Goal: Task Accomplishment & Management: Manage account settings

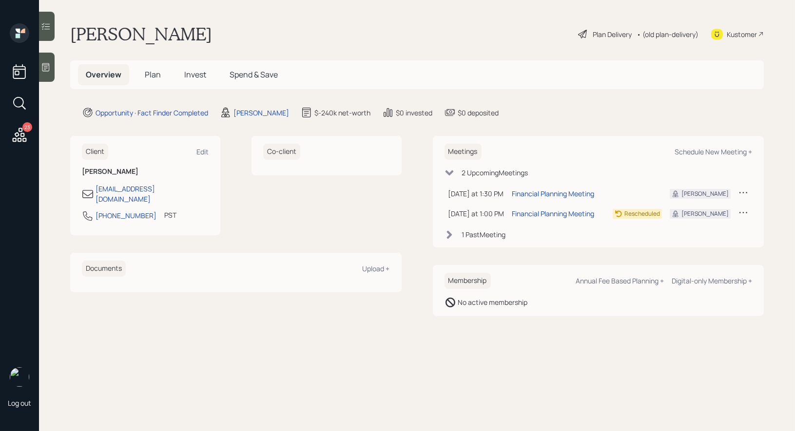
click at [49, 68] on icon at bounding box center [46, 67] width 10 height 10
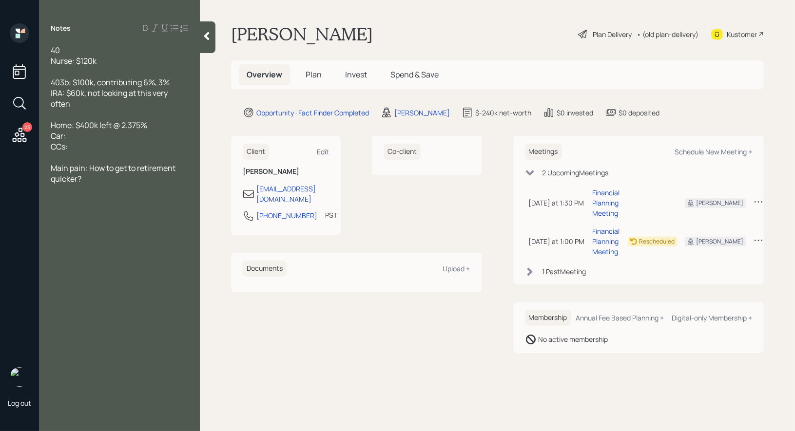
click at [310, 73] on span "Plan" at bounding box center [314, 74] width 16 height 11
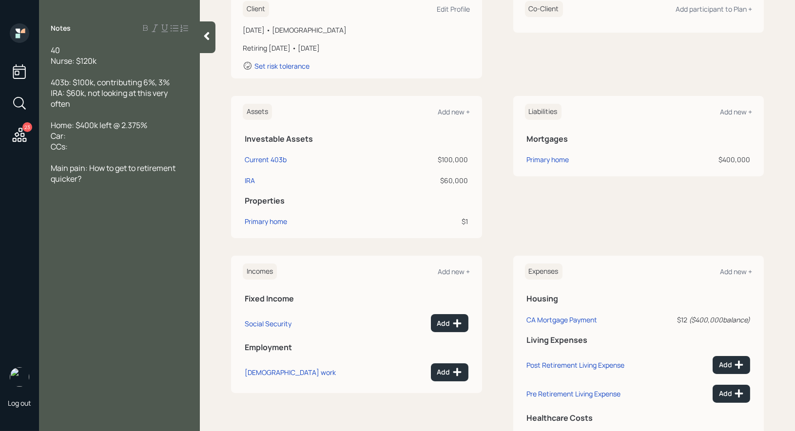
scroll to position [185, 0]
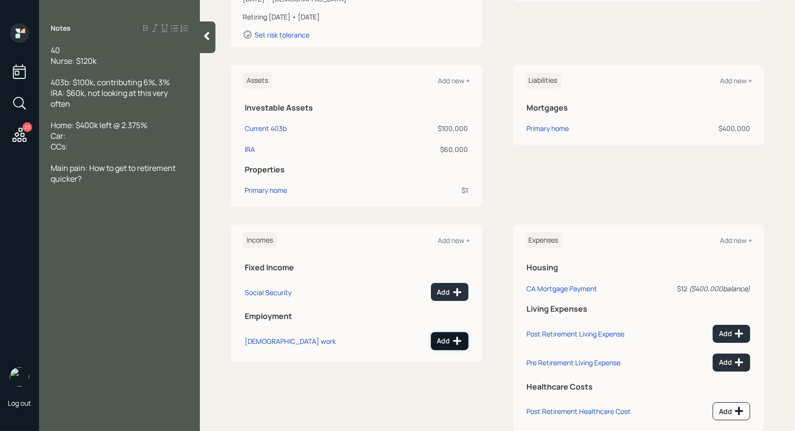
click at [444, 339] on div "Add" at bounding box center [449, 341] width 25 height 10
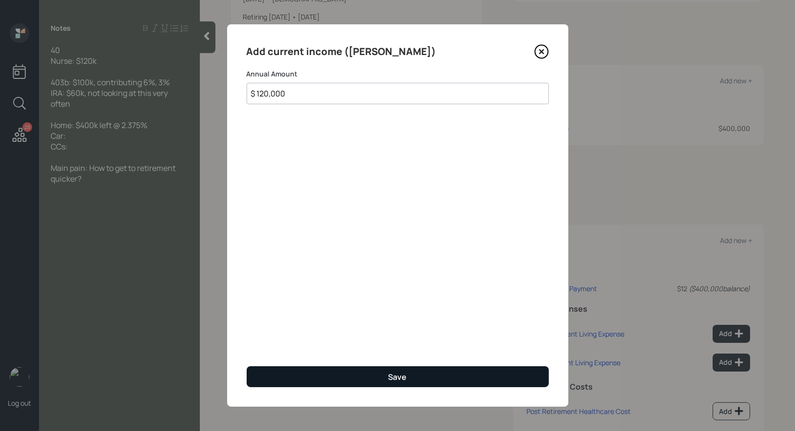
type input "$ 120,000"
click at [344, 379] on button "Save" at bounding box center [398, 377] width 302 height 21
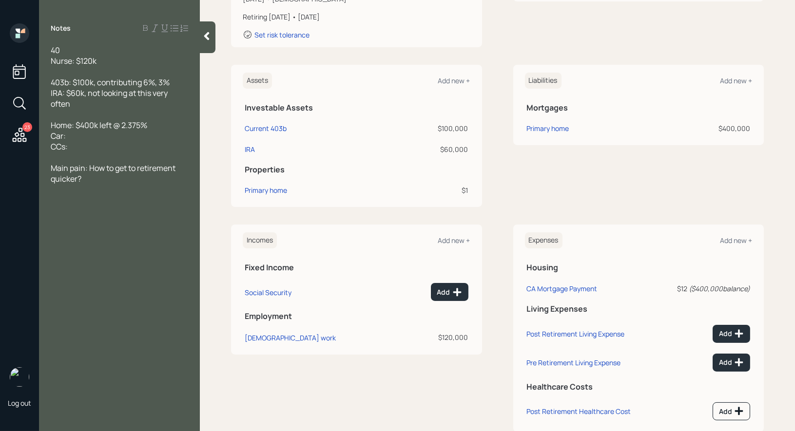
click at [736, 75] on div "Liabilities Add new +" at bounding box center [639, 81] width 228 height 16
click at [736, 77] on div "Add new +" at bounding box center [736, 80] width 32 height 9
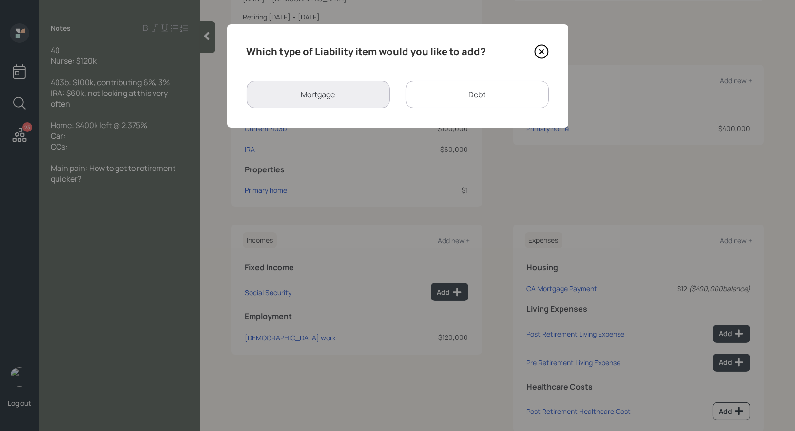
click at [454, 96] on div "Debt" at bounding box center [476, 94] width 143 height 27
select select "credit_card"
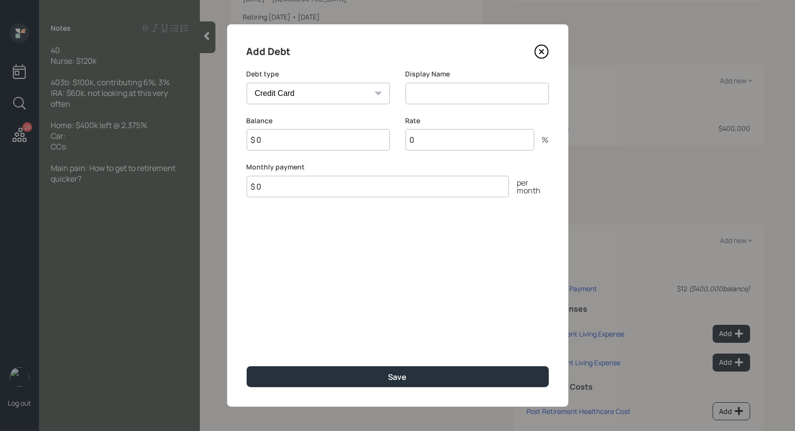
click at [426, 93] on input at bounding box center [476, 93] width 143 height 21
type input "Credit Card"
click at [314, 137] on input "$ 0" at bounding box center [318, 139] width 143 height 21
type input "$ 1"
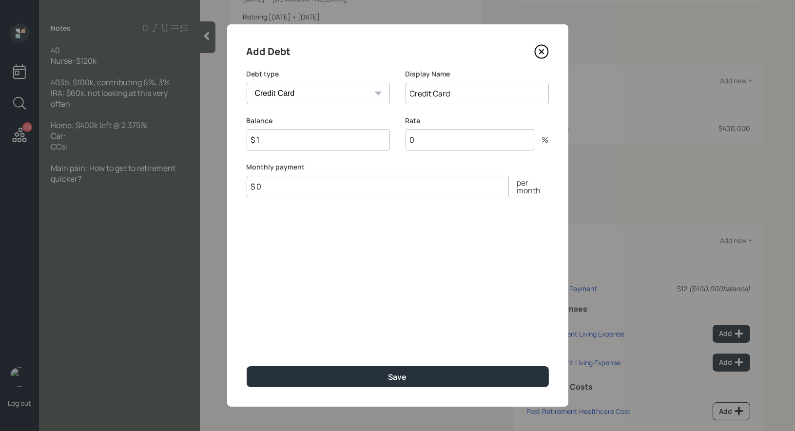
click at [280, 193] on input "$ 0" at bounding box center [378, 186] width 262 height 21
type input "$ 1"
click at [441, 141] on input "0" at bounding box center [469, 139] width 129 height 21
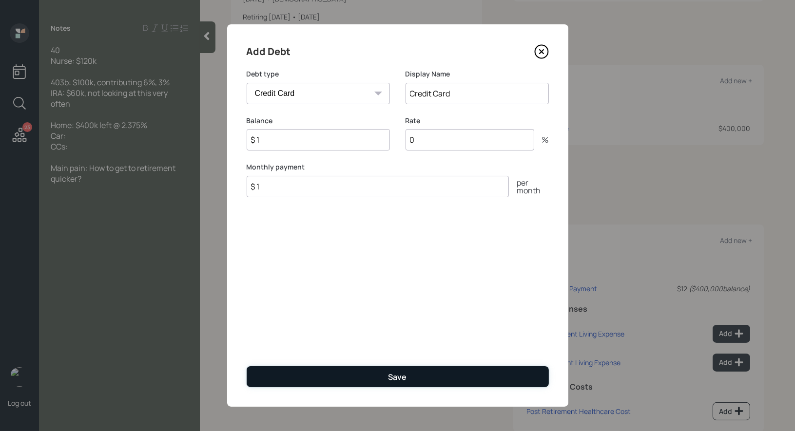
click at [356, 375] on button "Save" at bounding box center [398, 377] width 302 height 21
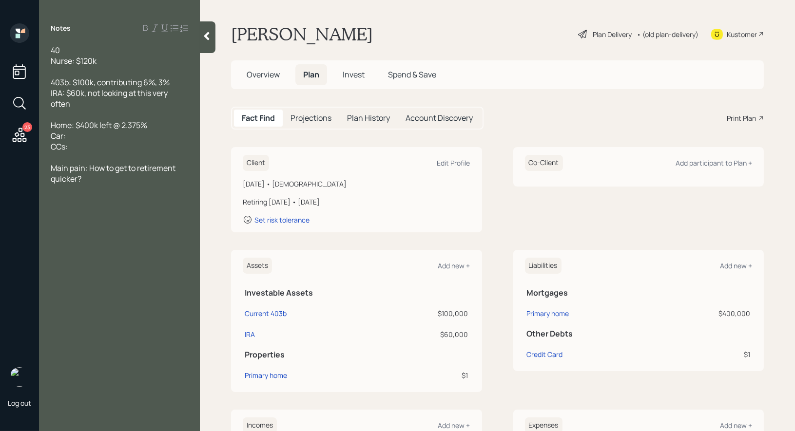
click at [211, 34] on icon at bounding box center [207, 36] width 10 height 10
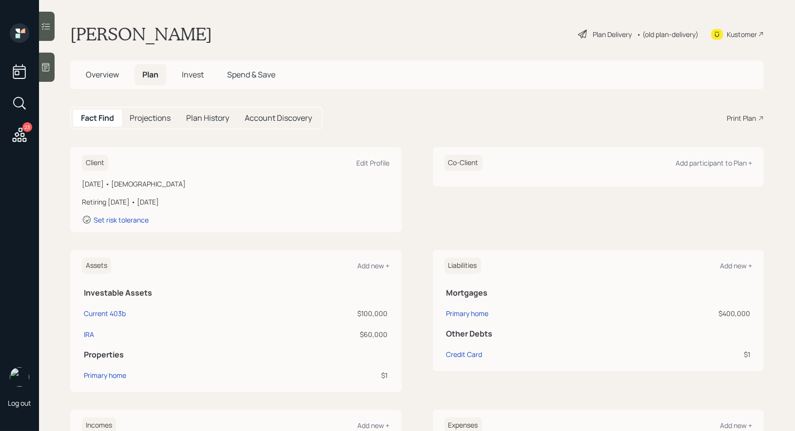
click at [606, 32] on div "Plan Delivery" at bounding box center [612, 34] width 39 height 10
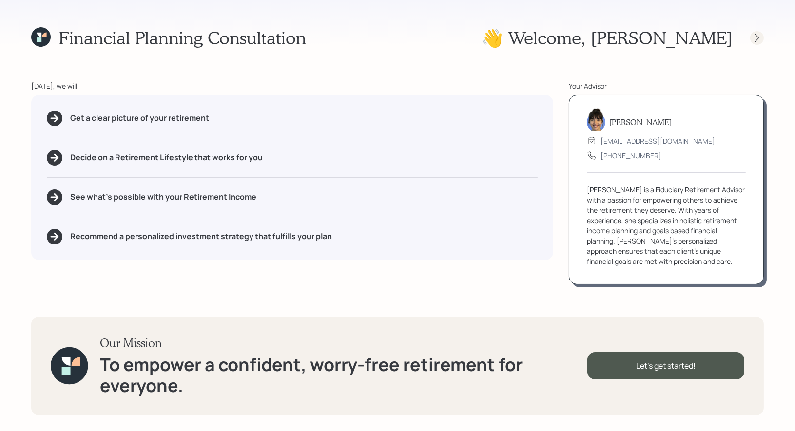
click at [758, 38] on icon at bounding box center [757, 38] width 4 height 8
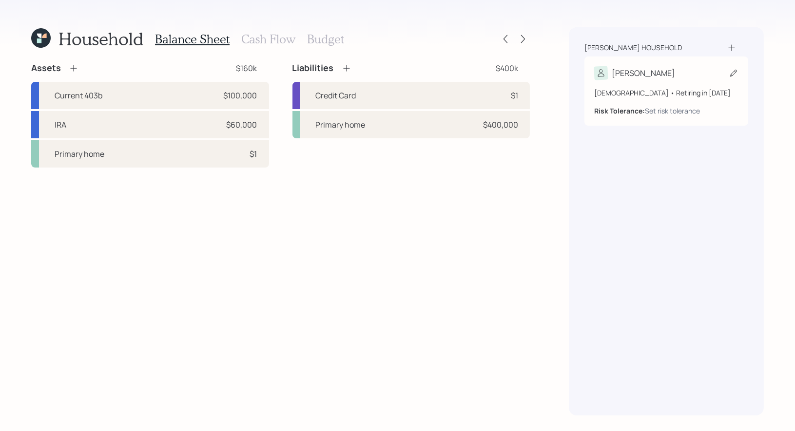
click at [734, 72] on icon at bounding box center [734, 73] width 10 height 10
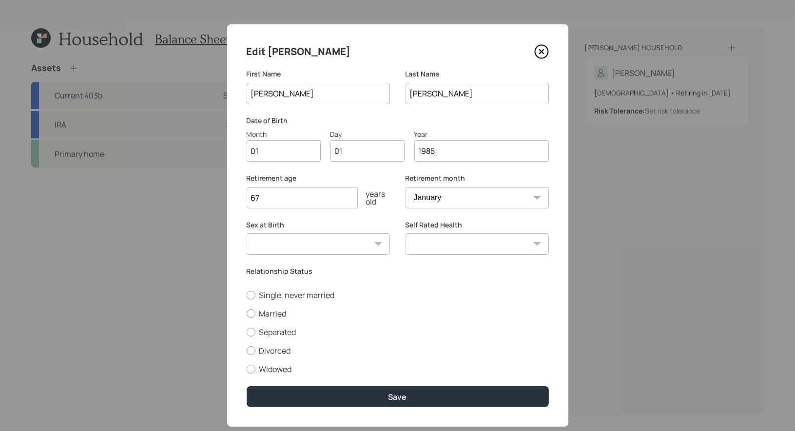
click at [306, 150] on input "01" at bounding box center [284, 150] width 74 height 21
type input "12"
type input "0"
type input "28"
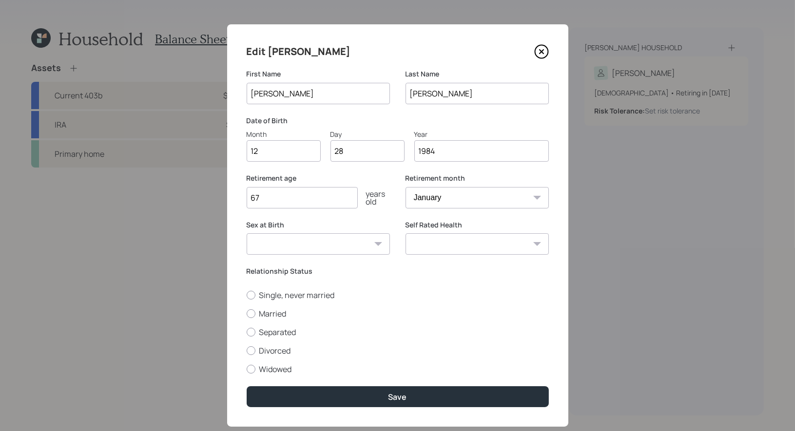
type input "1984"
click at [287, 202] on input "67" at bounding box center [302, 197] width 111 height 21
type input "6"
type input "50"
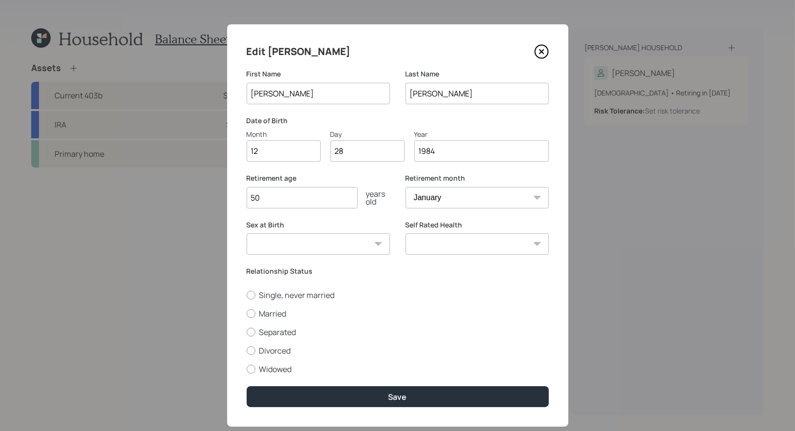
click at [453, 194] on select "January February March April May June July August September October November De…" at bounding box center [476, 197] width 143 height 21
select select "12"
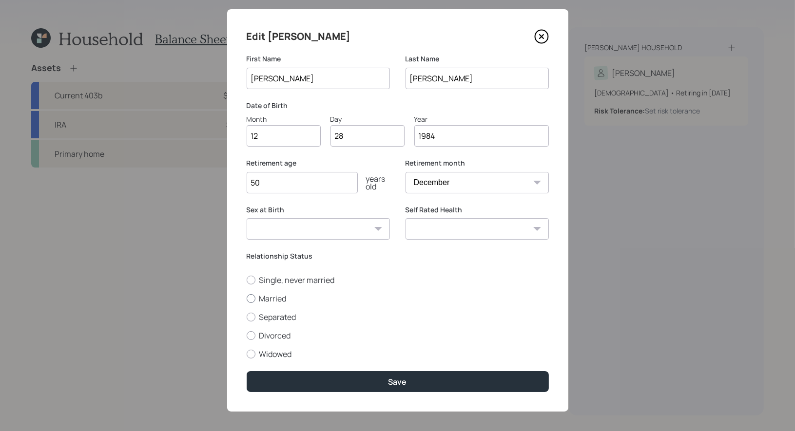
click at [250, 299] on div at bounding box center [251, 298] width 9 height 9
click at [247, 299] on input "Married" at bounding box center [246, 298] width 0 height 0
radio input "true"
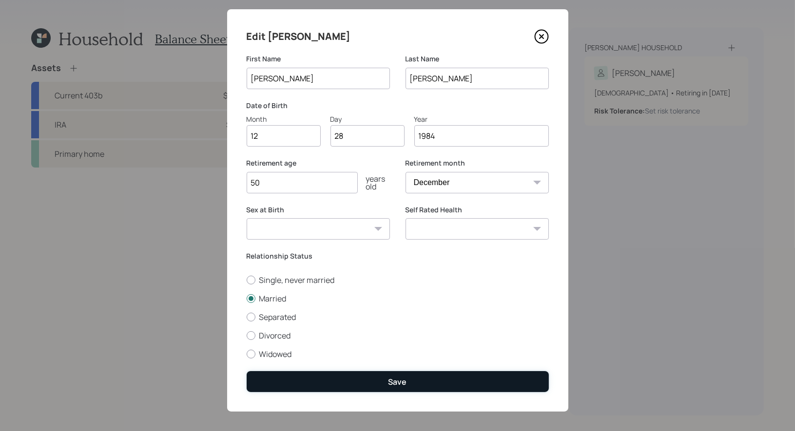
click at [291, 387] on button "Save" at bounding box center [398, 381] width 302 height 21
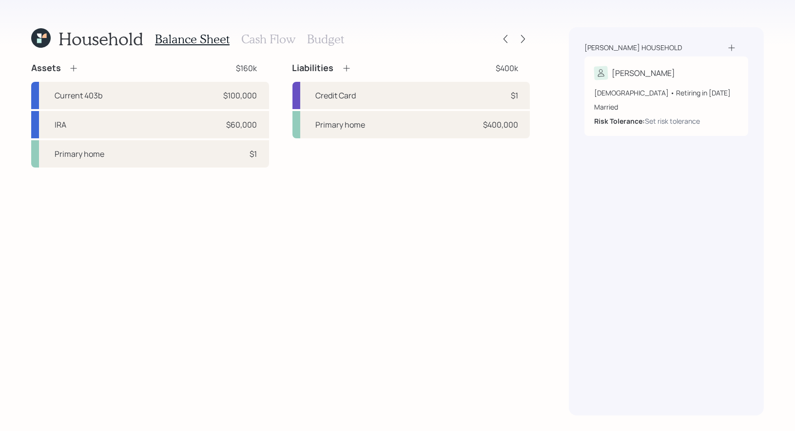
click at [733, 48] on icon at bounding box center [732, 48] width 10 height 10
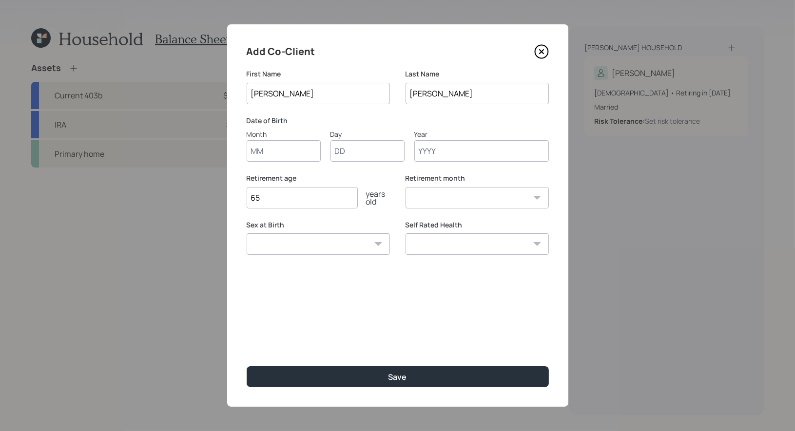
type input "[PERSON_NAME]"
click at [488, 96] on input "Yan-singzon" at bounding box center [476, 93] width 143 height 21
click at [427, 97] on input "Yan-singzon" at bounding box center [476, 93] width 143 height 21
type input "Singzon"
click at [279, 153] on input "Month" at bounding box center [284, 150] width 74 height 21
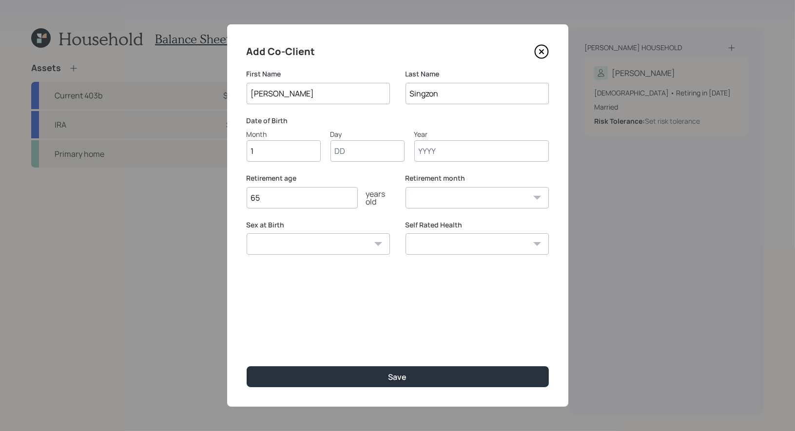
type input "12"
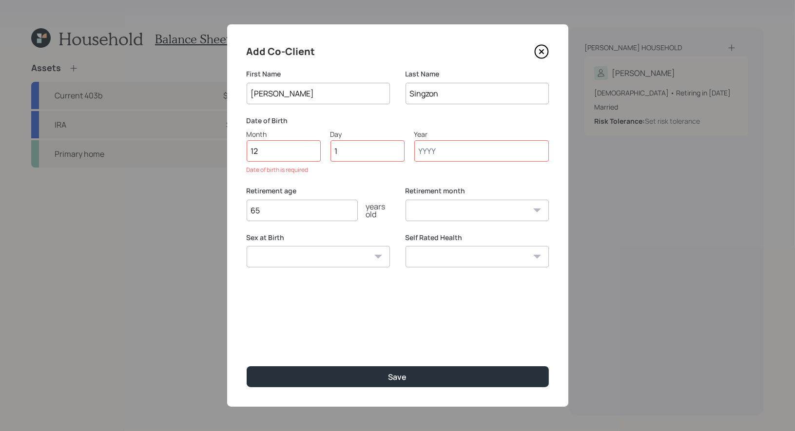
type input "10"
type input "1981"
select select "12"
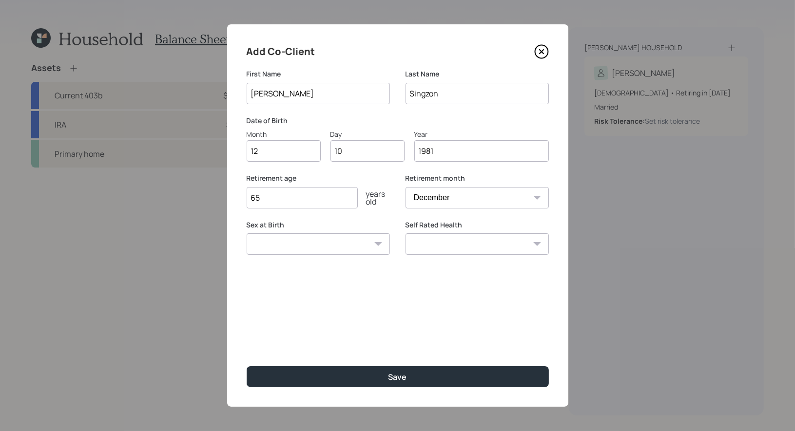
type input "1981"
click at [277, 205] on input "65" at bounding box center [302, 197] width 111 height 21
type input "6"
type input "50"
click at [465, 204] on select "January February March April May June July August September October November De…" at bounding box center [476, 197] width 143 height 21
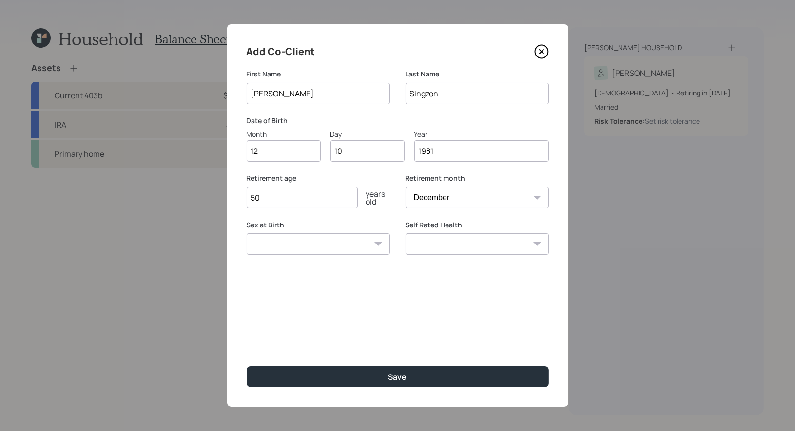
click at [354, 245] on select "Male Female Other / Prefer not to say" at bounding box center [318, 243] width 143 height 21
select select "male"
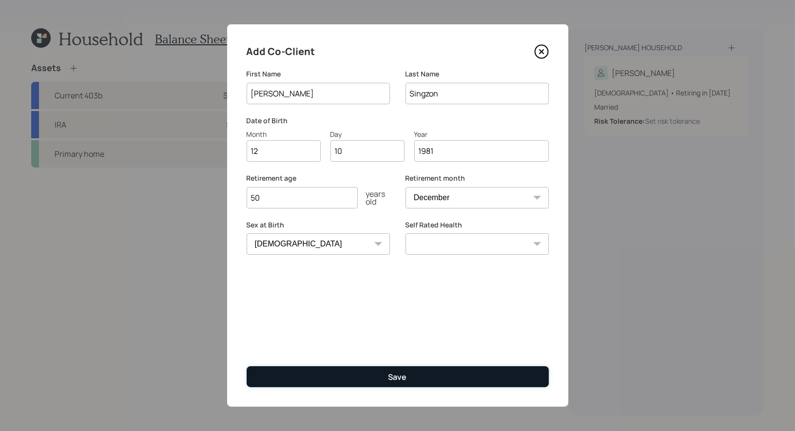
click at [359, 378] on button "Save" at bounding box center [398, 377] width 302 height 21
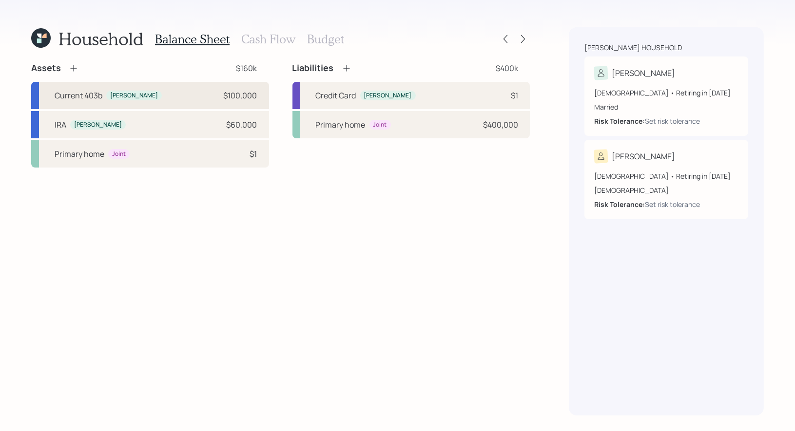
click at [163, 97] on div "Current 403b Robbin $100,000" at bounding box center [150, 95] width 238 height 27
select select "public_school_sponsored"
select select "balanced"
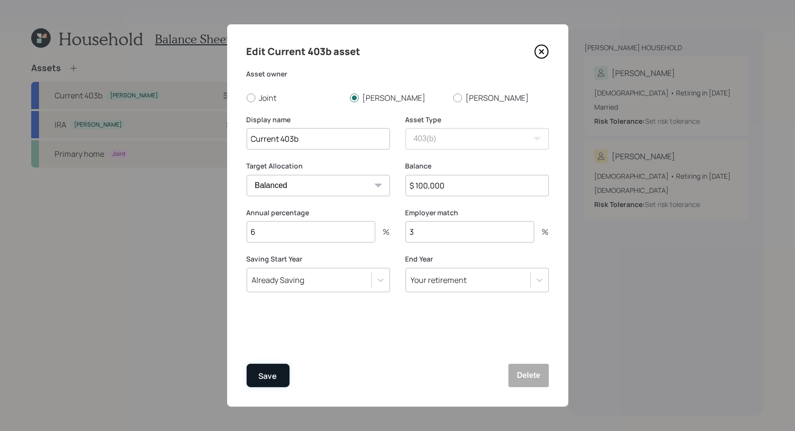
click at [268, 377] on div "Save" at bounding box center [268, 376] width 19 height 13
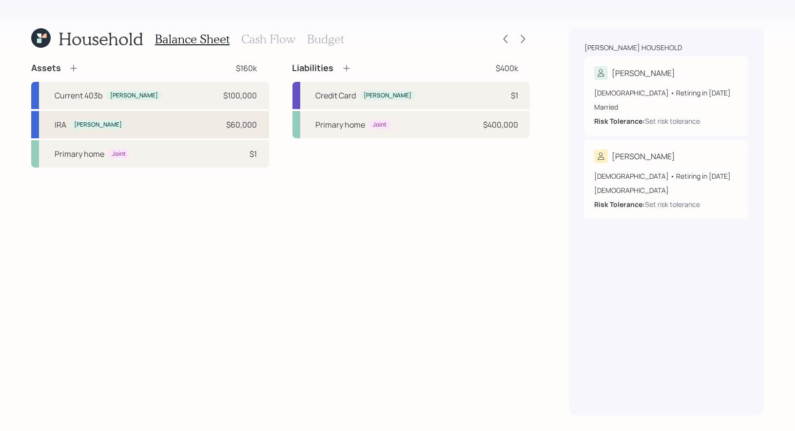
click at [158, 125] on div "IRA Robbin $60,000" at bounding box center [150, 124] width 238 height 27
select select "ira"
select select "balanced"
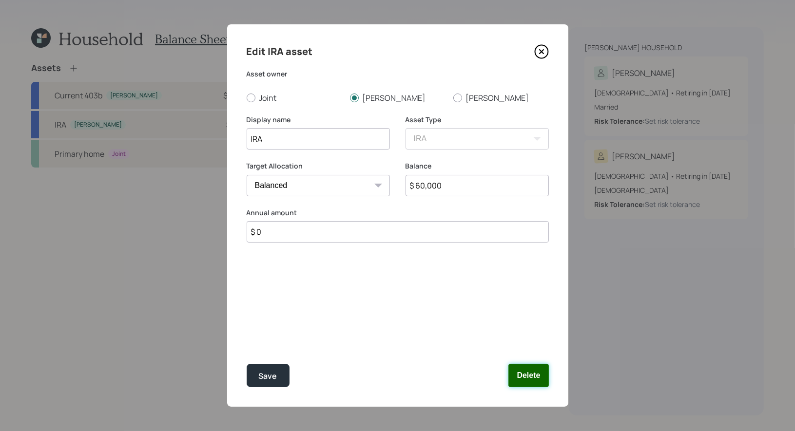
click at [533, 380] on button "Delete" at bounding box center [528, 375] width 40 height 23
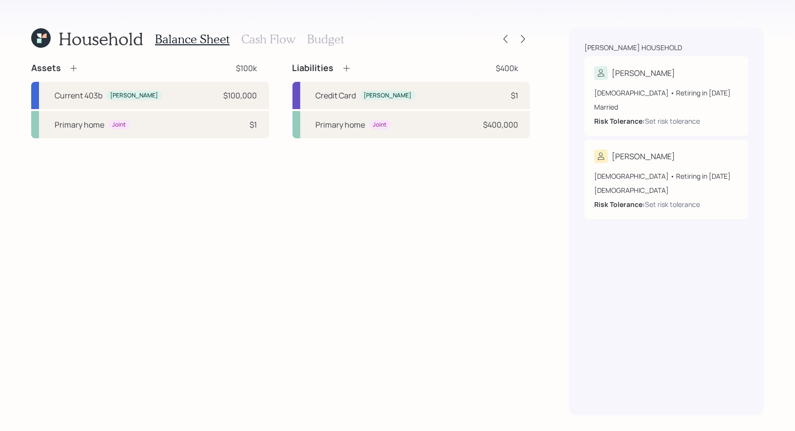
click at [71, 66] on icon at bounding box center [74, 68] width 10 height 10
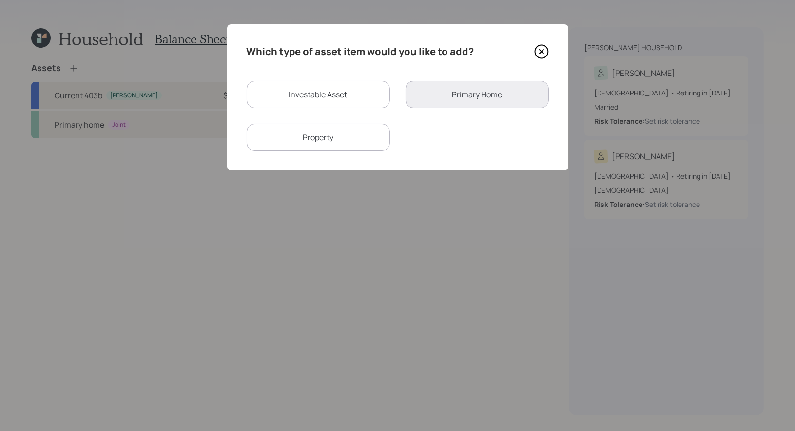
click at [335, 90] on div "Investable Asset" at bounding box center [318, 94] width 143 height 27
select select "taxable"
select select "balanced"
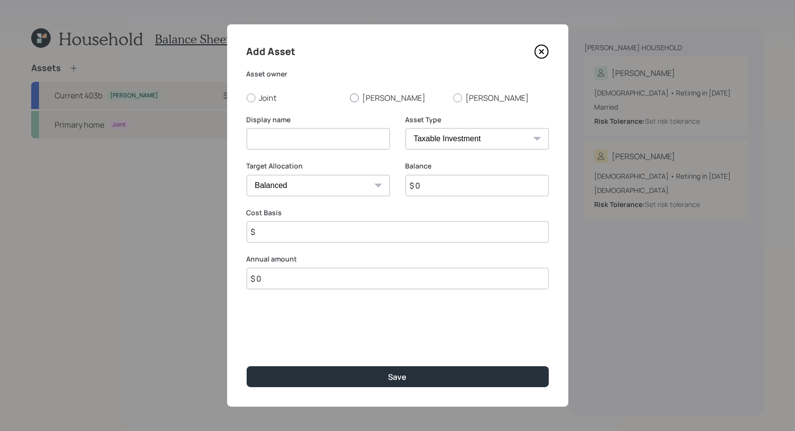
click at [353, 94] on div at bounding box center [354, 98] width 9 height 9
click at [350, 97] on input "[PERSON_NAME]" at bounding box center [349, 97] width 0 height 0
radio input "true"
click at [353, 143] on input at bounding box center [318, 138] width 143 height 21
type input "[PERSON_NAME]"
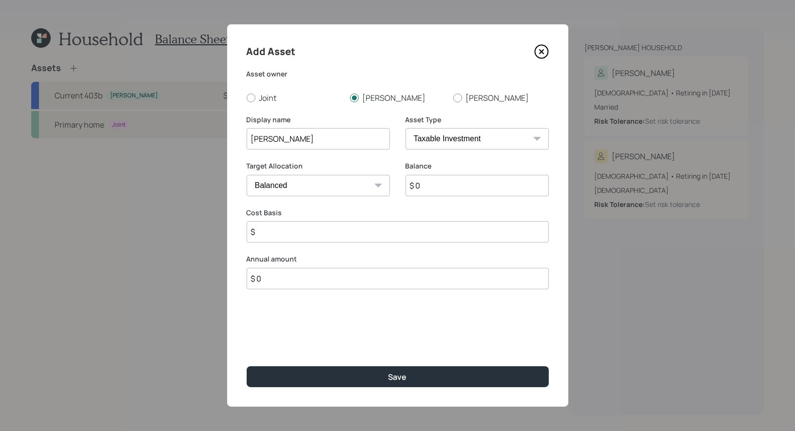
click at [506, 137] on select "SEP IRA IRA Roth IRA 401(k) Roth 401(k) 403(b) Roth 403(b) 457(b) Roth 457(b) H…" at bounding box center [476, 138] width 143 height 21
select select "roth_ira"
type input "$"
click at [441, 191] on input "$ 0" at bounding box center [476, 185] width 143 height 21
type input "$ 60,000"
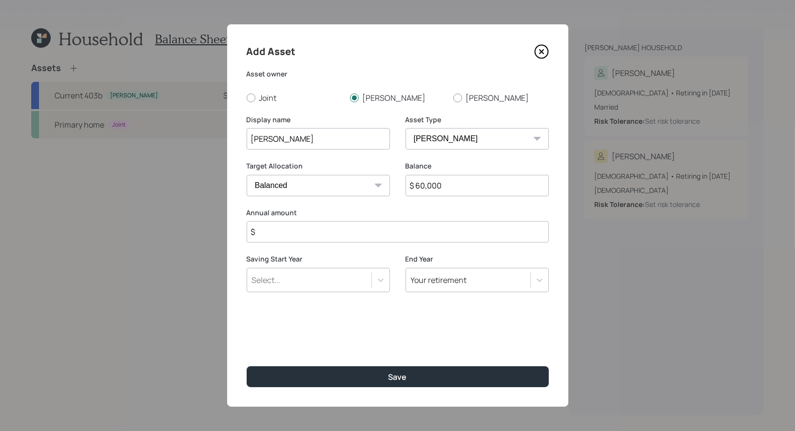
click at [378, 236] on input "$" at bounding box center [398, 231] width 302 height 21
type input "$ 0"
click at [459, 187] on input "$ 60,000" at bounding box center [476, 185] width 143 height 21
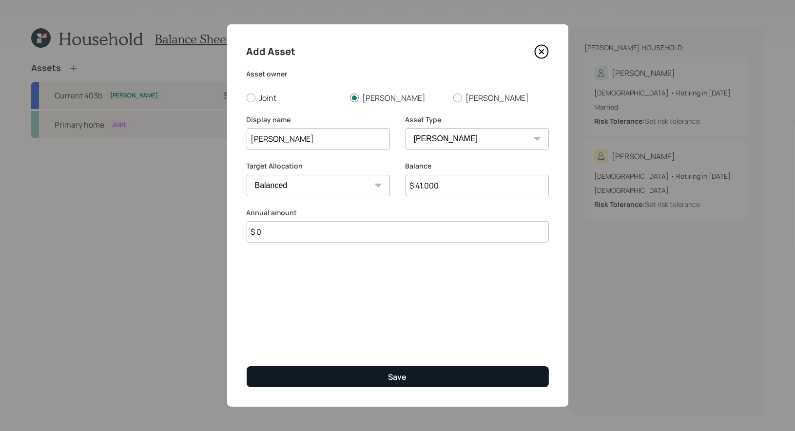
type input "$ 41,000"
click at [344, 374] on button "Save" at bounding box center [398, 377] width 302 height 21
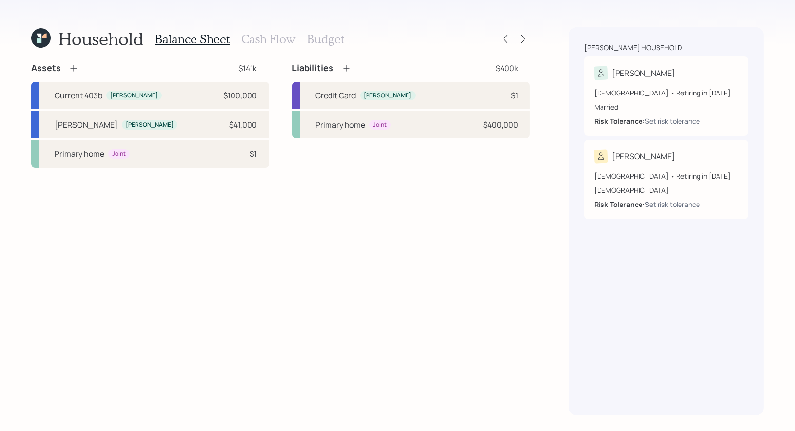
click at [72, 69] on icon at bounding box center [74, 68] width 10 height 10
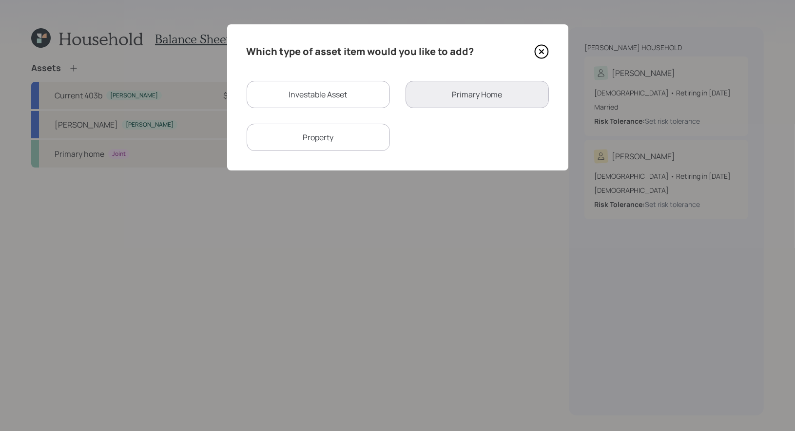
click at [303, 97] on div "Investable Asset" at bounding box center [318, 94] width 143 height 27
select select "taxable"
select select "balanced"
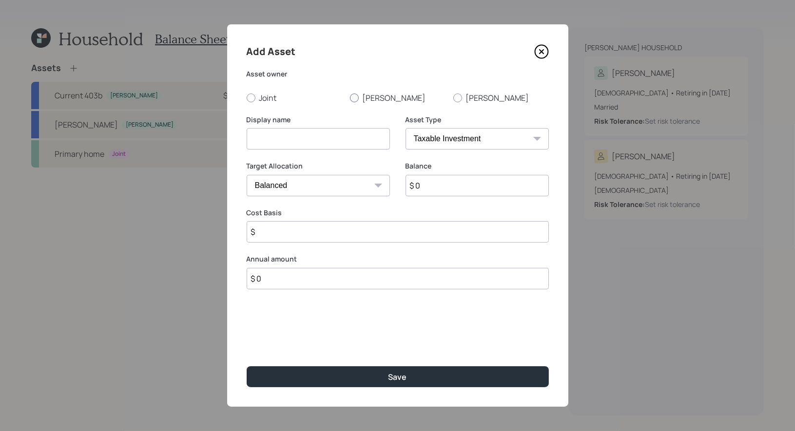
click at [353, 97] on div at bounding box center [354, 98] width 9 height 9
click at [350, 97] on input "[PERSON_NAME]" at bounding box center [349, 97] width 0 height 0
radio input "true"
click at [352, 143] on input at bounding box center [318, 138] width 143 height 21
type input "Rollover IRA"
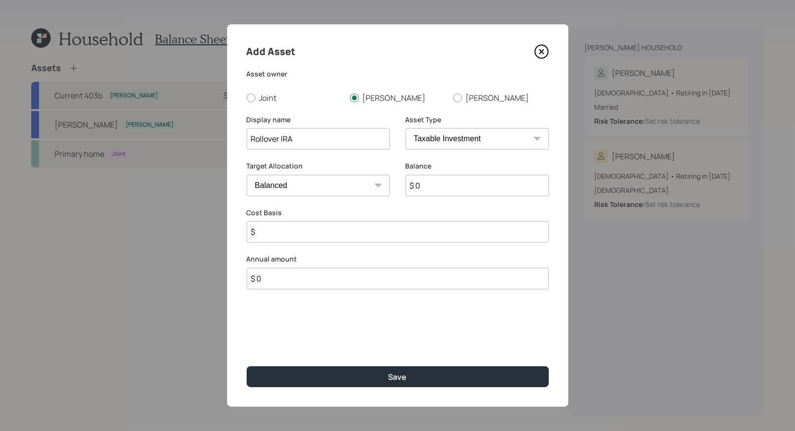
click at [468, 190] on input "$ 0" at bounding box center [476, 185] width 143 height 21
type input "$ 18,000"
click at [487, 142] on select "SEP IRA IRA Roth IRA 401(k) Roth 401(k) 403(b) Roth 403(b) 457(b) Roth 457(b) H…" at bounding box center [476, 138] width 143 height 21
select select "ira"
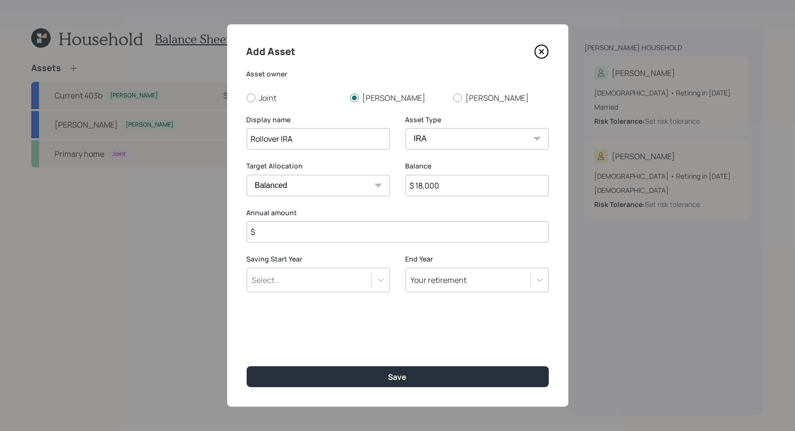
click at [373, 232] on input "$" at bounding box center [398, 231] width 302 height 21
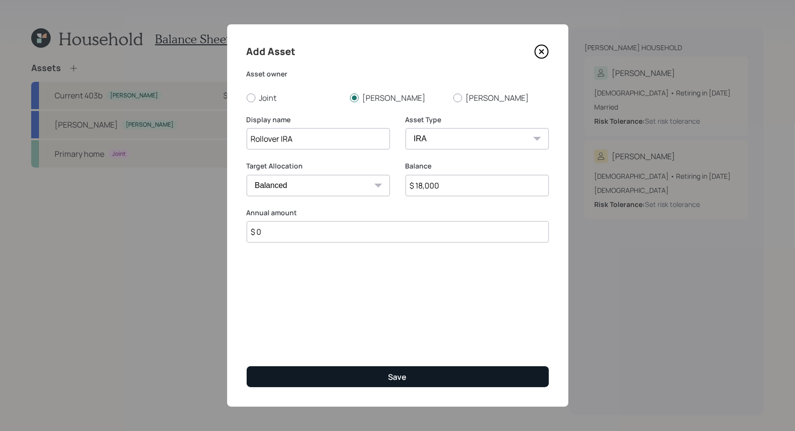
type input "$ 0"
click at [347, 378] on button "Save" at bounding box center [398, 377] width 302 height 21
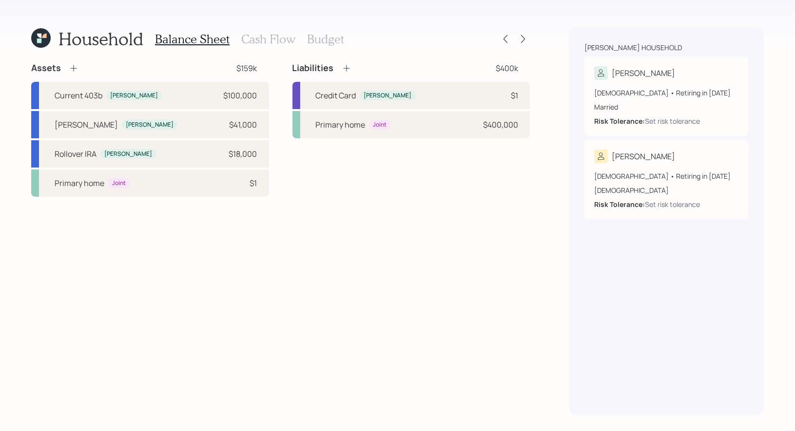
click at [76, 65] on icon at bounding box center [74, 68] width 10 height 10
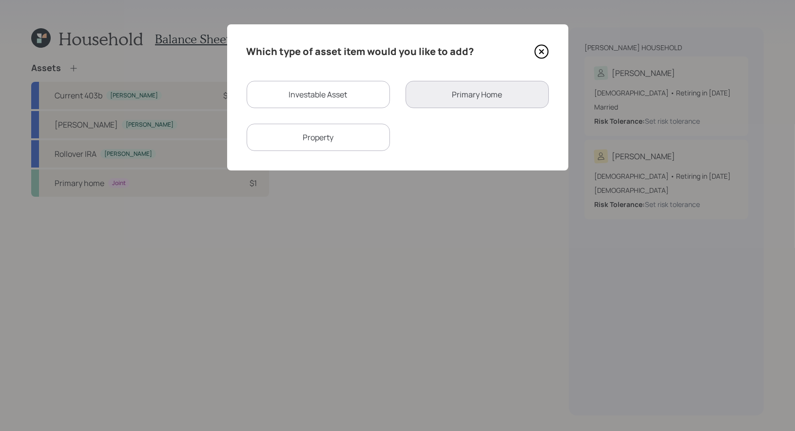
click at [319, 96] on div "Investable Asset" at bounding box center [318, 94] width 143 height 27
select select "taxable"
select select "balanced"
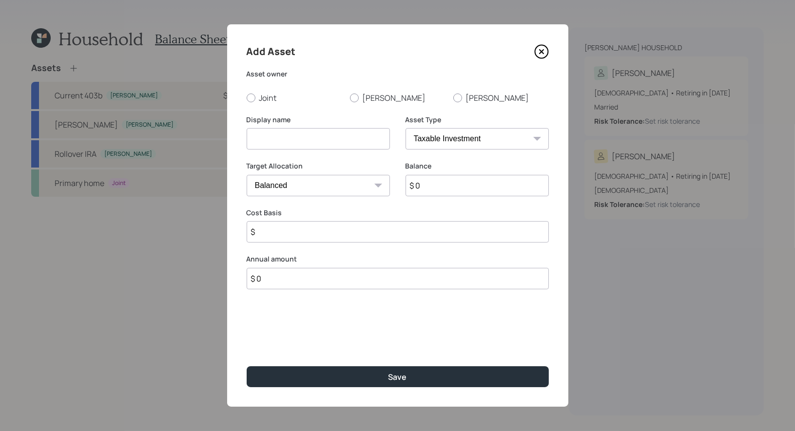
click at [285, 138] on input at bounding box center [318, 138] width 143 height 21
type input "Schwab"
click at [355, 95] on div at bounding box center [354, 98] width 9 height 9
click at [350, 97] on input "[PERSON_NAME]" at bounding box center [349, 97] width 0 height 0
radio input "true"
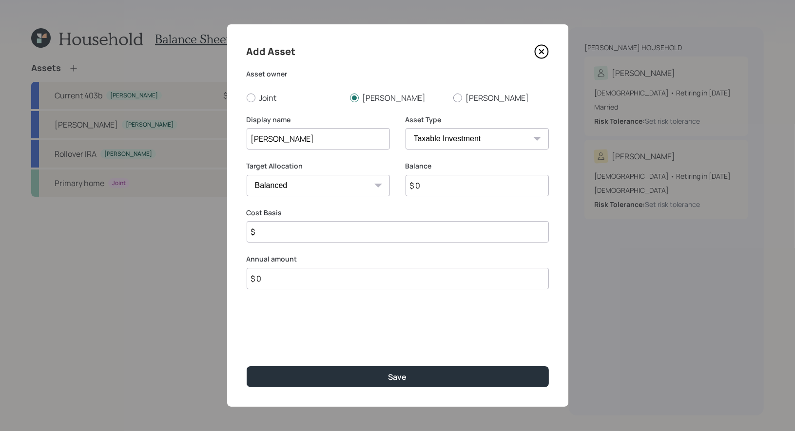
click at [451, 190] on input "$ 0" at bounding box center [476, 185] width 143 height 21
click at [343, 141] on input "Schwab" at bounding box center [318, 138] width 143 height 21
type input "[PERSON_NAME] Brokerage"
click at [432, 191] on input "$ 0" at bounding box center [476, 185] width 143 height 21
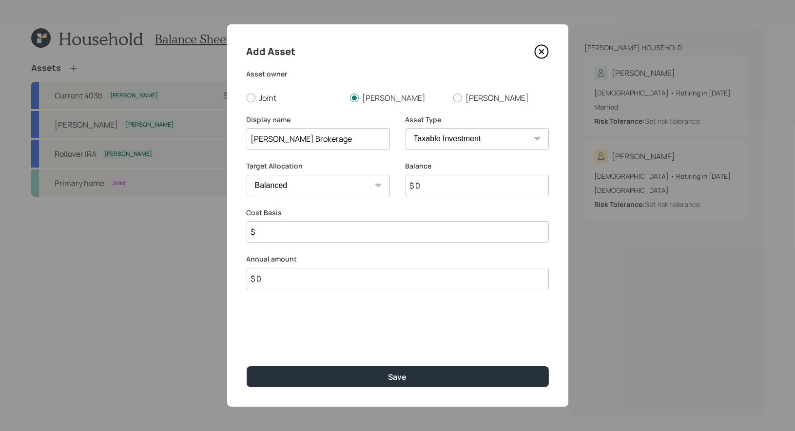
click at [432, 191] on input "$ 0" at bounding box center [476, 185] width 143 height 21
type input "$ 3,000"
click at [342, 235] on input "$" at bounding box center [398, 231] width 302 height 21
type input "$ 1"
click at [470, 189] on input "$ 3,000" at bounding box center [476, 185] width 143 height 21
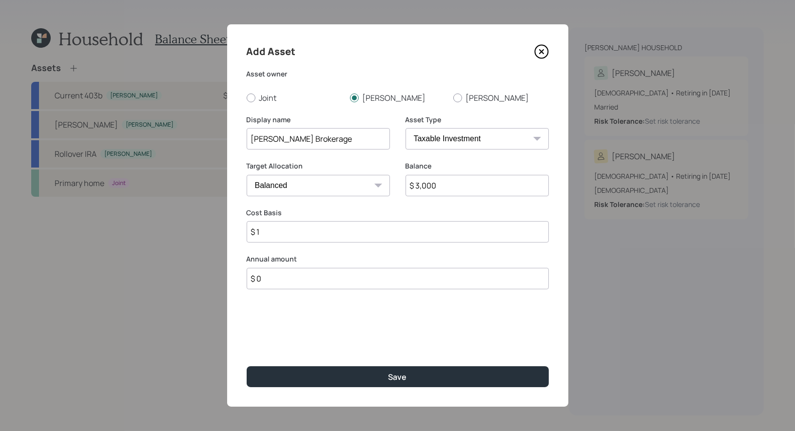
click at [470, 189] on input "$ 3,000" at bounding box center [476, 185] width 143 height 21
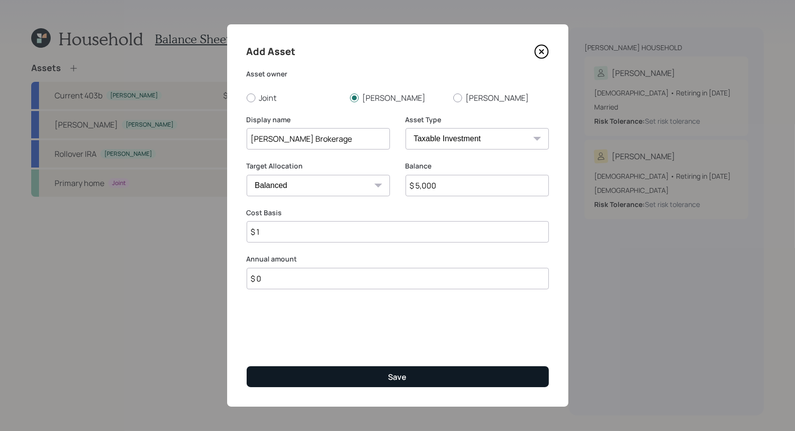
type input "$ 5,000"
click at [329, 370] on button "Save" at bounding box center [398, 377] width 302 height 21
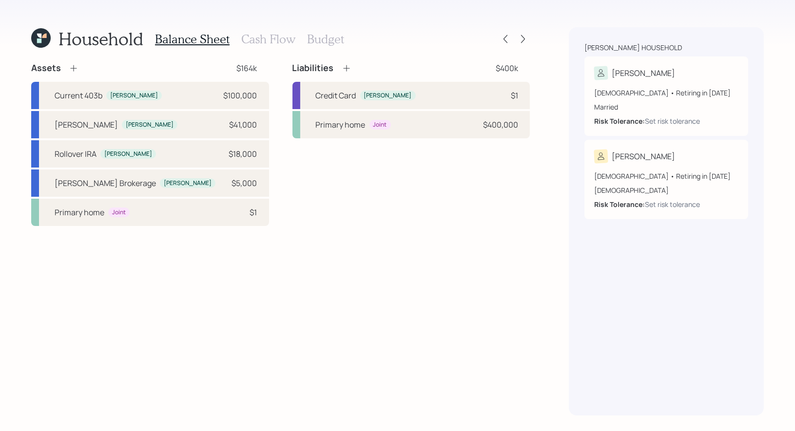
click at [74, 66] on icon at bounding box center [74, 68] width 10 height 10
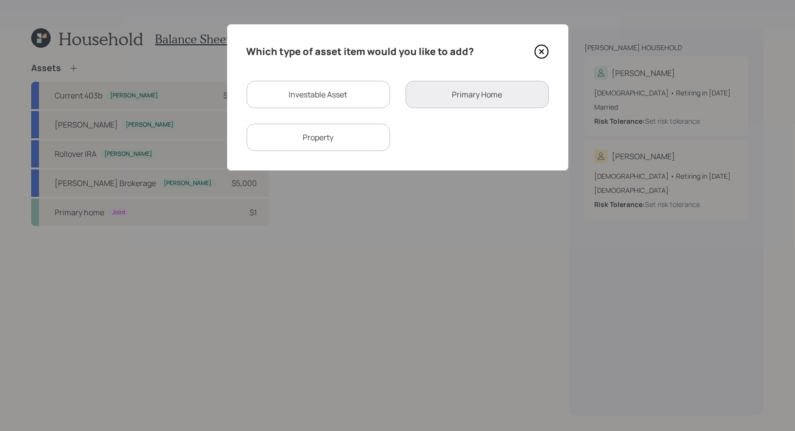
click at [301, 95] on div "Investable Asset" at bounding box center [318, 94] width 143 height 27
select select "taxable"
select select "balanced"
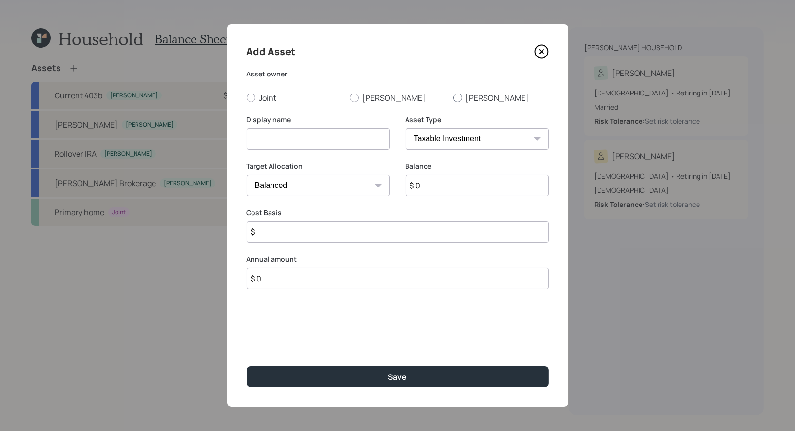
click at [458, 98] on div at bounding box center [457, 98] width 9 height 9
click at [453, 98] on input "[PERSON_NAME]" at bounding box center [453, 97] width 0 height 0
radio input "true"
click at [338, 144] on input at bounding box center [318, 138] width 143 height 21
type input "403b"
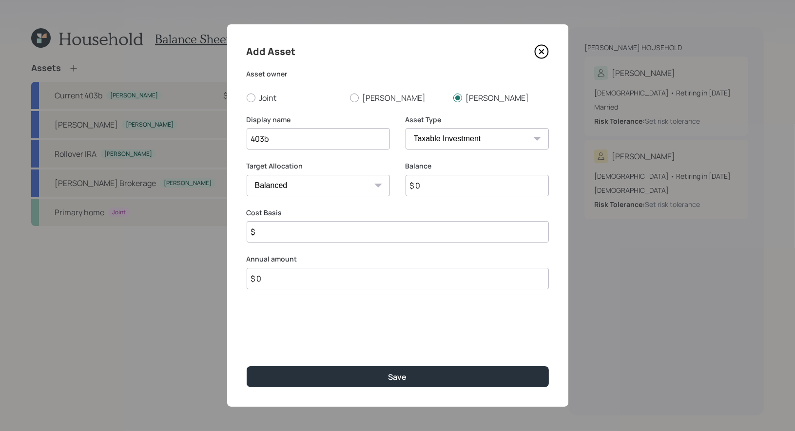
click at [521, 141] on select "SEP IRA IRA Roth IRA 401(k) Roth 401(k) 403(b) Roth 403(b) 457(b) Roth 457(b) H…" at bounding box center [476, 138] width 143 height 21
select select "public_school_sponsored"
click at [248, 140] on input "403b" at bounding box center [318, 138] width 143 height 21
type input "Current 403b"
click at [444, 192] on input "$ 0" at bounding box center [476, 185] width 143 height 21
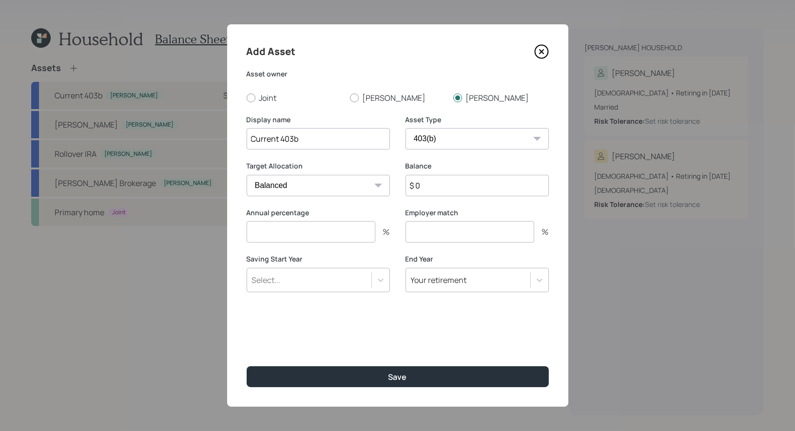
click at [444, 192] on input "$ 0" at bounding box center [476, 185] width 143 height 21
type input "$ 172,000"
click at [392, 211] on div "Annual percentage % Employer match %" at bounding box center [398, 231] width 302 height 47
click at [299, 232] on input "number" at bounding box center [311, 231] width 129 height 21
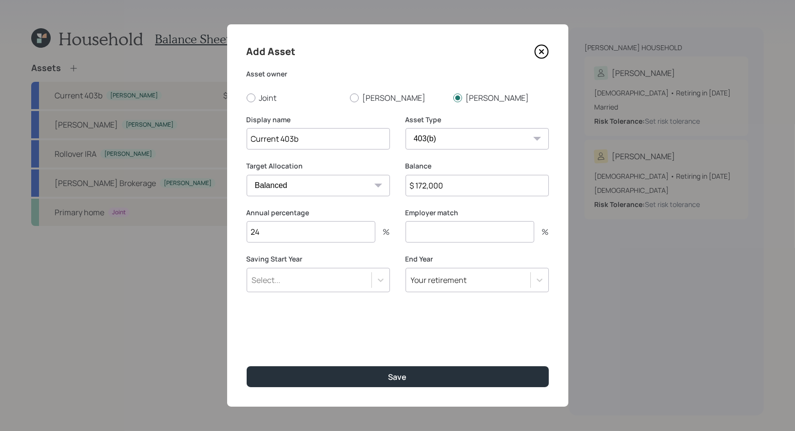
type input "24"
click at [423, 234] on input "number" at bounding box center [469, 231] width 129 height 21
type input "0"
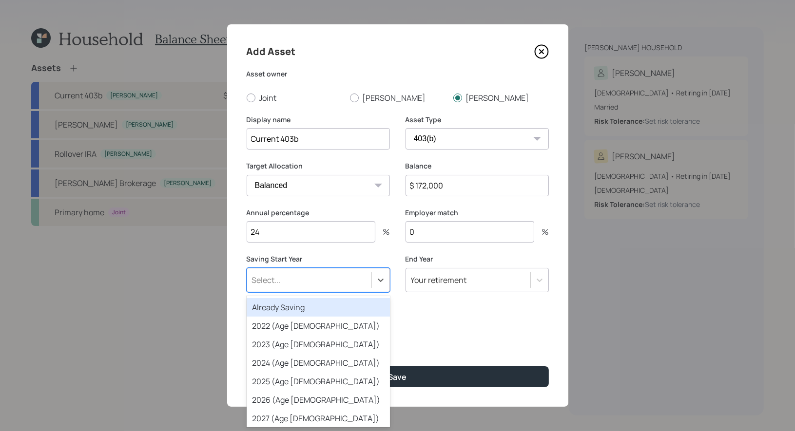
click at [319, 285] on div "Select..." at bounding box center [309, 280] width 124 height 17
click at [309, 307] on div "Already Saving" at bounding box center [318, 307] width 143 height 19
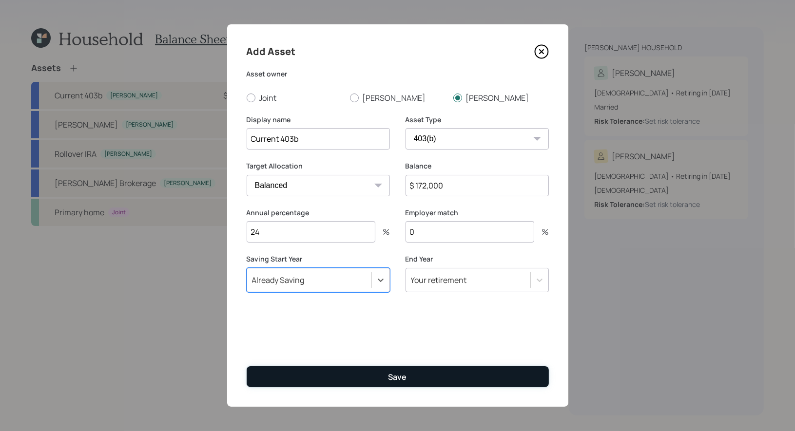
click at [400, 374] on div "Save" at bounding box center [397, 377] width 19 height 11
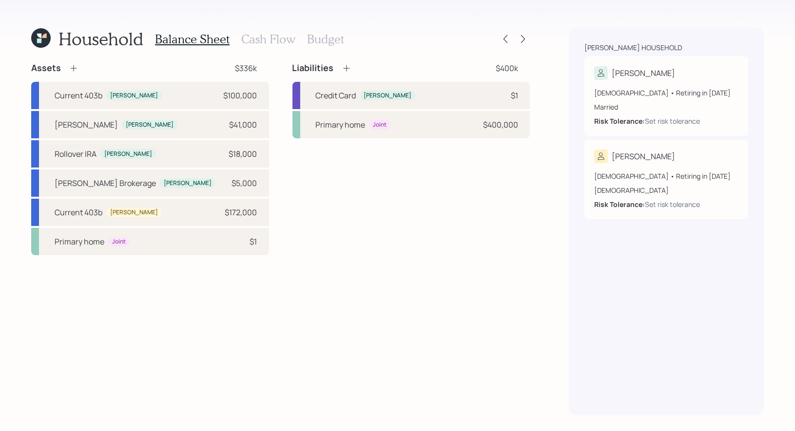
click at [72, 69] on icon at bounding box center [74, 68] width 10 height 10
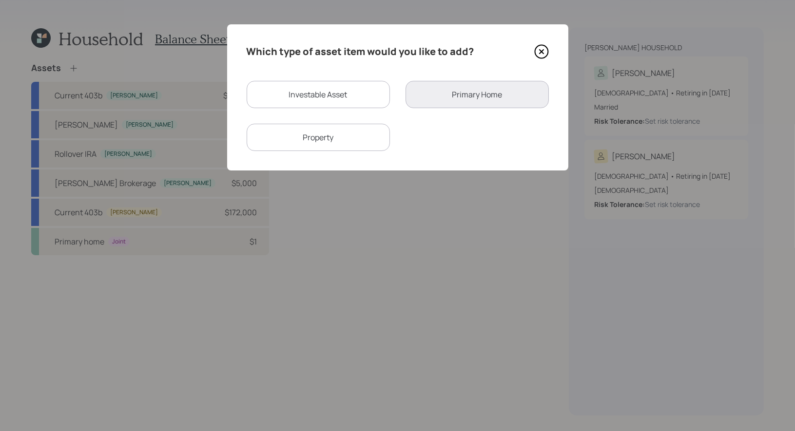
click at [263, 94] on div "Investable Asset" at bounding box center [318, 94] width 143 height 27
select select "taxable"
select select "balanced"
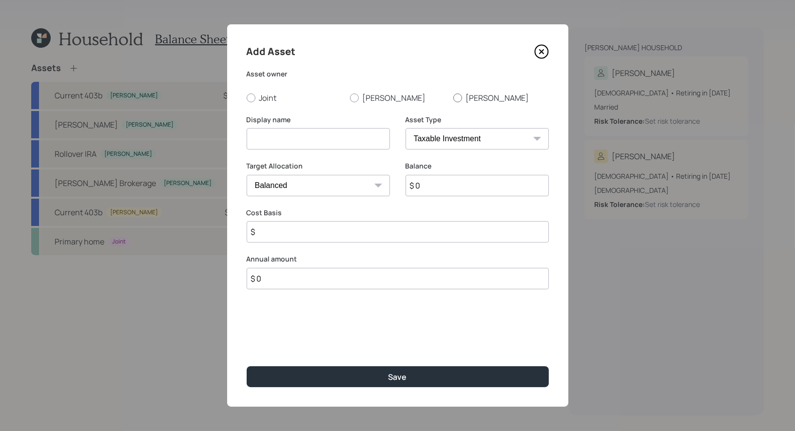
click at [460, 96] on div at bounding box center [457, 98] width 9 height 9
click at [453, 97] on input "[PERSON_NAME]" at bounding box center [453, 97] width 0 height 0
radio input "true"
click at [323, 138] on input at bounding box center [318, 138] width 143 height 21
type input "[PERSON_NAME]"
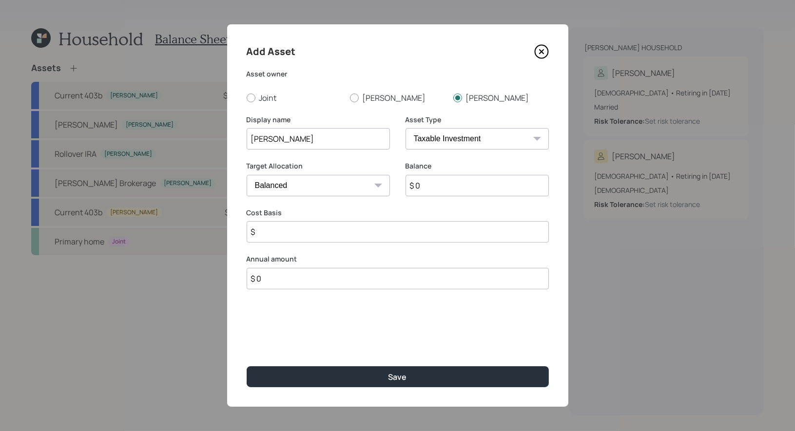
click at [488, 140] on select "SEP IRA IRA Roth IRA 401(k) Roth 401(k) 403(b) Roth 403(b) 457(b) Roth 457(b) H…" at bounding box center [476, 138] width 143 height 21
select select "roth_ira"
type input "$"
click at [441, 189] on input "$ 0" at bounding box center [476, 185] width 143 height 21
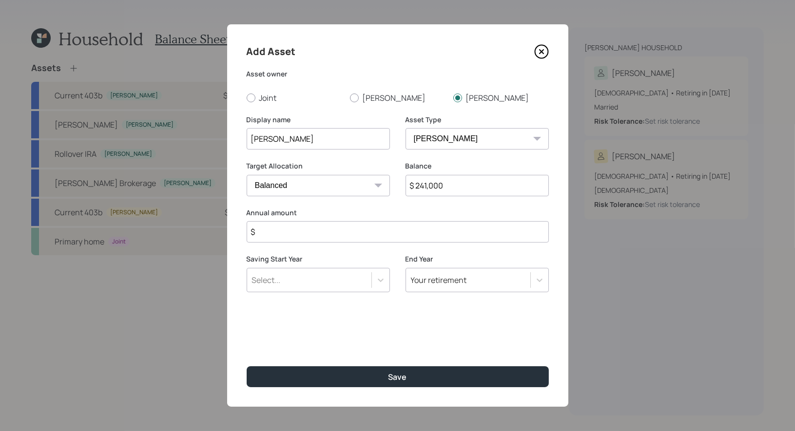
type input "$ 241,000"
click at [343, 234] on input "$" at bounding box center [398, 231] width 302 height 21
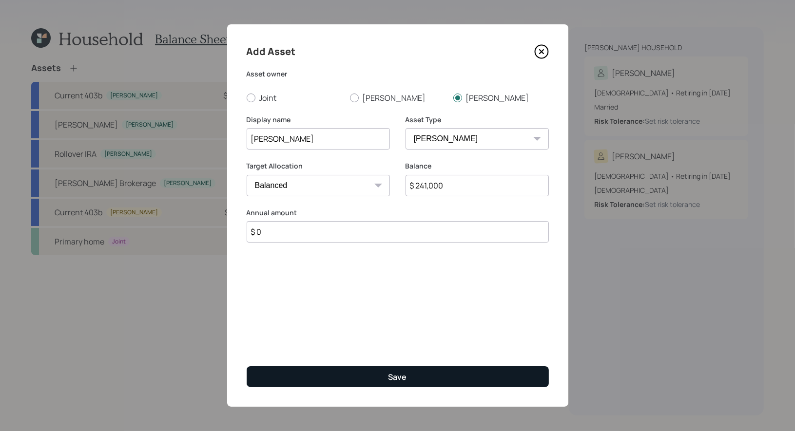
type input "$ 0"
click at [348, 377] on button "Save" at bounding box center [398, 377] width 302 height 21
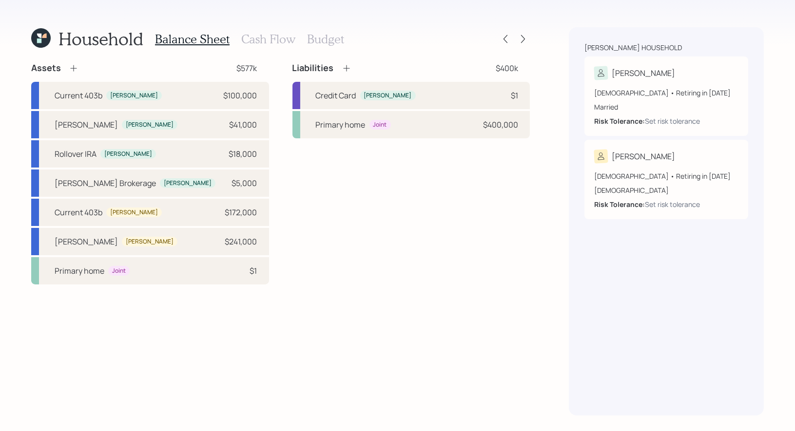
click at [76, 66] on icon at bounding box center [74, 68] width 10 height 10
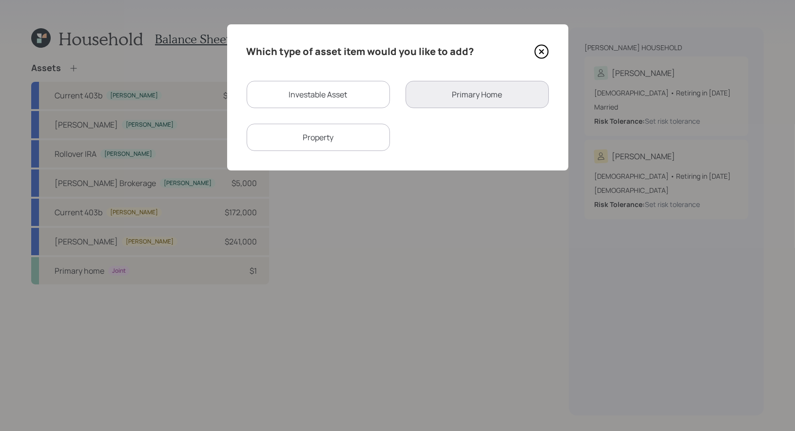
click at [334, 85] on div "Investable Asset" at bounding box center [318, 94] width 143 height 27
select select "taxable"
select select "balanced"
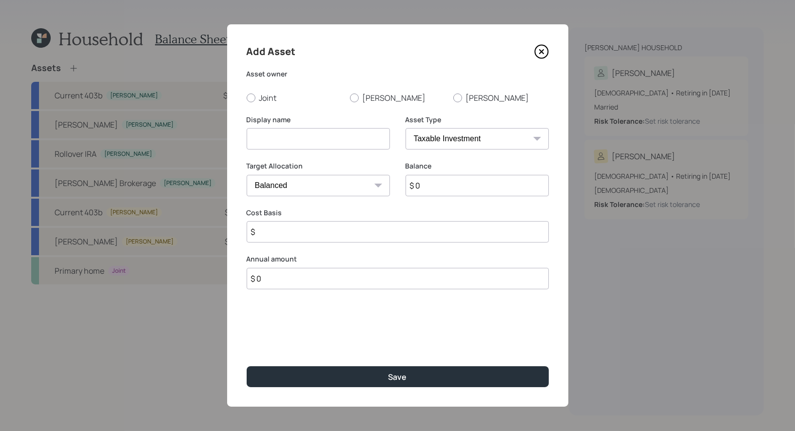
click at [292, 141] on input at bounding box center [318, 138] width 143 height 21
type input "Brokerage"
click at [447, 188] on input "$ 0" at bounding box center [476, 185] width 143 height 21
type input "$ 50,000"
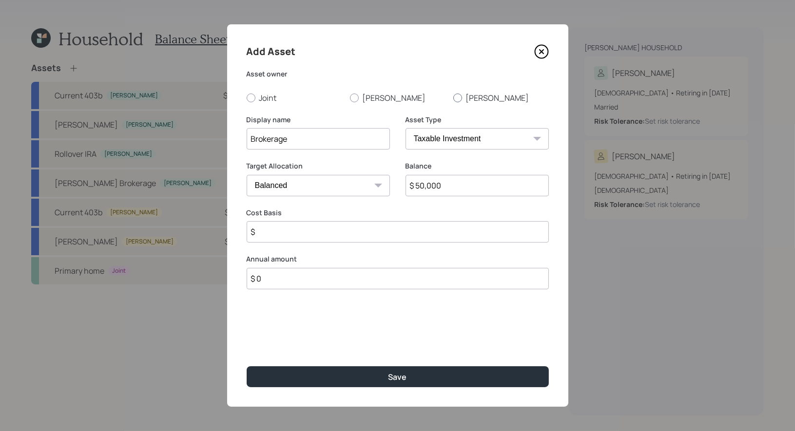
click at [456, 97] on div at bounding box center [457, 98] width 9 height 9
click at [453, 97] on input "[PERSON_NAME]" at bounding box center [453, 97] width 0 height 0
radio input "true"
click at [348, 229] on input "$" at bounding box center [398, 231] width 302 height 21
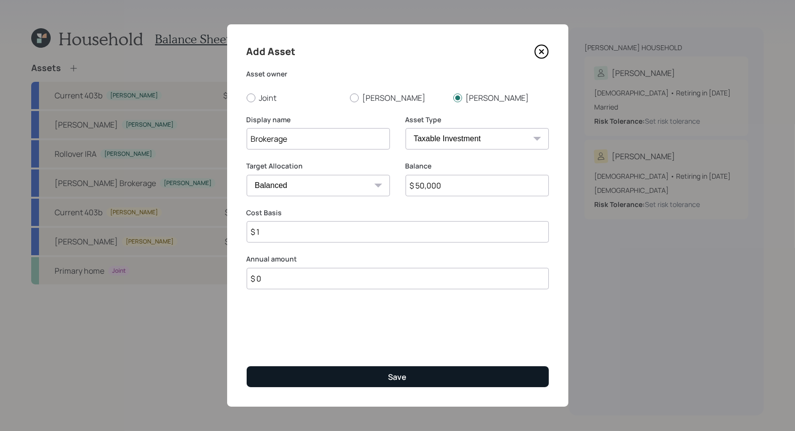
type input "$ 1"
click at [319, 368] on button "Save" at bounding box center [398, 377] width 302 height 21
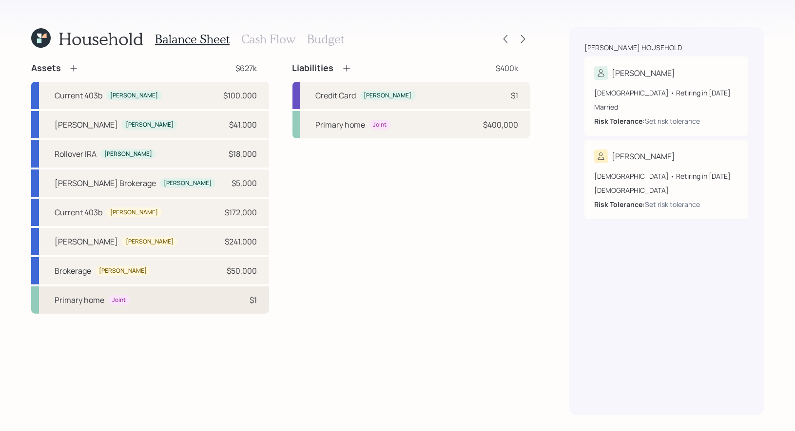
click at [165, 299] on div "Primary home Joint $1" at bounding box center [150, 300] width 238 height 27
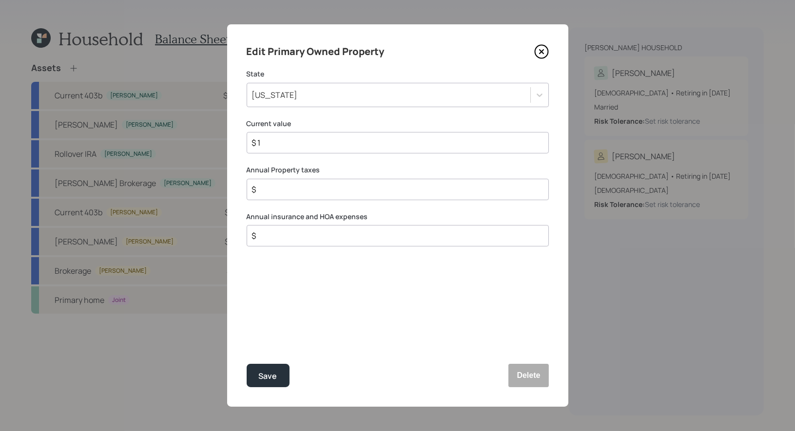
click at [320, 145] on input "$ 1" at bounding box center [394, 143] width 286 height 12
type input "$ 900,000"
click at [305, 194] on input "$" at bounding box center [394, 190] width 286 height 12
type input "$ 9,400"
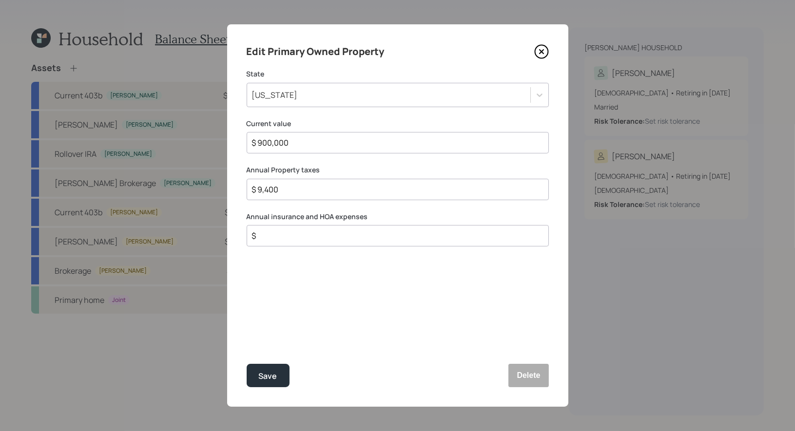
click at [282, 237] on input "$" at bounding box center [394, 236] width 286 height 12
type input "$ 2,816"
click at [276, 374] on div "Save" at bounding box center [268, 376] width 19 height 13
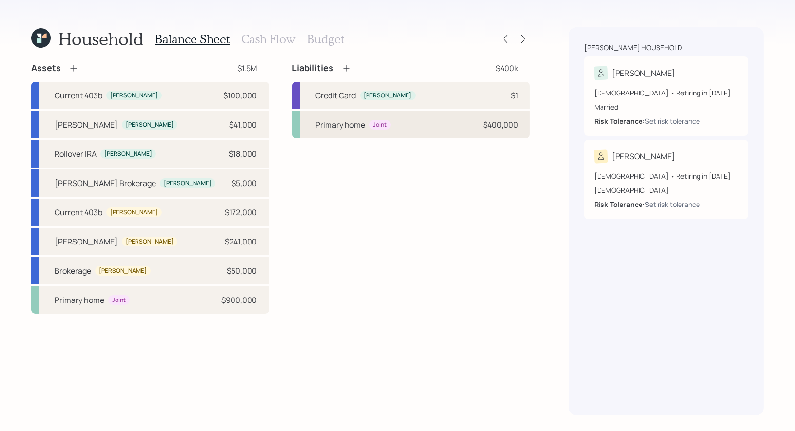
click at [335, 126] on div "Primary home" at bounding box center [341, 125] width 50 height 12
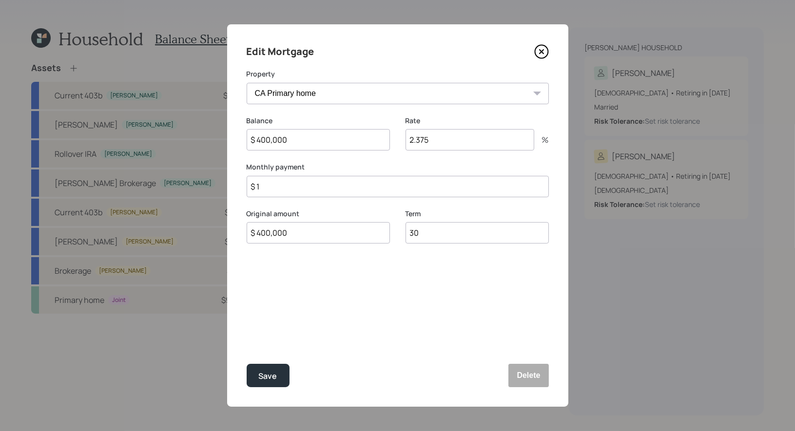
click at [267, 189] on input "$ 1" at bounding box center [398, 186] width 302 height 21
type input "$ 1,748"
click at [338, 315] on div "Edit Mortgage Property CA Primary home Balance $ 400,000 Rate 2.375 % Monthly p…" at bounding box center [397, 215] width 341 height 383
click at [305, 145] on input "$ 400,000" at bounding box center [318, 139] width 143 height 21
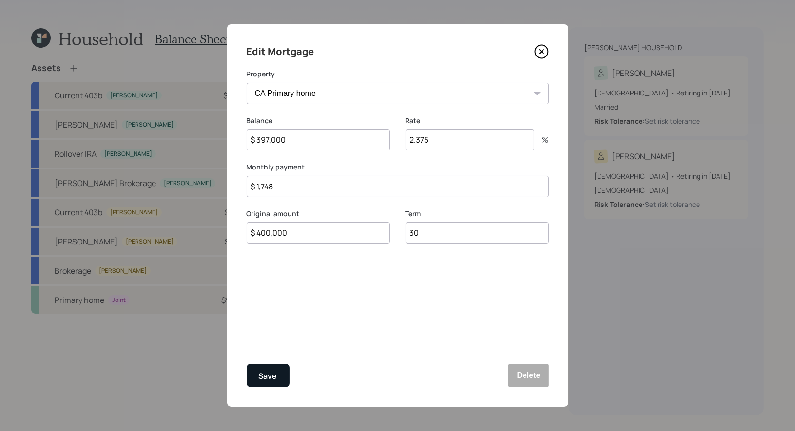
type input "$ 397,000"
click at [268, 380] on div "Save" at bounding box center [268, 376] width 19 height 13
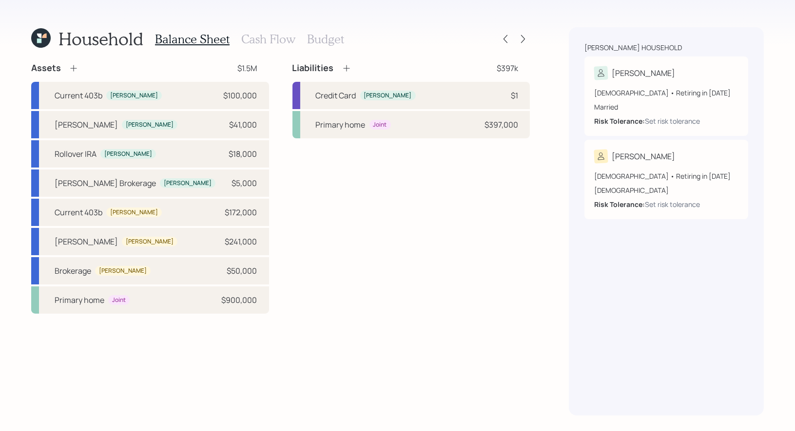
click at [73, 68] on icon at bounding box center [73, 68] width 6 height 6
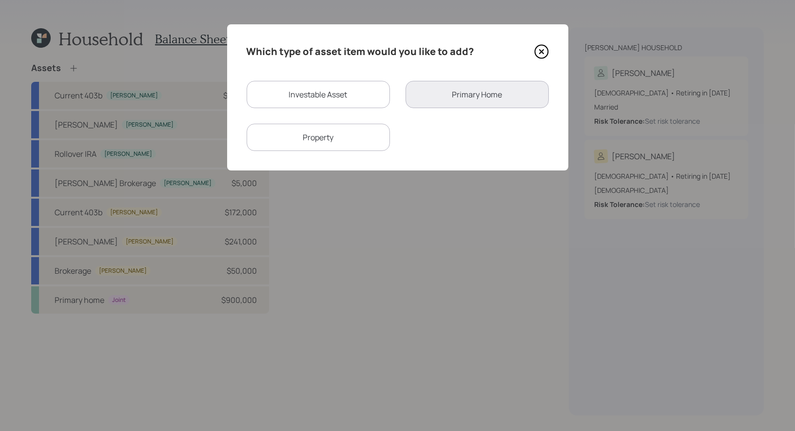
click at [350, 142] on div "Property" at bounding box center [318, 137] width 143 height 27
select select "rental_property"
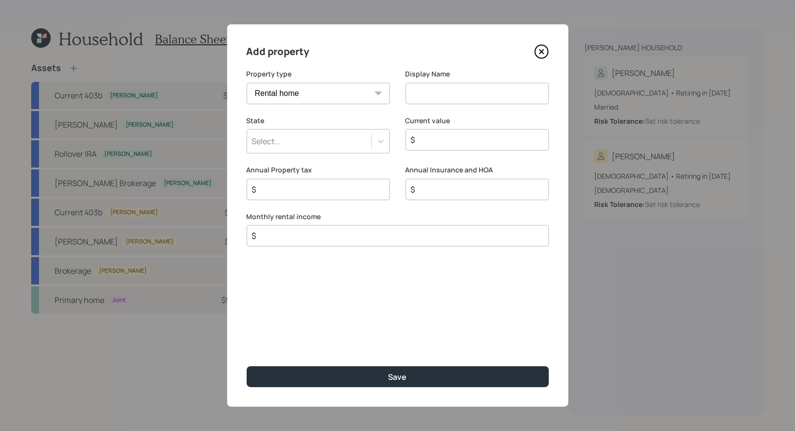
click at [455, 96] on input at bounding box center [476, 93] width 143 height 21
type input "Rental"
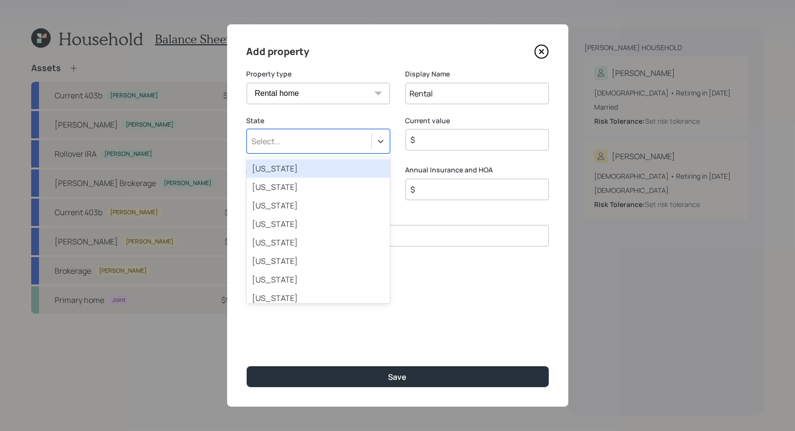
click at [343, 146] on div "Select..." at bounding box center [309, 141] width 124 height 17
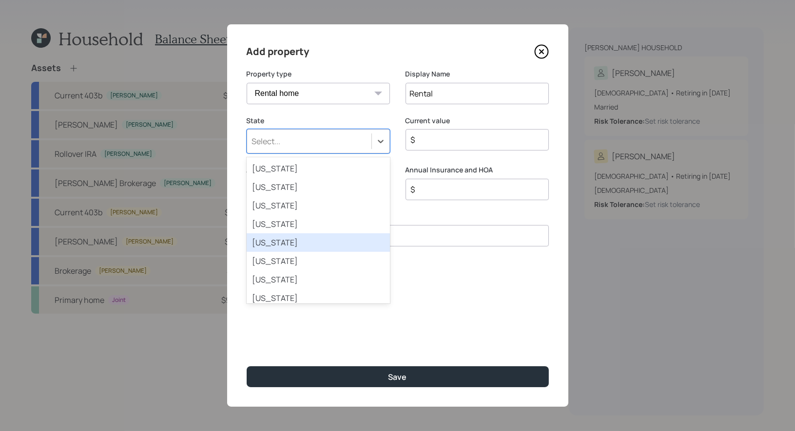
click at [295, 243] on div "California" at bounding box center [318, 242] width 143 height 19
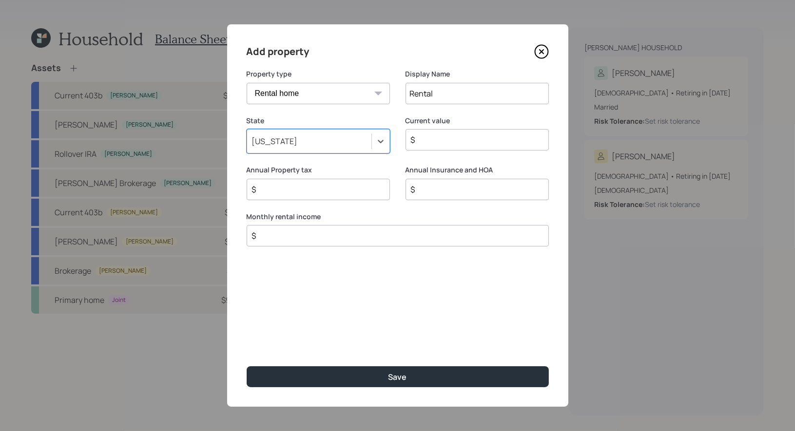
click at [492, 140] on input "$" at bounding box center [473, 140] width 127 height 12
type input "$ 650,000"
click at [279, 187] on input "$" at bounding box center [314, 190] width 127 height 12
click at [279, 193] on input "$ 1,181" at bounding box center [314, 190] width 127 height 12
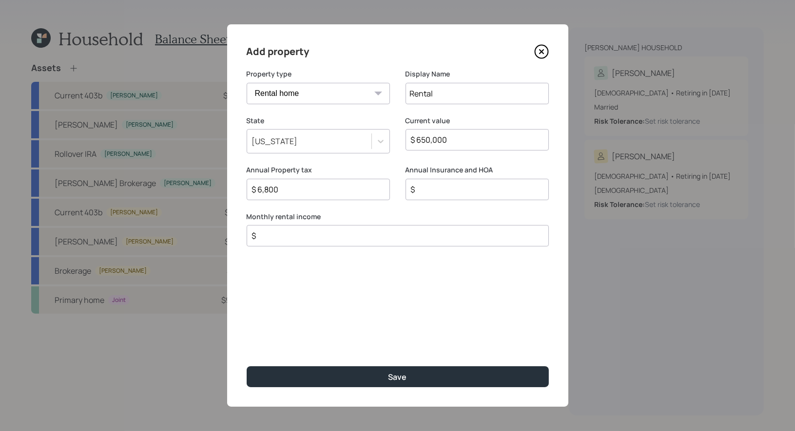
type input "$ 6,800"
click at [437, 195] on div "$" at bounding box center [476, 189] width 143 height 21
click at [426, 191] on input "$" at bounding box center [473, 190] width 127 height 12
type input "$ 600"
click at [317, 236] on input "$" at bounding box center [394, 236] width 286 height 12
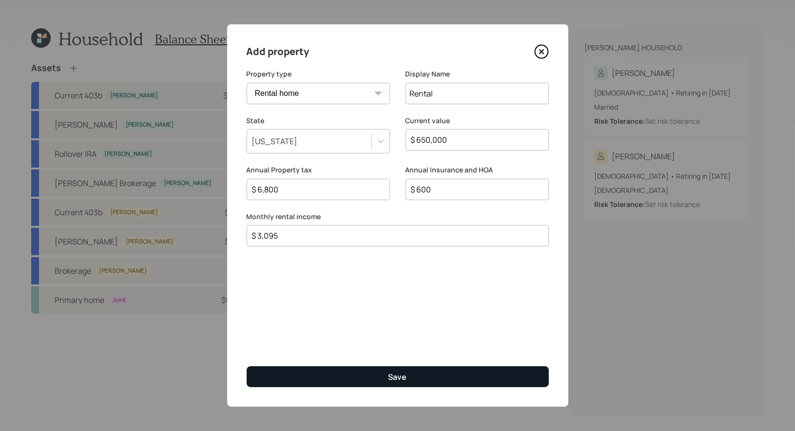
type input "$ 3,095"
click at [351, 379] on button "Save" at bounding box center [398, 377] width 302 height 21
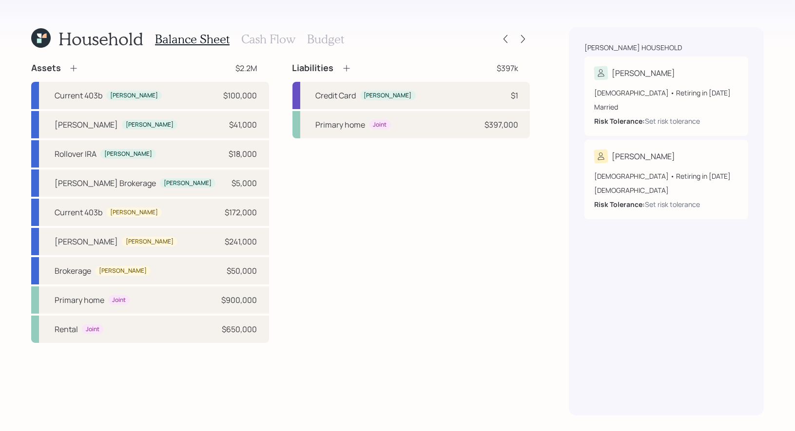
click at [345, 66] on icon at bounding box center [347, 68] width 10 height 10
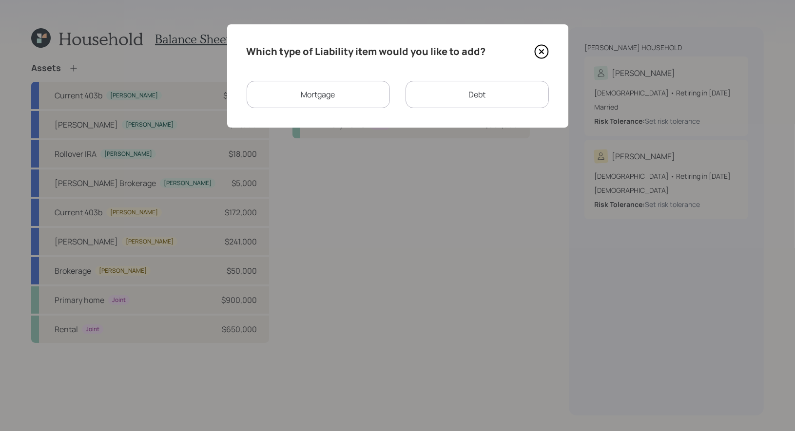
click at [338, 95] on div "Mortgage" at bounding box center [318, 94] width 143 height 27
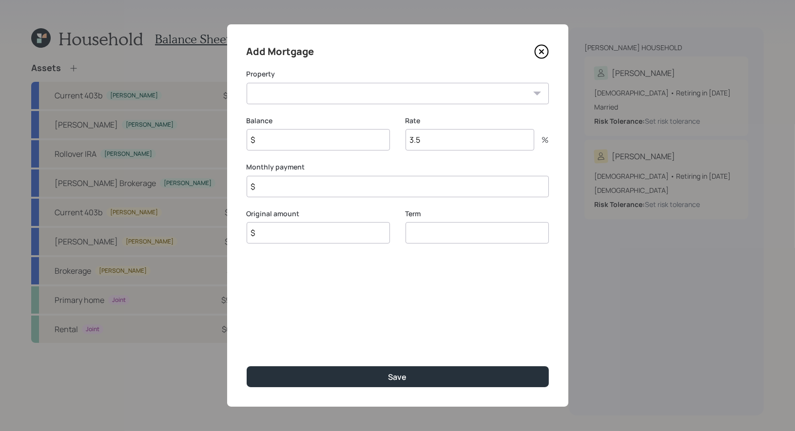
click at [325, 93] on select "Rental" at bounding box center [398, 93] width 302 height 21
select select "18b9797a-9d65-4af6-b7e0-d59d6af2791e"
click at [308, 144] on input "$" at bounding box center [318, 139] width 143 height 21
type input "$ 237,000"
click at [434, 139] on input "3.5" at bounding box center [469, 139] width 129 height 21
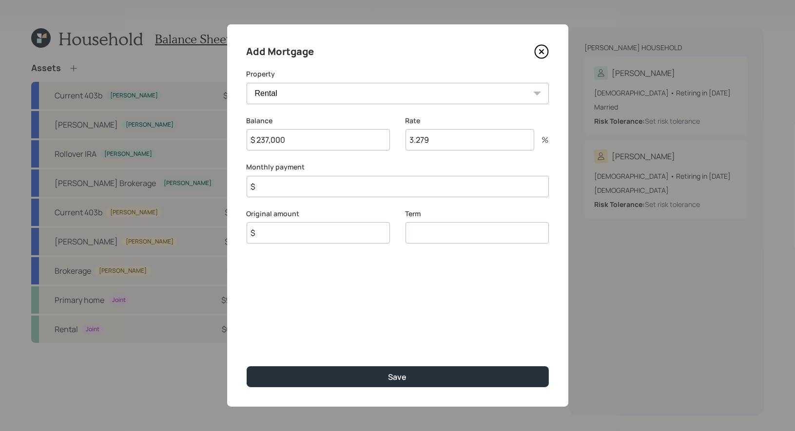
type input "3.279"
click at [325, 191] on input "$" at bounding box center [398, 186] width 302 height 21
type input "$ 1,181"
click at [301, 237] on input "$" at bounding box center [318, 232] width 143 height 21
type input "$ 237,000"
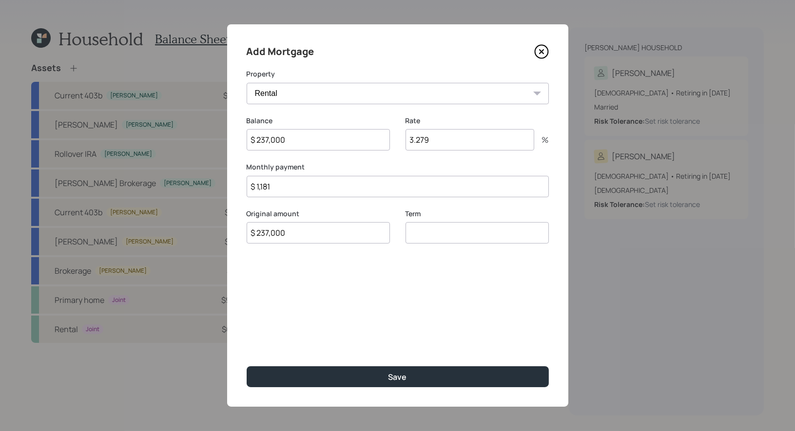
click at [450, 232] on input "number" at bounding box center [476, 232] width 143 height 21
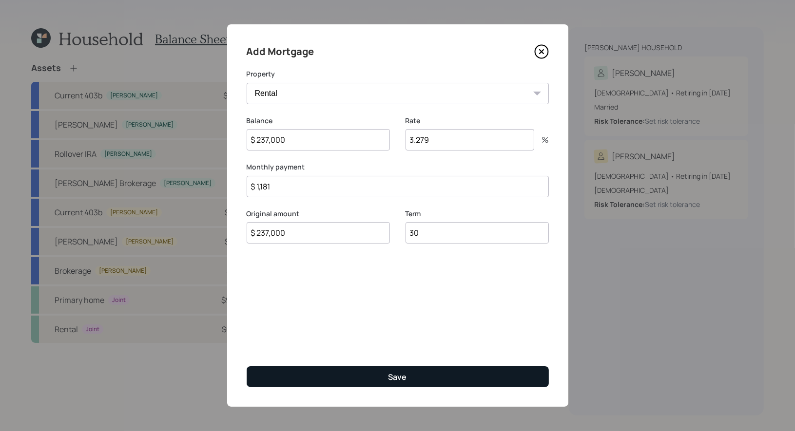
type input "30"
click at [397, 379] on div "Save" at bounding box center [397, 377] width 19 height 11
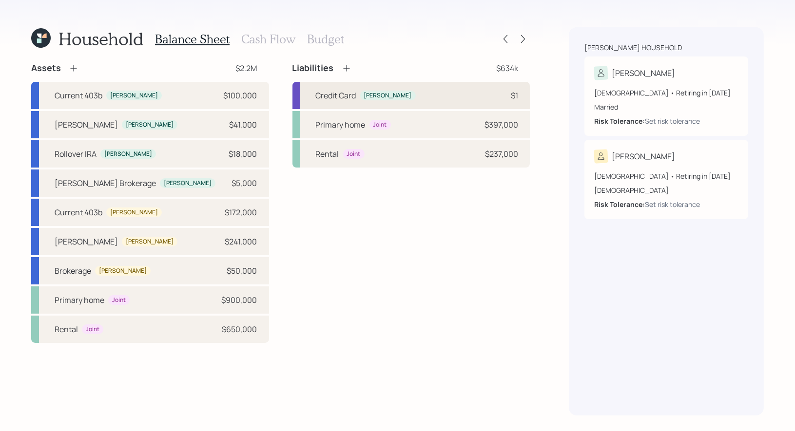
click at [343, 93] on div "Credit Card" at bounding box center [336, 96] width 40 height 12
select select "credit_card"
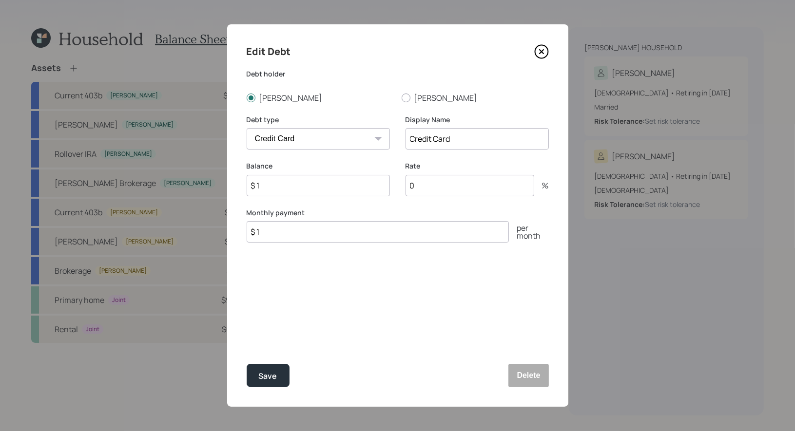
click at [336, 189] on input "$ 1" at bounding box center [318, 185] width 143 height 21
type input "$ 18,800"
click at [458, 186] on input "0" at bounding box center [469, 185] width 129 height 21
click at [469, 138] on input "Credit Card" at bounding box center [476, 138] width 143 height 21
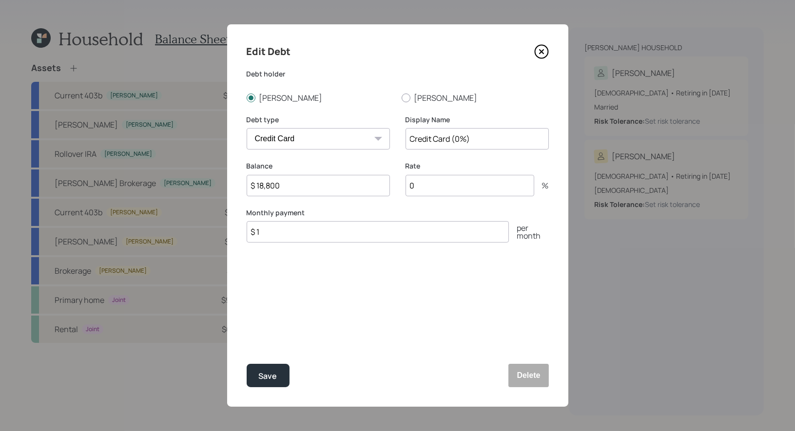
type input "Credit Card (0%)"
click at [275, 239] on input "$ 1" at bounding box center [378, 231] width 262 height 21
type input "$ 188"
click at [278, 372] on button "Save" at bounding box center [268, 375] width 43 height 23
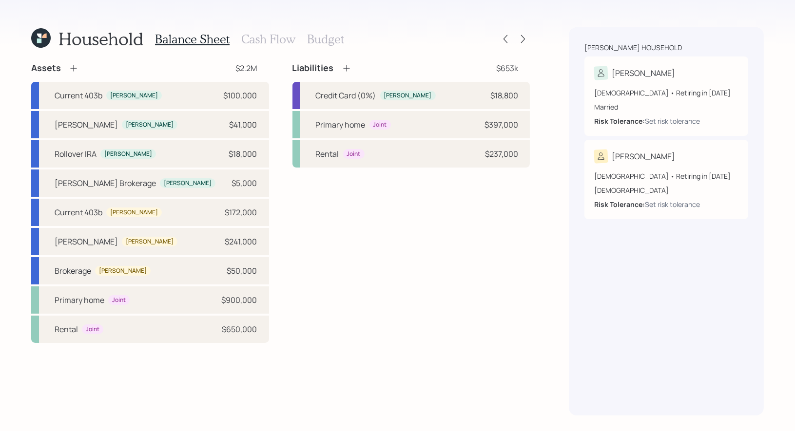
click at [346, 68] on icon at bounding box center [346, 68] width 6 height 6
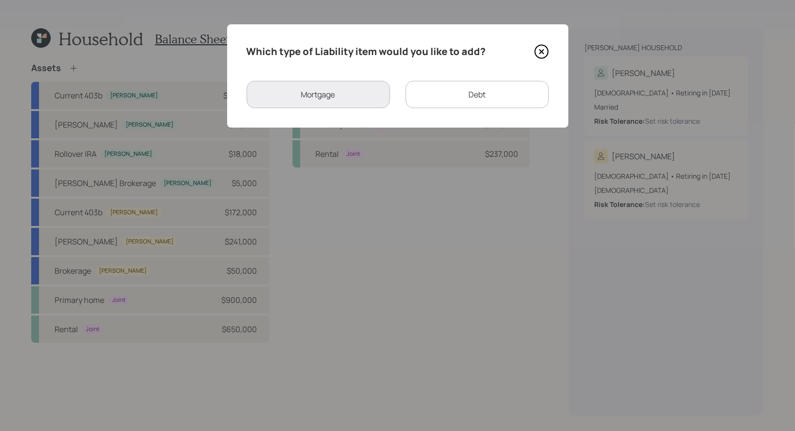
click at [458, 92] on div "Debt" at bounding box center [476, 94] width 143 height 27
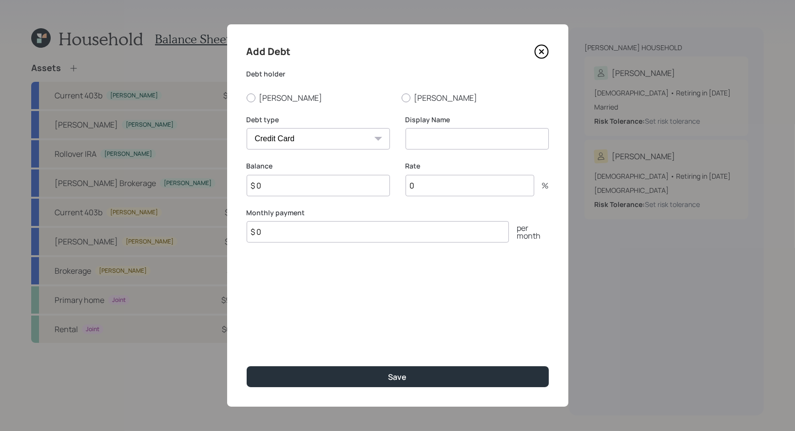
click at [366, 142] on select "Car Credit Card Medical Student Other" at bounding box center [318, 138] width 143 height 21
select select "car"
click at [252, 97] on div at bounding box center [251, 98] width 9 height 9
click at [247, 97] on input "[PERSON_NAME]" at bounding box center [246, 97] width 0 height 0
radio input "true"
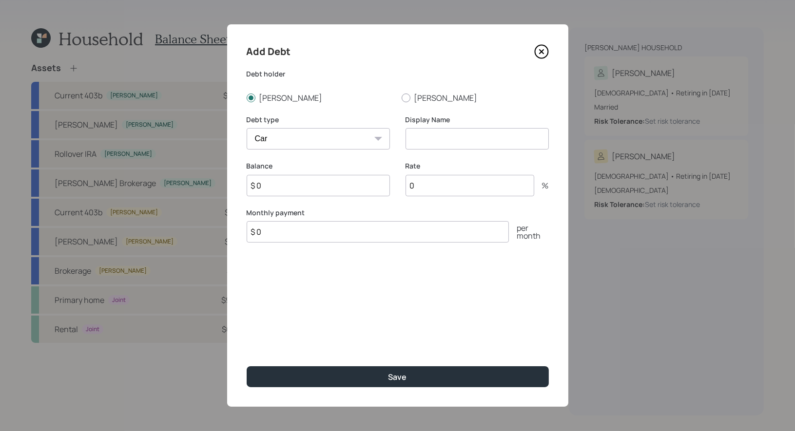
click at [470, 143] on input at bounding box center [476, 138] width 143 height 21
type input "Car Loan"
click at [278, 188] on input "$ 0" at bounding box center [318, 185] width 143 height 21
type input "$ 37,000"
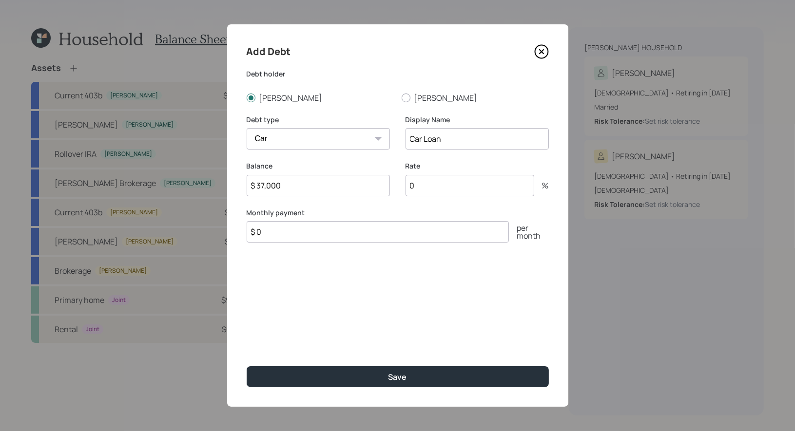
click at [423, 184] on input "0" at bounding box center [469, 185] width 129 height 21
type input "6.49"
click at [292, 232] on input "$ 0" at bounding box center [378, 231] width 262 height 21
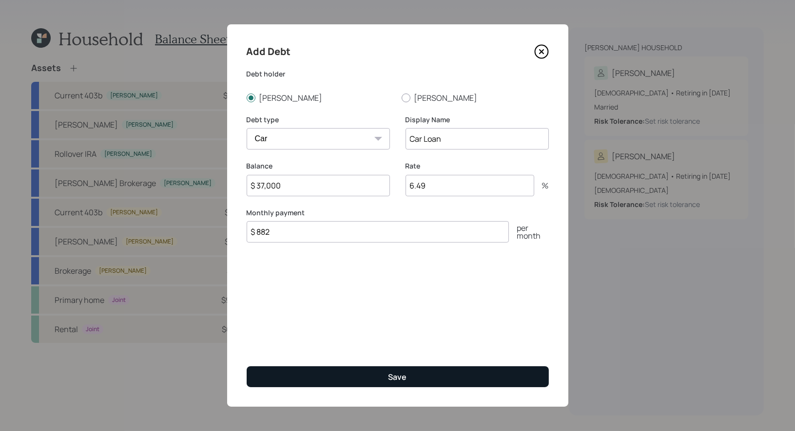
type input "$ 882"
click at [325, 379] on button "Save" at bounding box center [398, 377] width 302 height 21
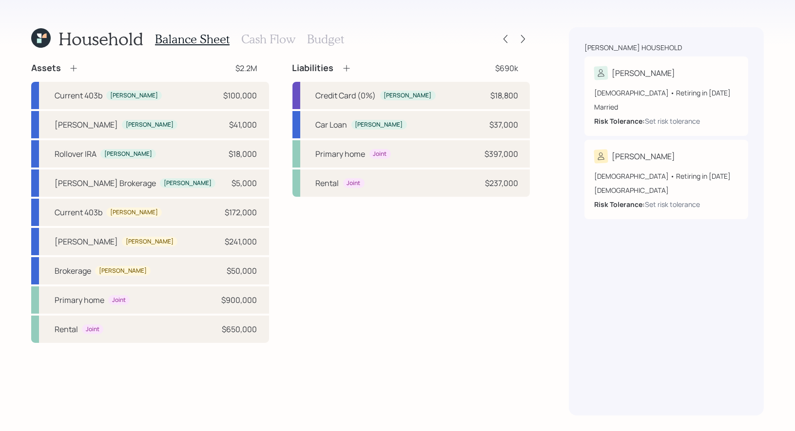
click at [347, 67] on icon at bounding box center [347, 68] width 10 height 10
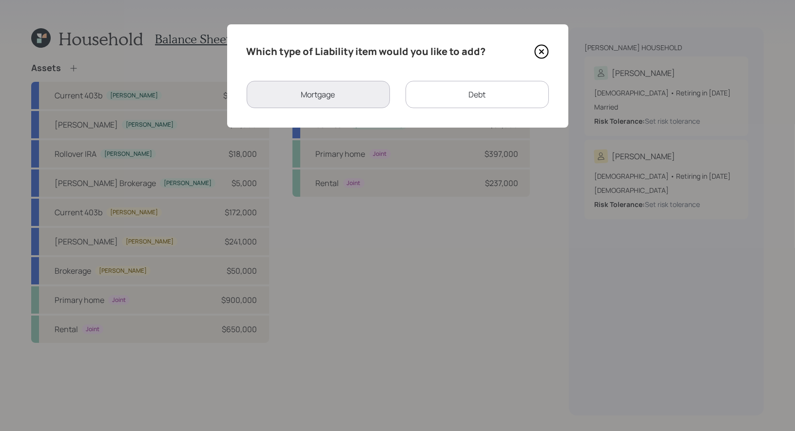
click at [504, 100] on div "Debt" at bounding box center [476, 94] width 143 height 27
select select "credit_card"
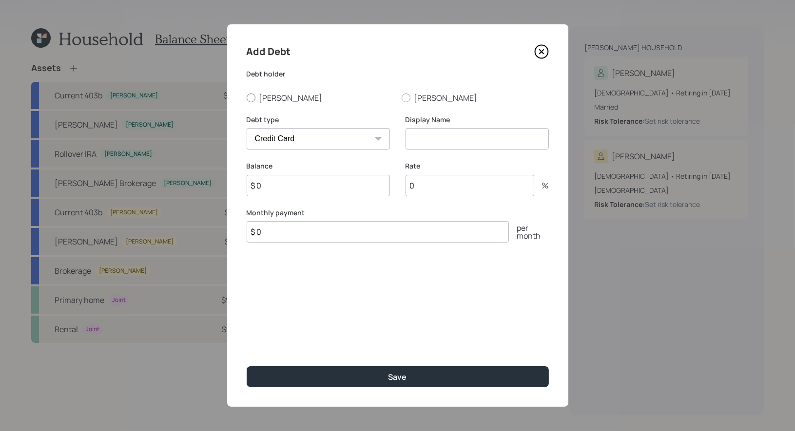
click at [251, 95] on div at bounding box center [251, 98] width 9 height 9
click at [247, 97] on input "[PERSON_NAME]" at bounding box center [246, 97] width 0 height 0
radio input "true"
click at [298, 140] on select "Car Credit Card Medical Student Other" at bounding box center [318, 138] width 143 height 21
select select "other"
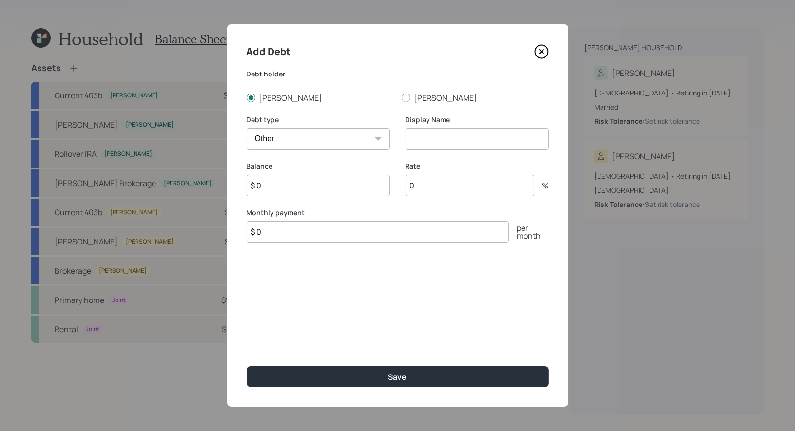
click at [453, 144] on input at bounding box center [476, 138] width 143 height 21
type input "Loan"
click at [294, 187] on input "$ 0" at bounding box center [318, 185] width 143 height 21
type input "$ 2,900"
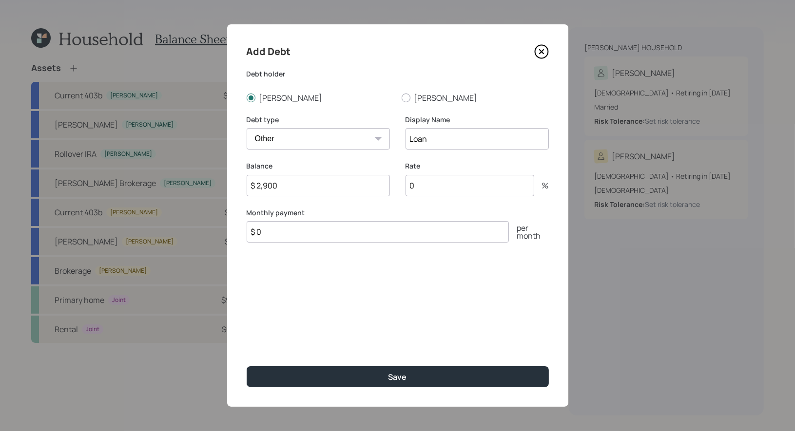
click at [450, 192] on input "0" at bounding box center [469, 185] width 129 height 21
type input "15.49"
click at [292, 235] on input "$ 0" at bounding box center [378, 231] width 262 height 21
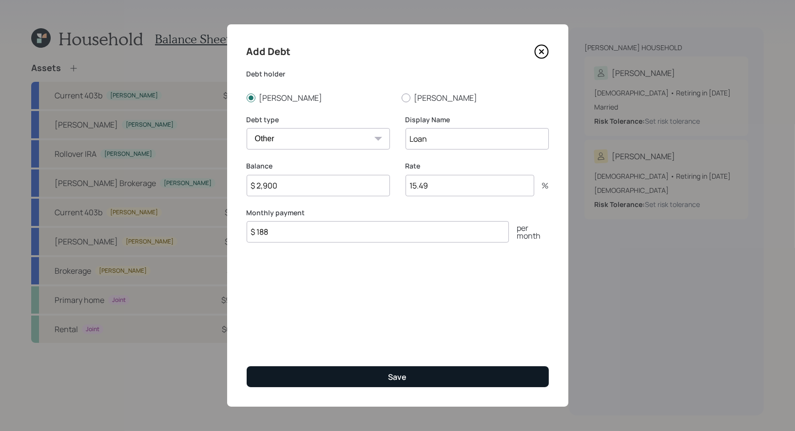
type input "$ 188"
click at [305, 376] on button "Save" at bounding box center [398, 377] width 302 height 21
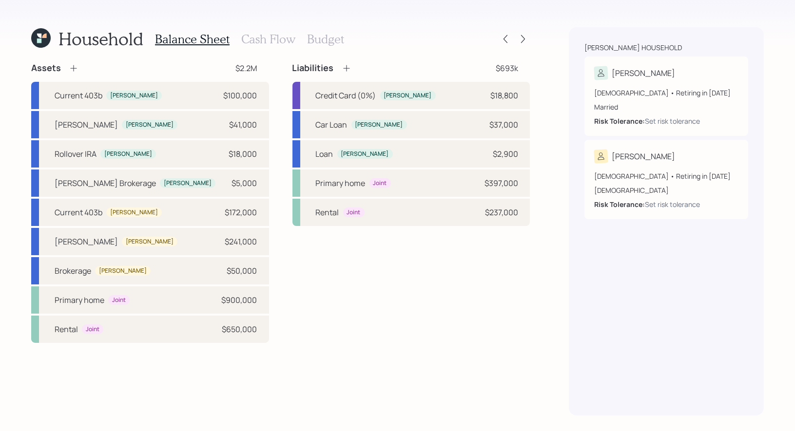
click at [386, 306] on div "Liabilities $693k Credit Card (0%) Robbin $18,800 Car Loan Robbin $37,000 Loan …" at bounding box center [411, 202] width 238 height 281
click at [261, 39] on h3 "Cash Flow" at bounding box center [268, 39] width 54 height 14
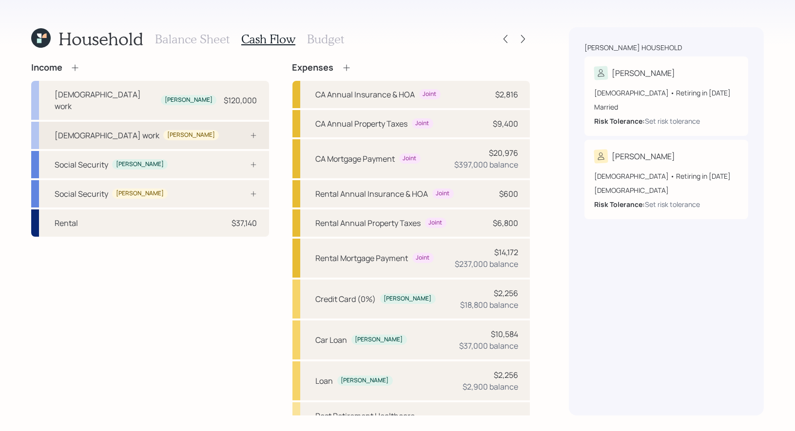
click at [172, 122] on div "Full-time work Ryan" at bounding box center [150, 135] width 238 height 27
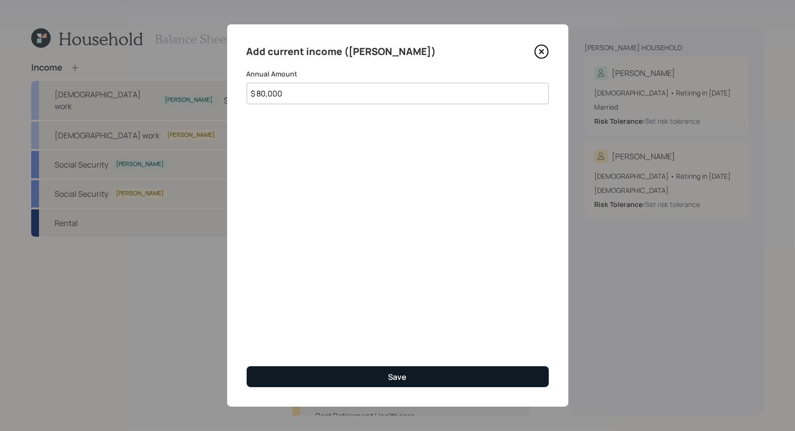
type input "$ 80,000"
click at [351, 377] on button "Save" at bounding box center [398, 377] width 302 height 21
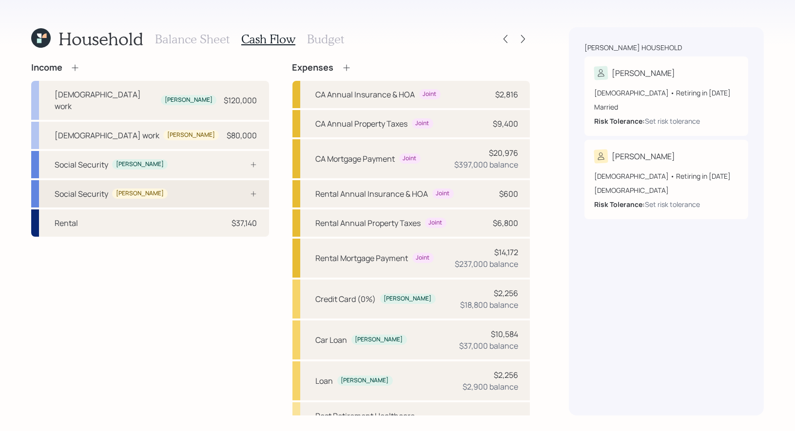
click at [158, 182] on div "Social Security Ryan" at bounding box center [150, 193] width 238 height 27
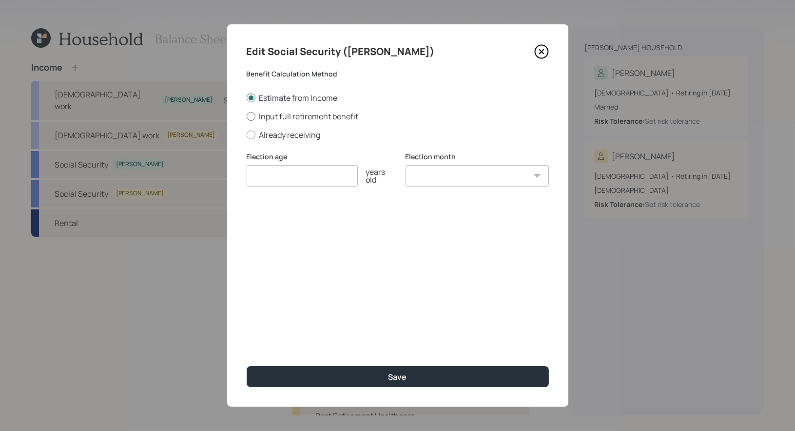
click at [249, 115] on div at bounding box center [251, 116] width 9 height 9
click at [247, 116] on input "Input full retirement benefit" at bounding box center [246, 116] width 0 height 0
radio input "true"
click at [264, 180] on input "number" at bounding box center [302, 175] width 111 height 21
type input "67"
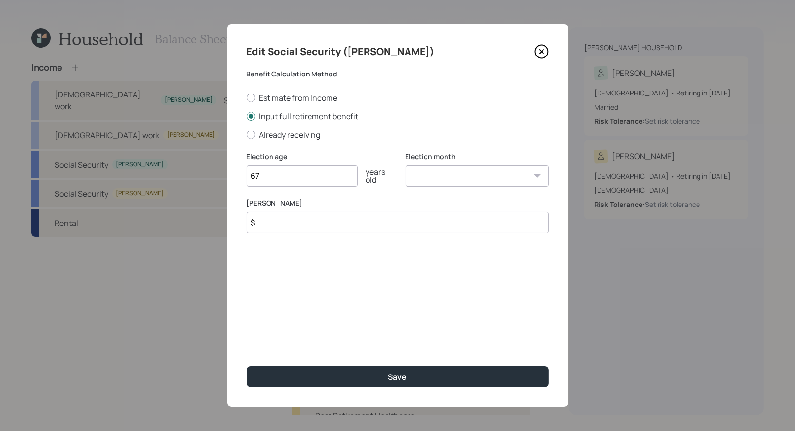
click at [437, 175] on select "January February March April May June July August September October November De…" at bounding box center [476, 175] width 143 height 21
select select "1"
click at [328, 223] on input "$" at bounding box center [398, 222] width 302 height 21
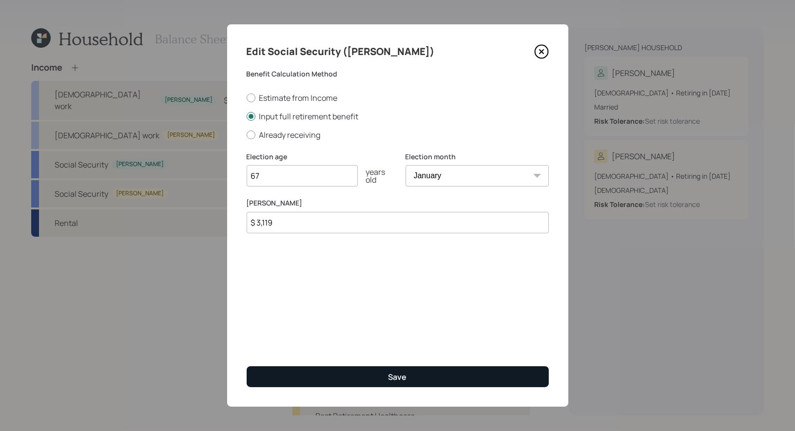
type input "$ 3,119"
click at [346, 377] on button "Save" at bounding box center [398, 377] width 302 height 21
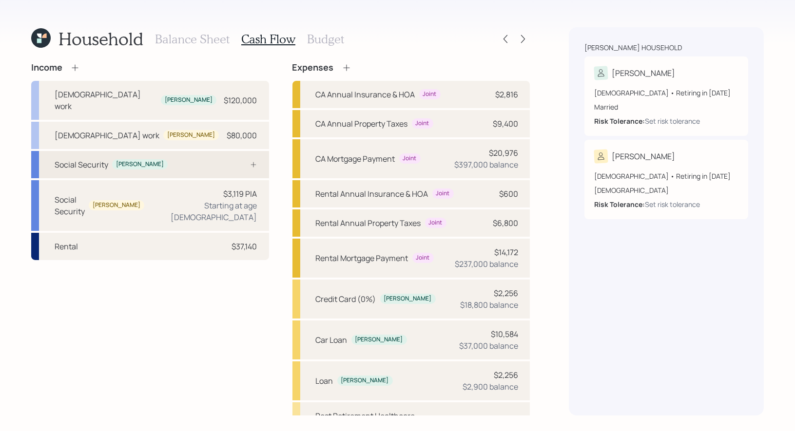
click at [148, 153] on div "Social Security Robbin" at bounding box center [150, 164] width 238 height 27
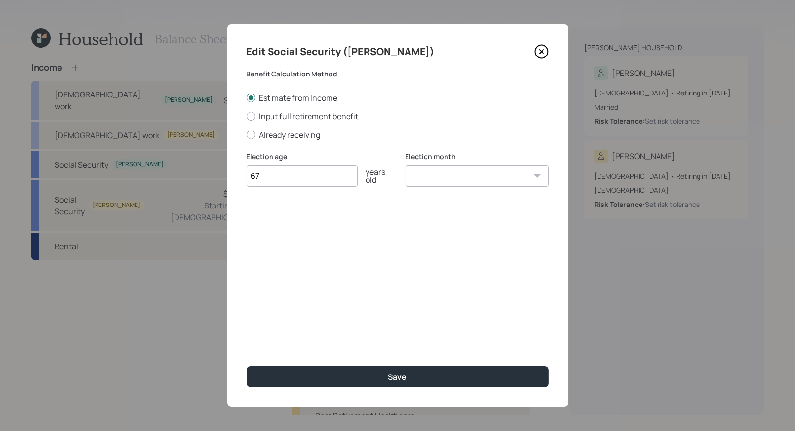
type input "67"
click at [501, 180] on select "January February March April May June July August September October November De…" at bounding box center [476, 175] width 143 height 21
select select "1"
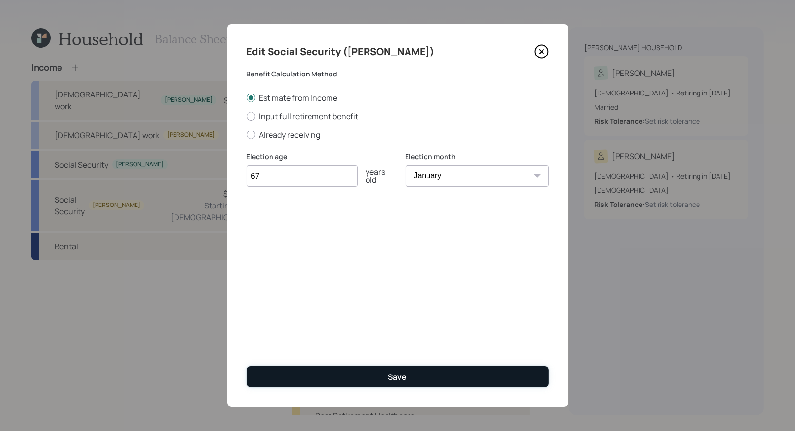
click at [321, 379] on button "Save" at bounding box center [398, 377] width 302 height 21
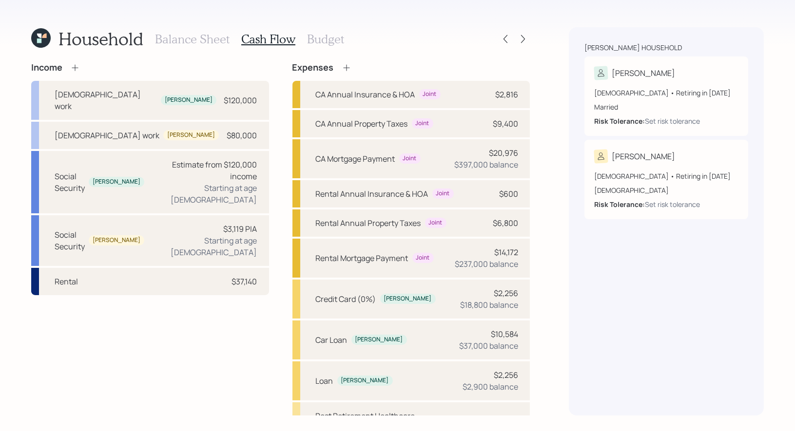
click at [76, 66] on icon at bounding box center [75, 68] width 10 height 10
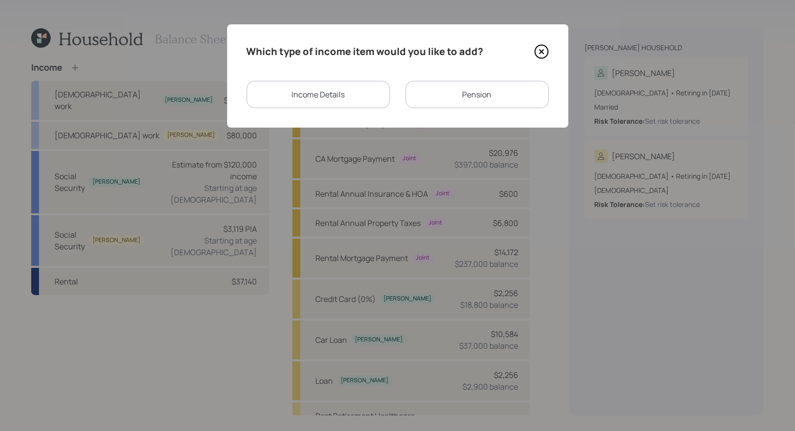
click at [451, 96] on div "Pension" at bounding box center [476, 94] width 143 height 27
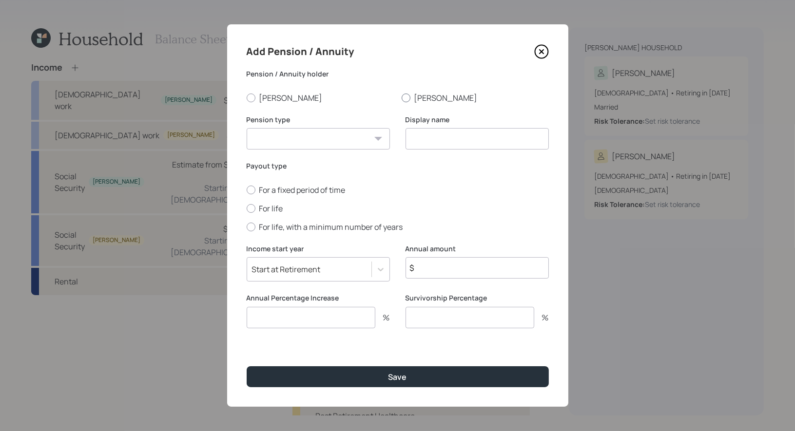
click at [405, 97] on div at bounding box center [406, 98] width 9 height 9
click at [402, 97] on input "[PERSON_NAME]" at bounding box center [401, 97] width 0 height 0
radio input "true"
click at [348, 137] on select "Pension Annuity" at bounding box center [318, 138] width 143 height 21
select select "pension"
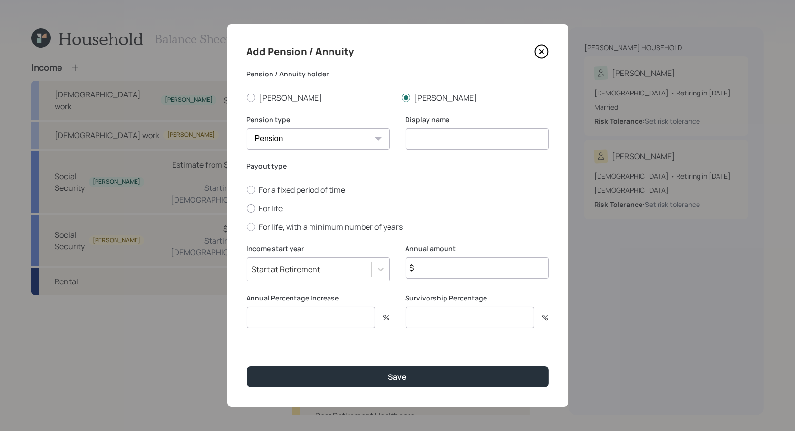
click at [457, 143] on input at bounding box center [476, 138] width 143 height 21
type input "Pension"
click at [276, 270] on div "Start at Retirement" at bounding box center [286, 269] width 69 height 11
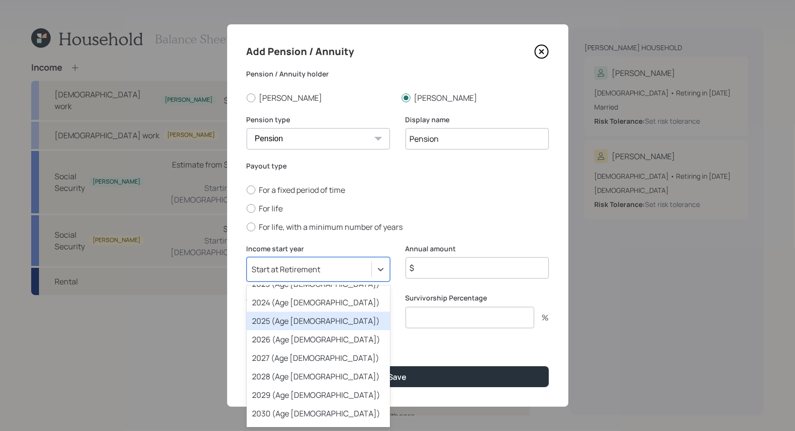
scroll to position [96, 0]
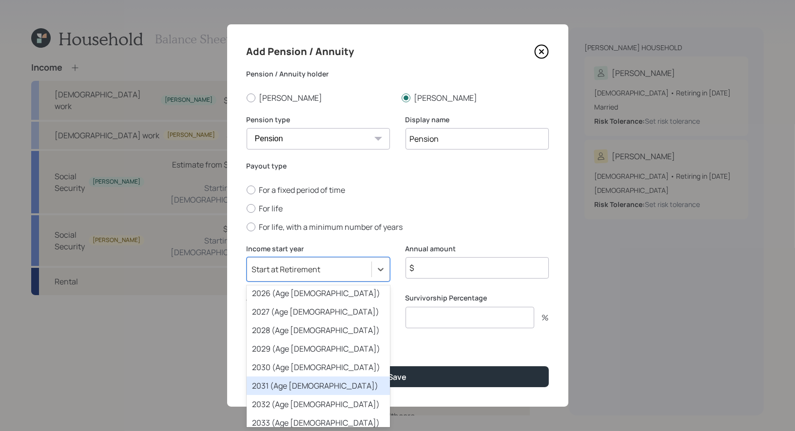
click at [300, 383] on div "2031 (Age 46)" at bounding box center [318, 386] width 143 height 19
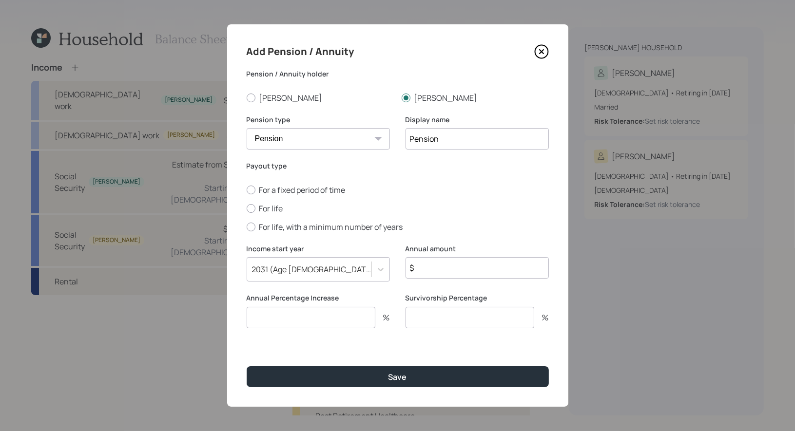
click at [445, 273] on input "$" at bounding box center [476, 267] width 143 height 21
type input "$ 25,200"
click at [286, 321] on input "number" at bounding box center [311, 317] width 129 height 21
type input "2"
click at [249, 209] on div at bounding box center [251, 208] width 9 height 9
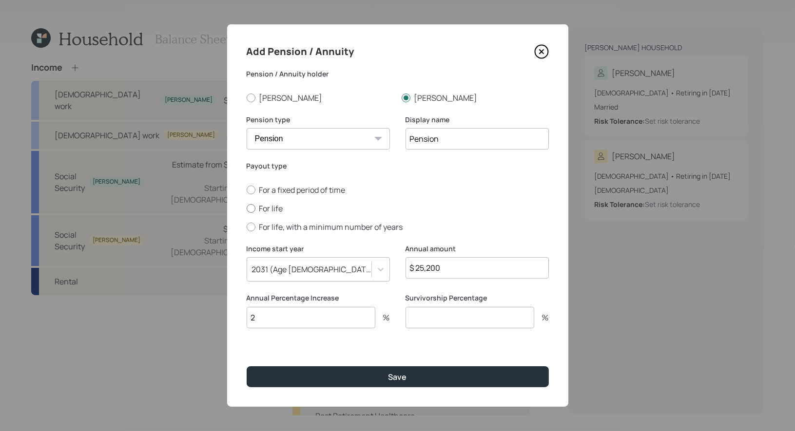
click at [247, 209] on input "For life" at bounding box center [246, 208] width 0 height 0
radio input "true"
click at [469, 321] on input "number" at bounding box center [469, 317] width 129 height 21
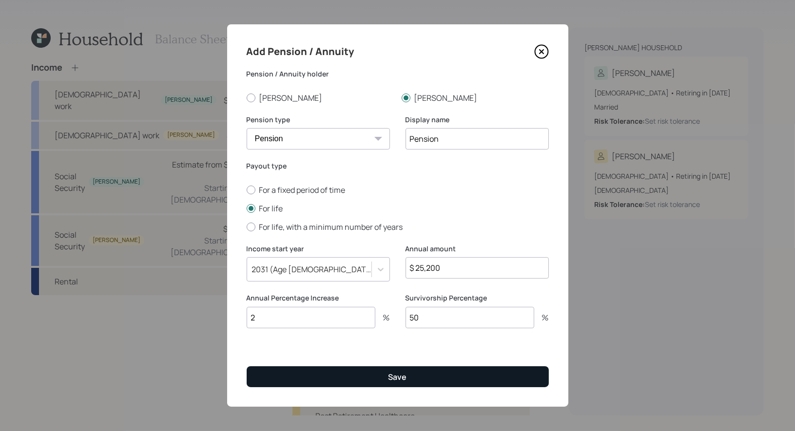
type input "50"
click at [401, 377] on div "Save" at bounding box center [397, 377] width 19 height 11
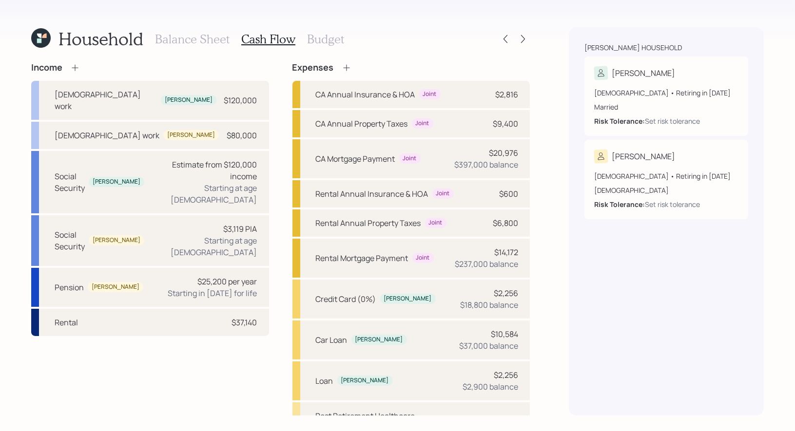
click at [163, 38] on h3 "Balance Sheet" at bounding box center [192, 39] width 75 height 14
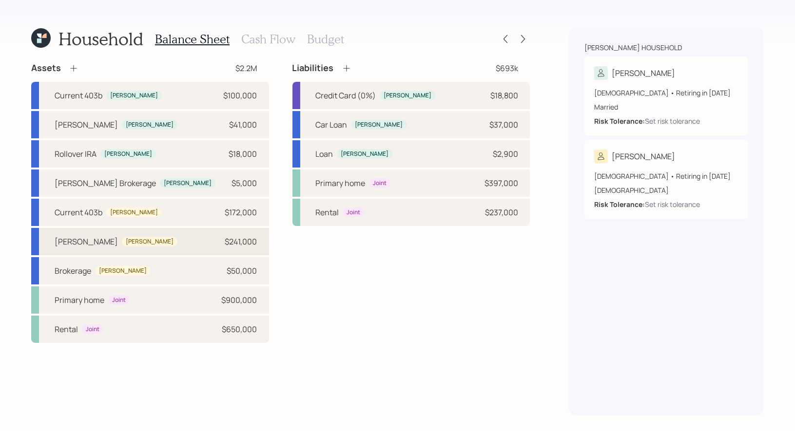
click at [177, 241] on div "Roth IRA Ryan $241,000" at bounding box center [150, 241] width 238 height 27
select select "roth_ira"
select select "balanced"
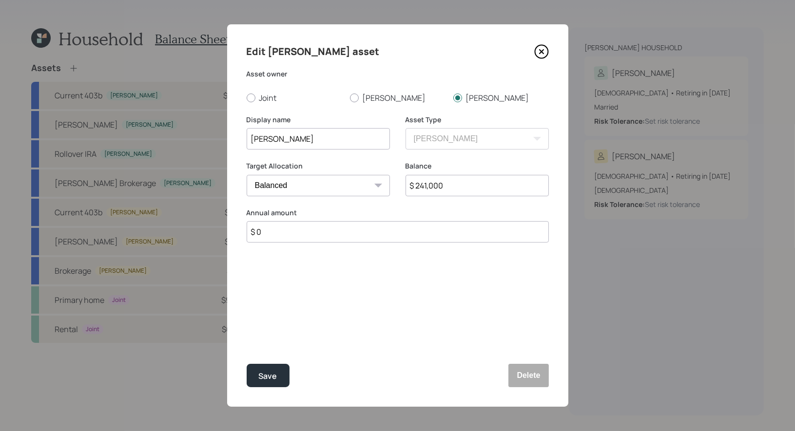
click at [277, 232] on input "$ 0" at bounding box center [398, 231] width 302 height 21
type input "$ 7,000"
click at [273, 280] on div "Select..." at bounding box center [266, 280] width 29 height 11
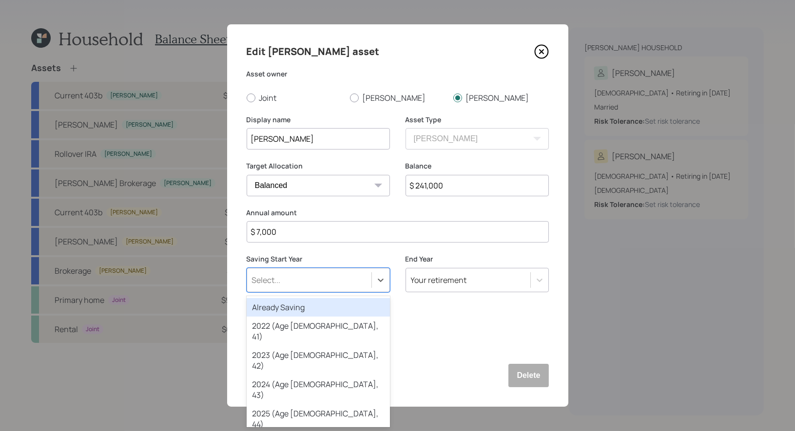
click at [272, 307] on div "Already Saving" at bounding box center [318, 307] width 143 height 19
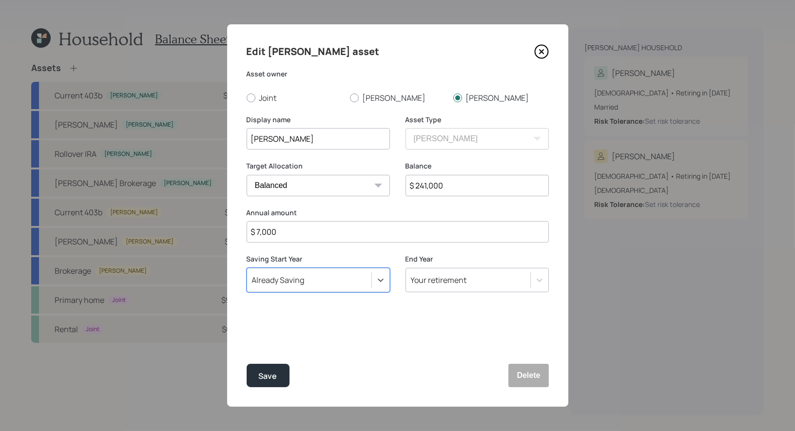
click at [440, 283] on div "Your retirement" at bounding box center [439, 280] width 56 height 11
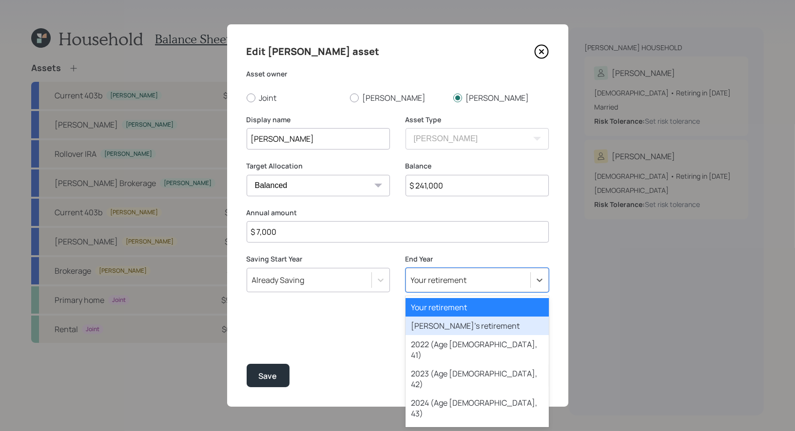
click at [441, 326] on div "Spouse's retirement" at bounding box center [476, 326] width 143 height 19
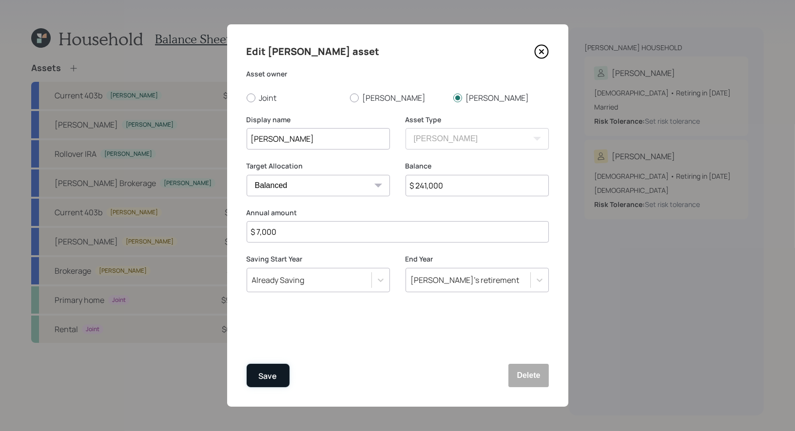
click at [265, 376] on div "Save" at bounding box center [268, 376] width 19 height 13
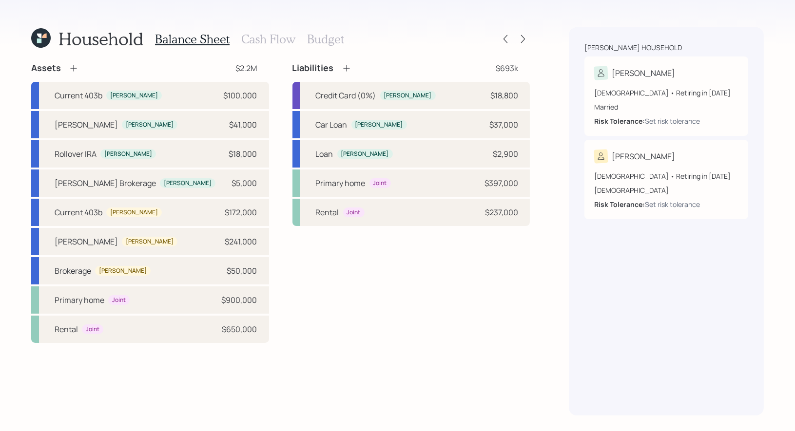
click at [315, 36] on h3 "Budget" at bounding box center [325, 39] width 37 height 14
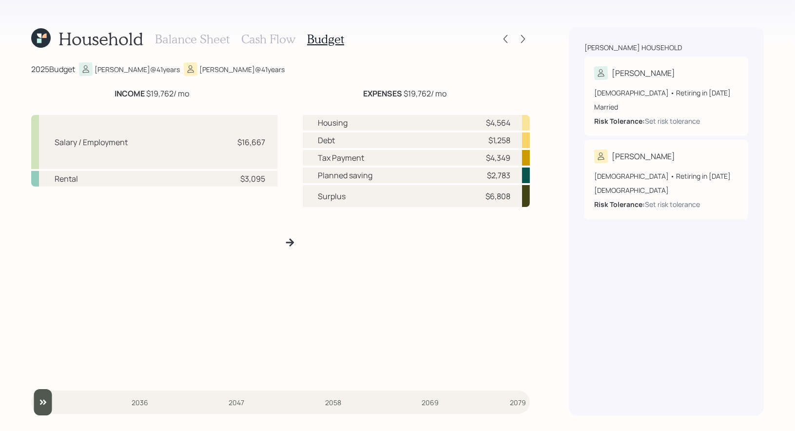
click at [272, 37] on h3 "Cash Flow" at bounding box center [268, 39] width 54 height 14
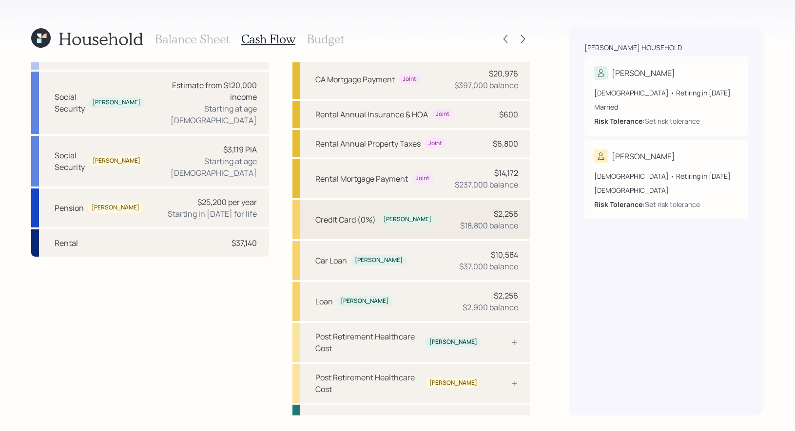
scroll to position [101, 0]
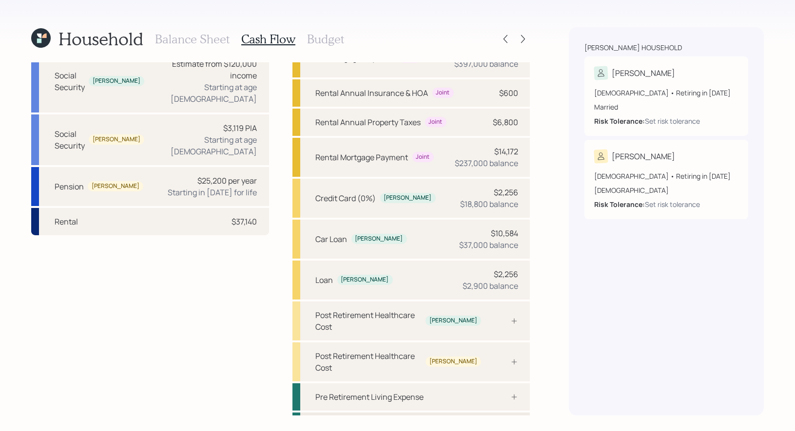
click at [388, 421] on div "Post Retirement Living Expense" at bounding box center [372, 427] width 112 height 12
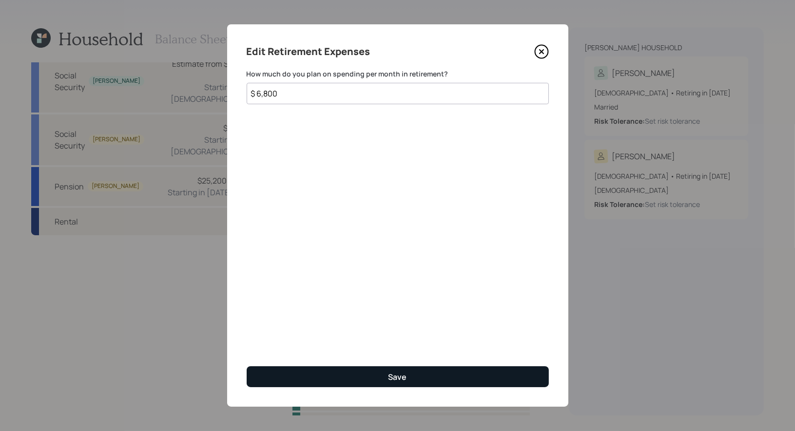
type input "$ 6,800"
click at [325, 379] on button "Save" at bounding box center [398, 377] width 302 height 21
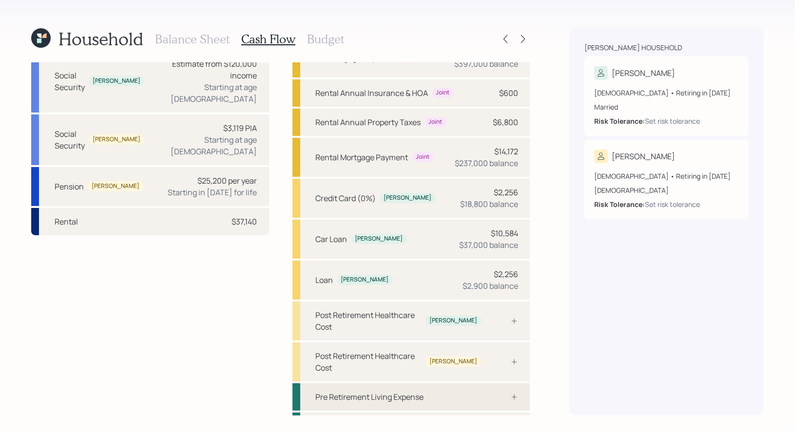
click at [359, 391] on div "Pre Retirement Living Expense" at bounding box center [370, 397] width 108 height 12
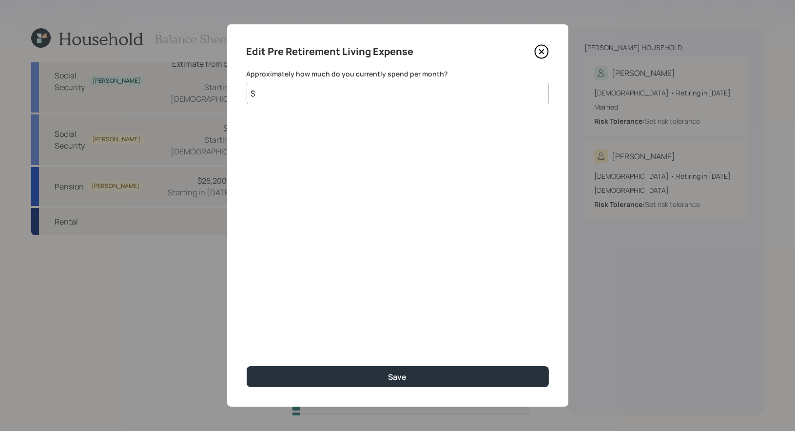
click at [298, 90] on input "$" at bounding box center [398, 93] width 302 height 21
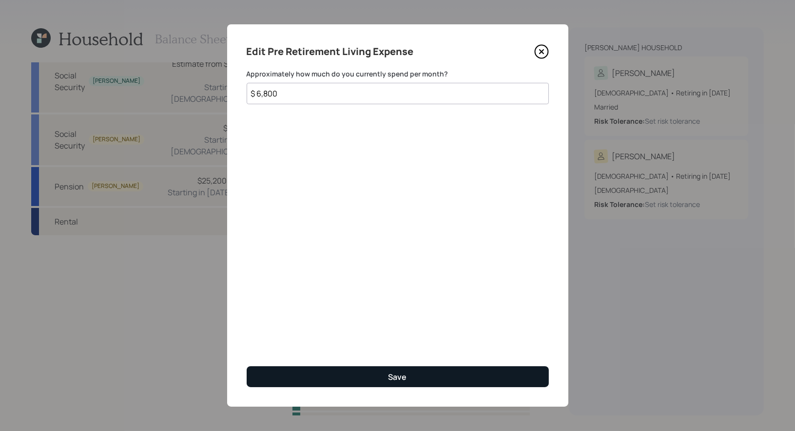
type input "$ 6,800"
click at [355, 378] on button "Save" at bounding box center [398, 377] width 302 height 21
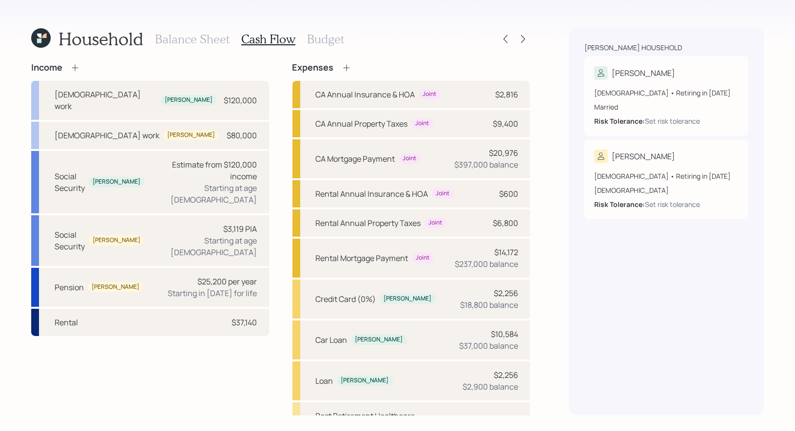
click at [344, 67] on icon at bounding box center [346, 67] width 6 height 6
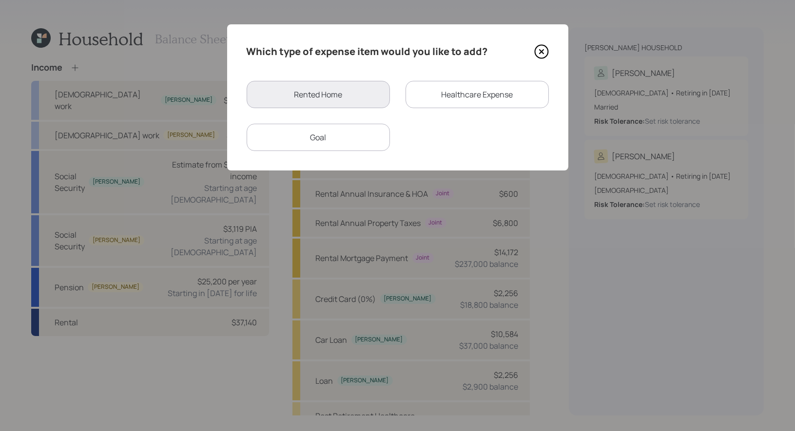
click at [340, 137] on div "Goal" at bounding box center [318, 137] width 143 height 27
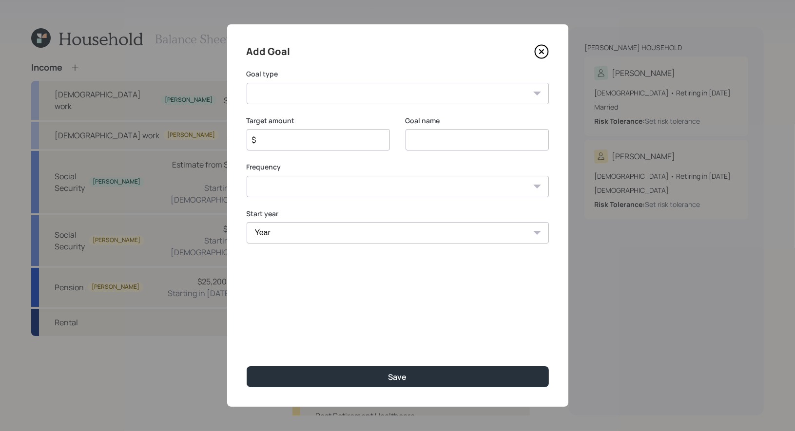
click at [322, 95] on select "Create an emergency fund Donate to charity Purchase a home Make a purchase Supp…" at bounding box center [398, 93] width 302 height 21
select select "other"
click at [479, 139] on input "Other" at bounding box center [476, 139] width 143 height 21
type input "Travel"
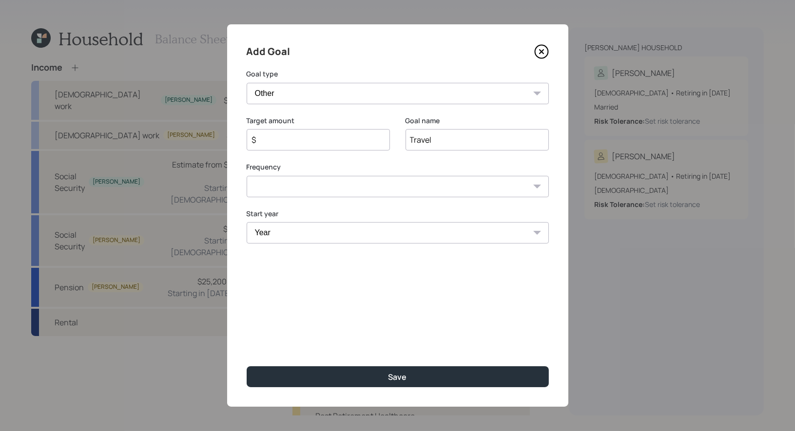
click at [321, 143] on input "$" at bounding box center [314, 140] width 127 height 12
type input "$ 20,000"
click at [343, 191] on select "One time Every 1 year Every 2 years Every 3 years Every 4 years Every 5 years E…" at bounding box center [398, 186] width 302 height 21
select select "2"
click at [323, 235] on select "Year 2025 2026 2027 2028 2029 2030 2031 2032 2033 2034 2035 2036 2037 2038 2039…" at bounding box center [318, 232] width 143 height 21
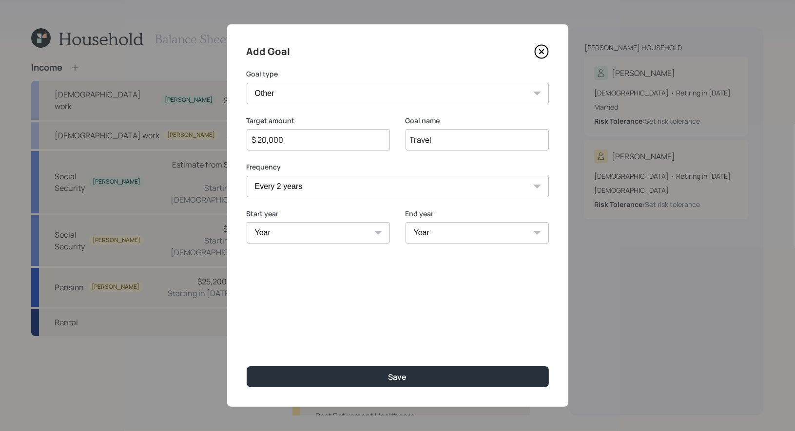
select select "2025"
click at [476, 234] on select "Year 2025 2026 2027 2028 2029 2030 2031 2032 2033 2034 2035 2036 2037 2038 2039…" at bounding box center [476, 232] width 143 height 21
select select "2060"
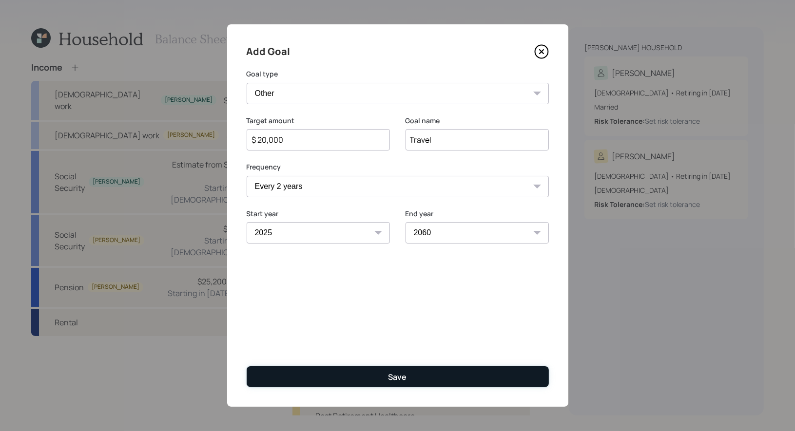
click at [332, 374] on button "Save" at bounding box center [398, 377] width 302 height 21
type input "$"
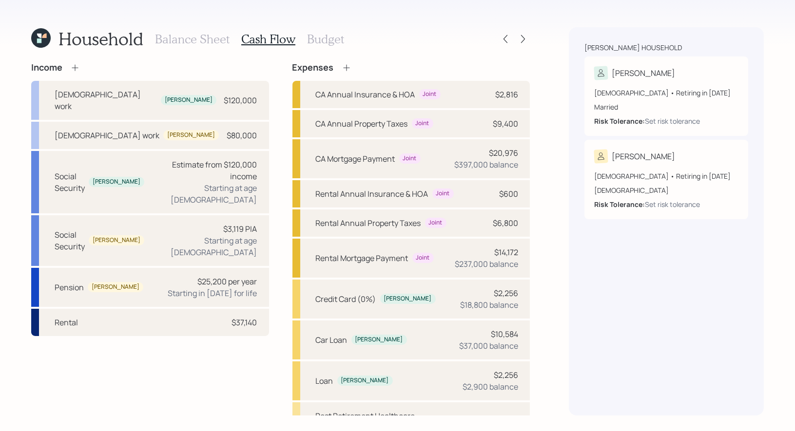
click at [344, 69] on icon at bounding box center [347, 68] width 10 height 10
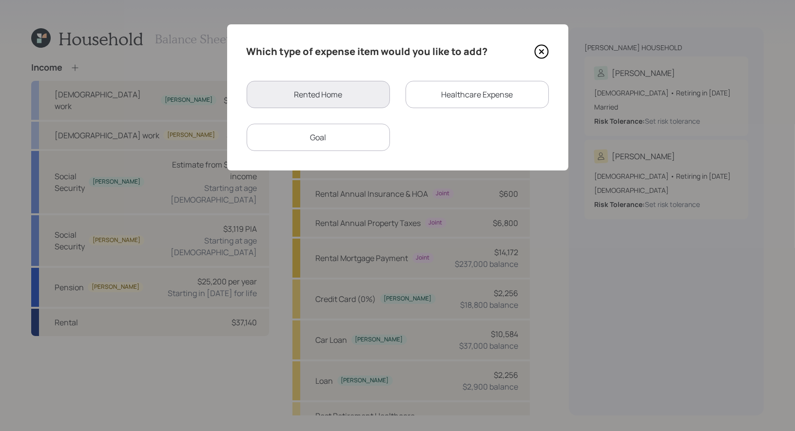
click at [319, 137] on div "Goal" at bounding box center [318, 137] width 143 height 27
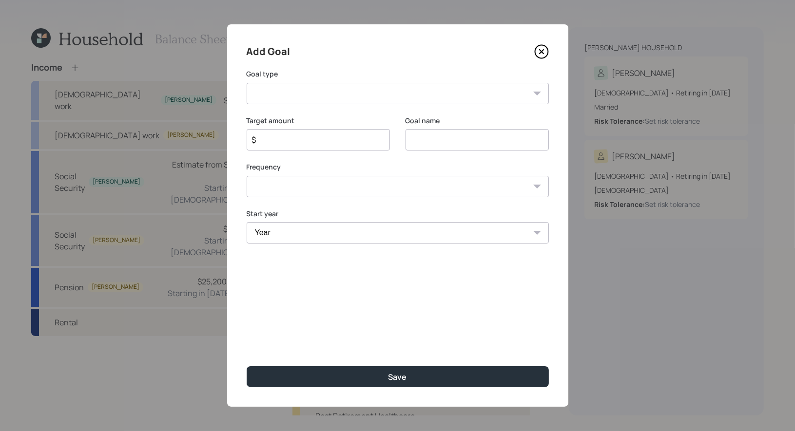
click at [351, 96] on select "Create an emergency fund Donate to charity Purchase a home Make a purchase Supp…" at bounding box center [398, 93] width 302 height 21
select select "other"
click at [487, 139] on input "Other" at bounding box center [476, 139] width 143 height 21
type input "Home Reno"
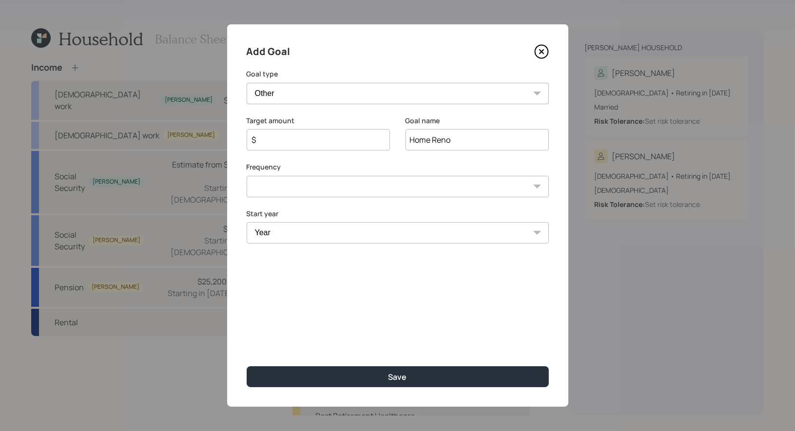
click at [331, 142] on input "$" at bounding box center [314, 140] width 127 height 12
type input "$ 5,000"
click at [342, 186] on select "One time Every 1 year Every 2 years Every 3 years Every 4 years Every 5 years E…" at bounding box center [398, 186] width 302 height 21
select select "1"
click at [326, 239] on select "Year 2025 2026 2027 2028 2029 2030 2031 2032 2033 2034 2035 2036 2037 2038 2039…" at bounding box center [318, 232] width 143 height 21
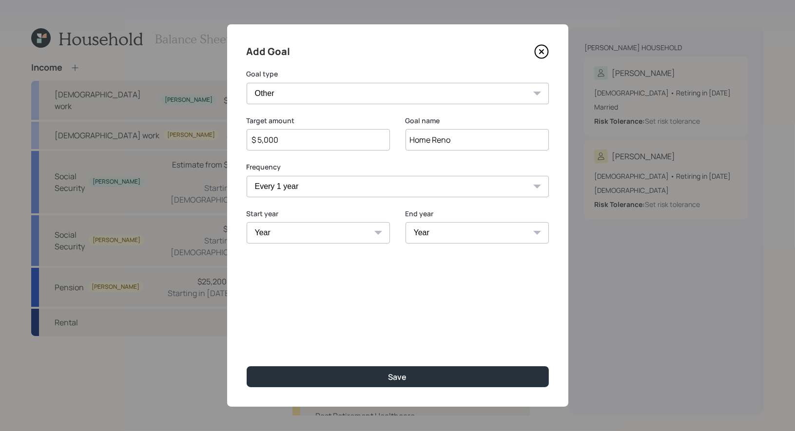
select select "2025"
click at [491, 230] on select "Year 2025 2026 2027 2028 2029 2030 2031 2032 2033 2034 2035 2036 2037 2038 2039…" at bounding box center [476, 232] width 143 height 21
select select "2055"
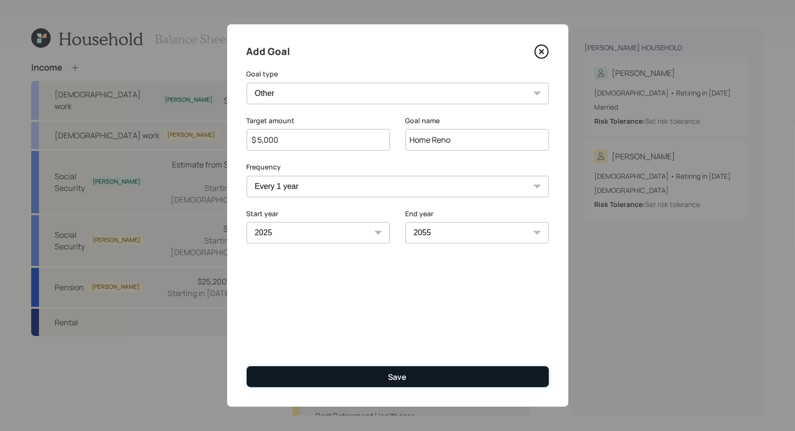
click at [393, 372] on div "Save" at bounding box center [397, 377] width 19 height 11
type input "$"
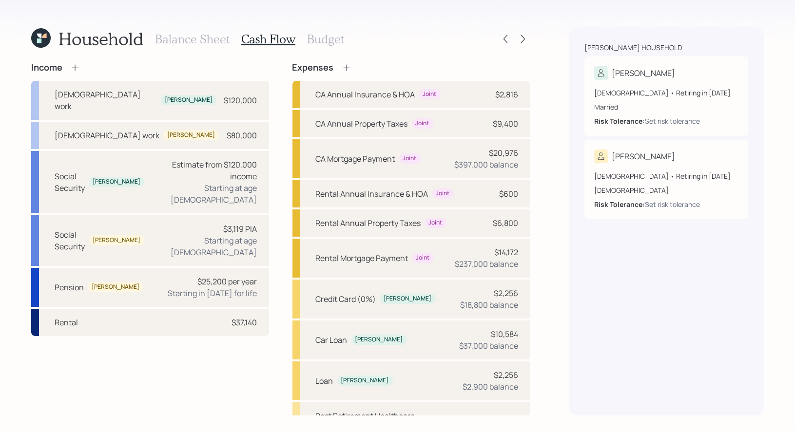
click at [315, 40] on h3 "Budget" at bounding box center [325, 39] width 37 height 14
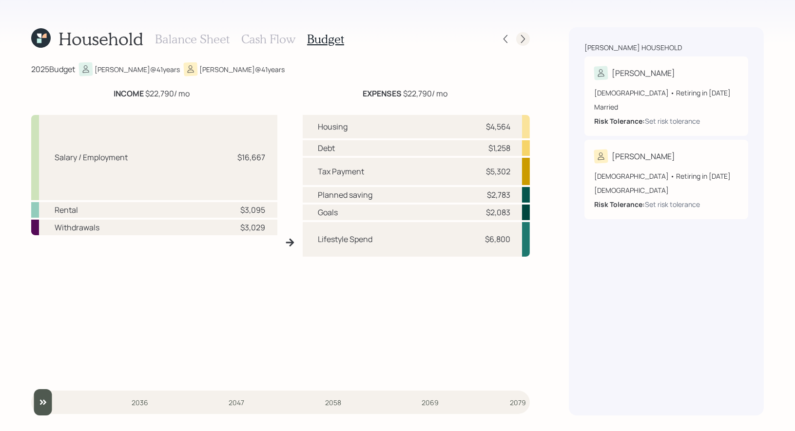
click at [523, 40] on icon at bounding box center [523, 39] width 10 height 10
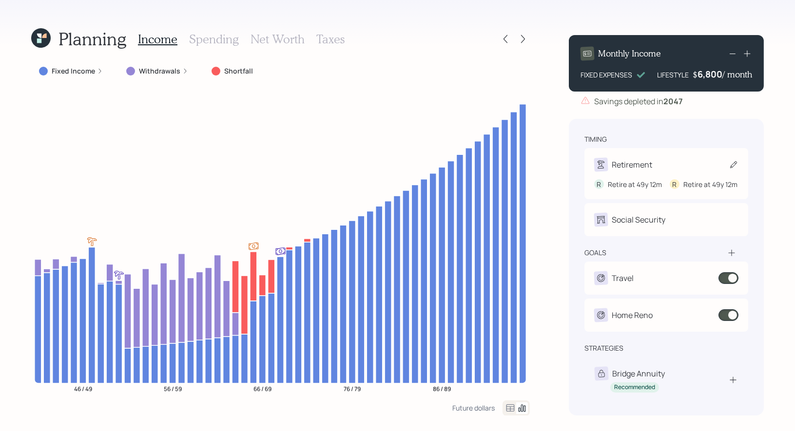
click at [734, 164] on icon at bounding box center [734, 165] width 10 height 10
select select "12"
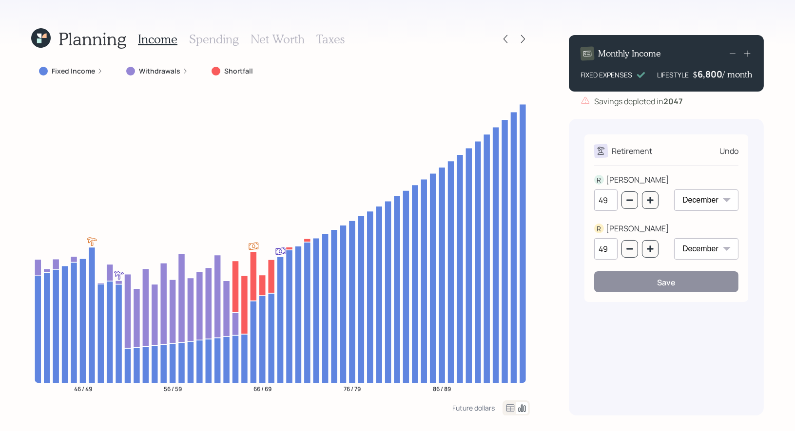
click at [610, 204] on input "49" at bounding box center [605, 200] width 23 height 21
type input "4"
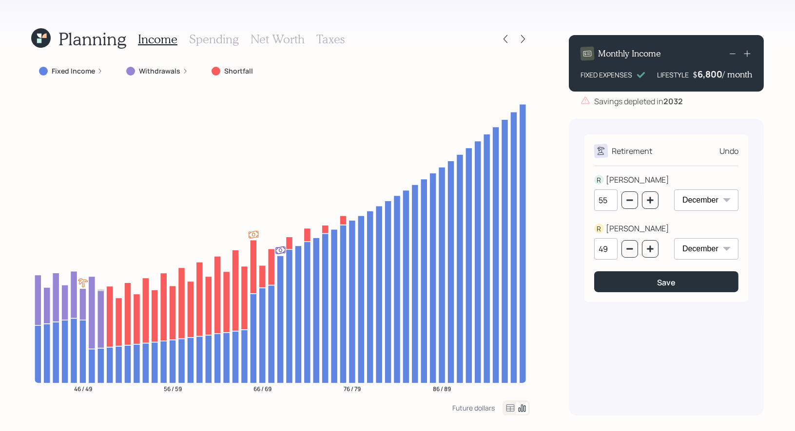
type input "55"
click at [609, 250] on input "49" at bounding box center [605, 248] width 23 height 21
type input "4"
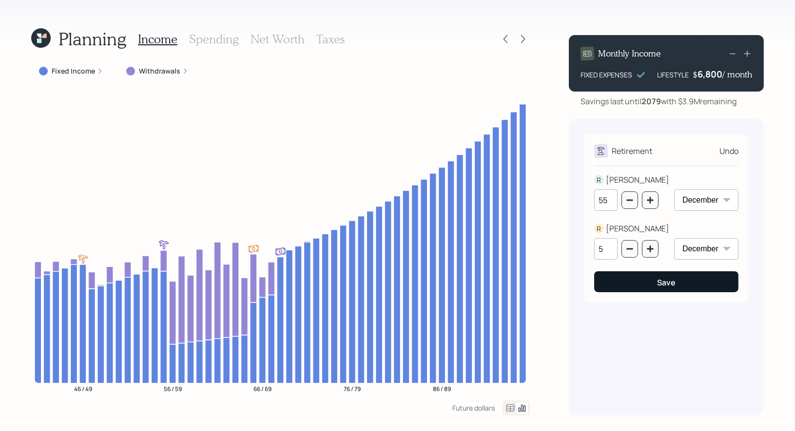
type input "5"
click at [648, 283] on button "Save" at bounding box center [666, 281] width 144 height 21
click at [606, 248] on input "5" at bounding box center [605, 248] width 23 height 21
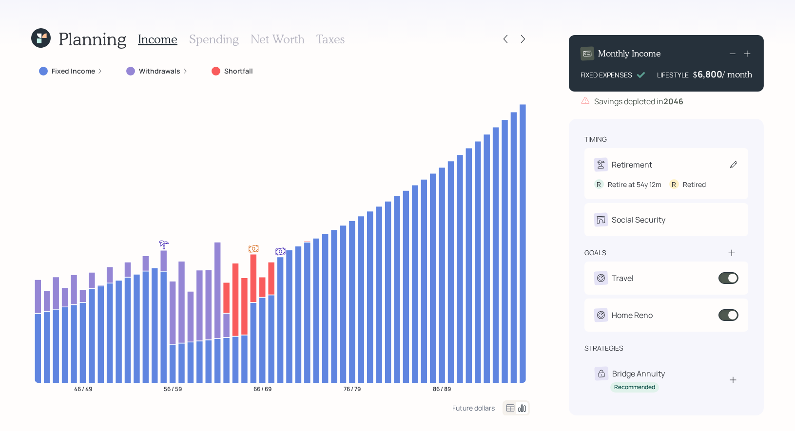
click at [730, 162] on icon at bounding box center [734, 165] width 10 height 10
select select "12"
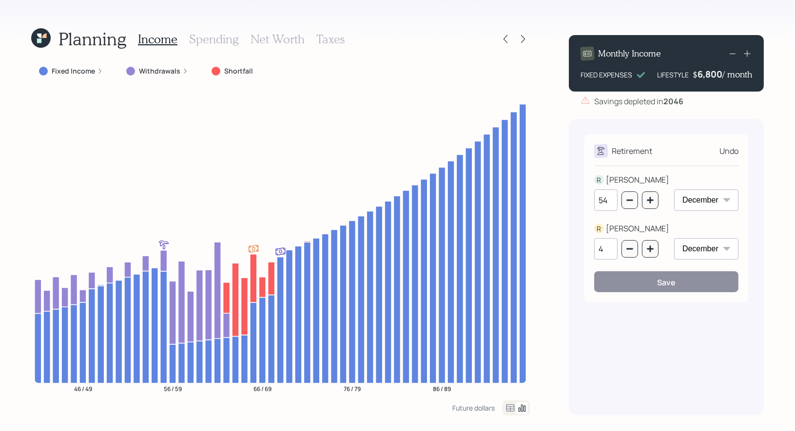
click at [606, 250] on input "4" at bounding box center [605, 248] width 23 height 21
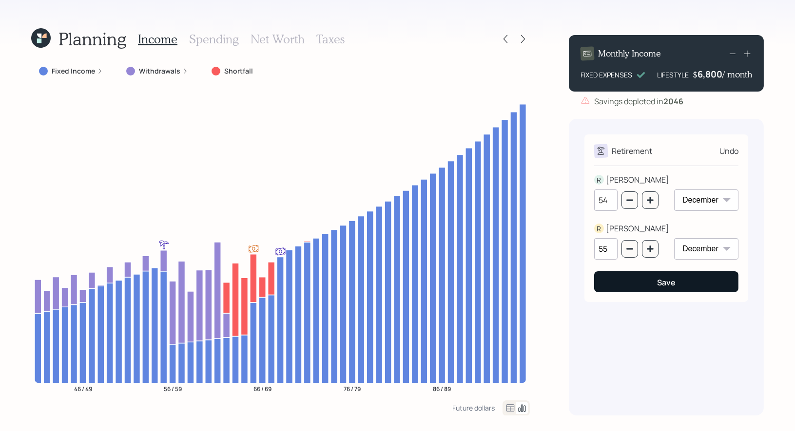
type input "55"
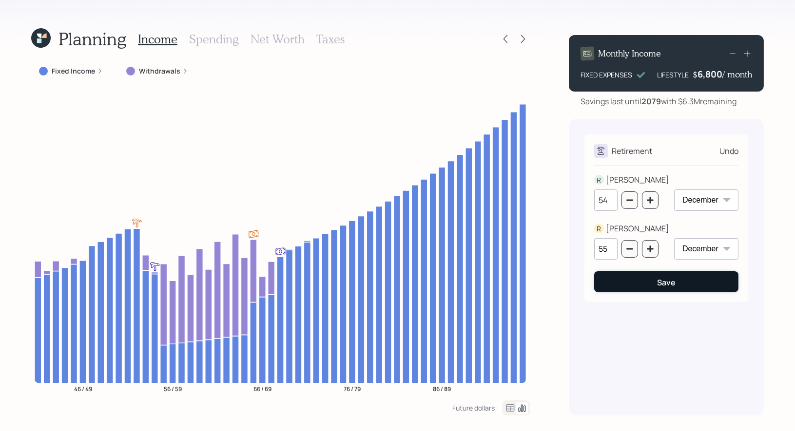
click at [619, 289] on button "Save" at bounding box center [666, 281] width 144 height 21
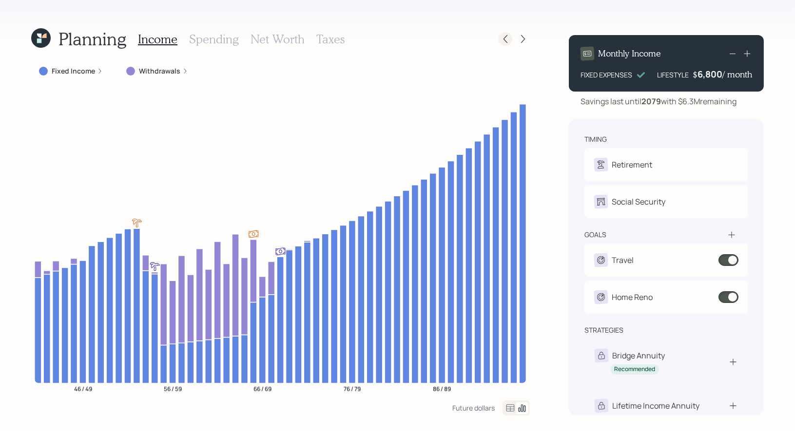
click at [505, 38] on icon at bounding box center [506, 39] width 10 height 10
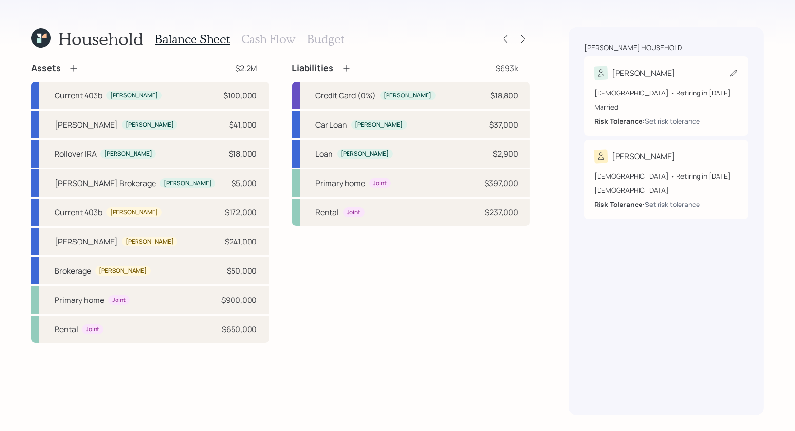
click at [730, 72] on icon at bounding box center [734, 73] width 10 height 10
select select "12"
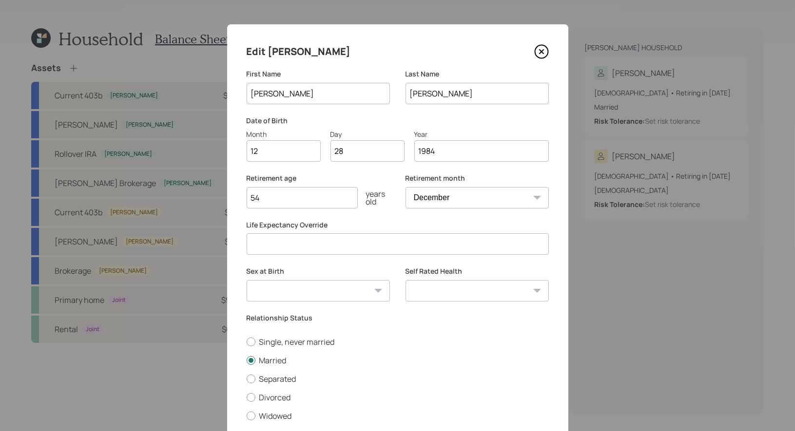
click at [275, 193] on input "54" at bounding box center [302, 197] width 111 height 21
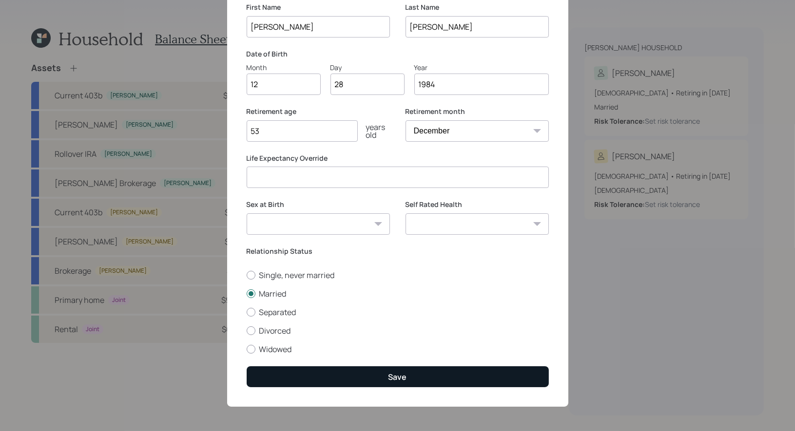
type input "53"
click at [321, 370] on button "Save" at bounding box center [398, 377] width 302 height 21
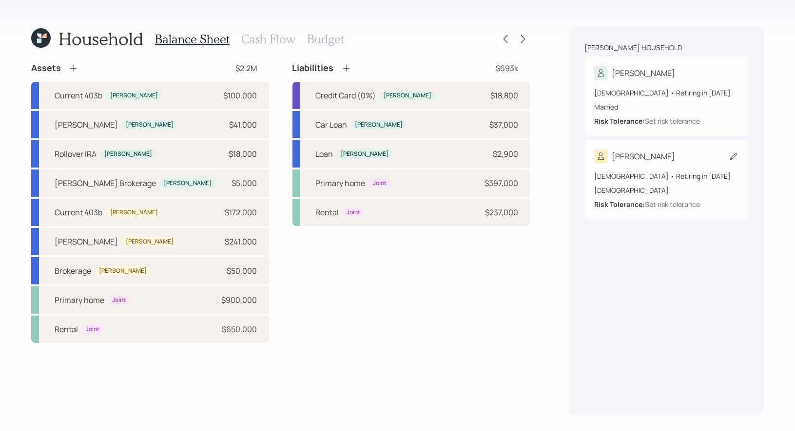
click at [733, 155] on icon at bounding box center [733, 156] width 7 height 7
select select "12"
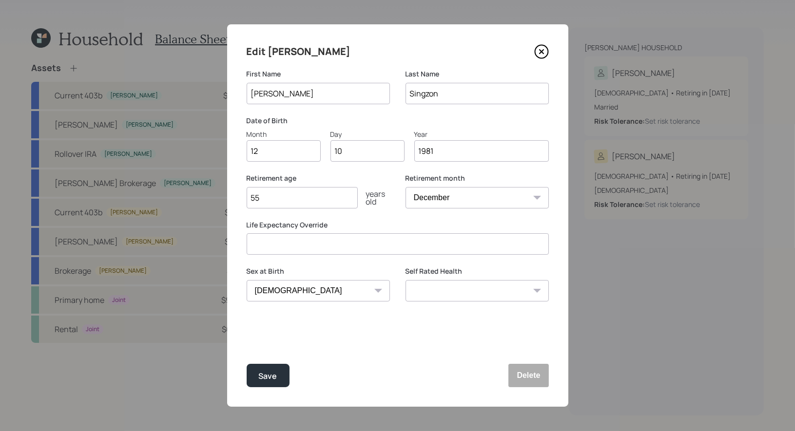
click at [278, 199] on input "55" at bounding box center [302, 197] width 111 height 21
type input "53"
click at [270, 377] on div "Save" at bounding box center [268, 376] width 19 height 13
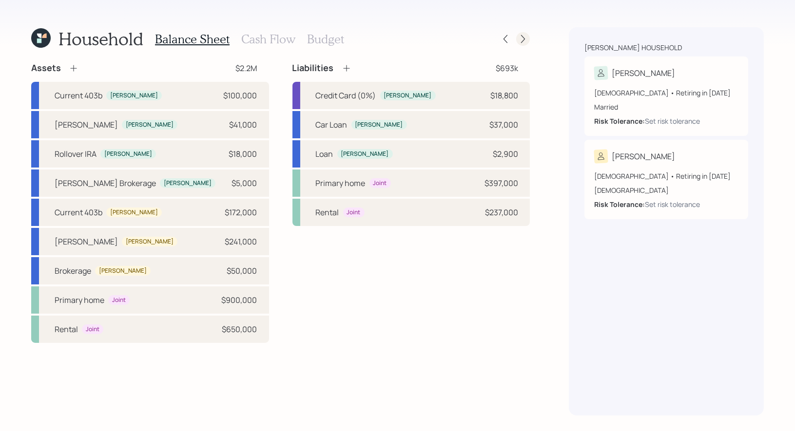
click at [523, 39] on icon at bounding box center [523, 39] width 10 height 10
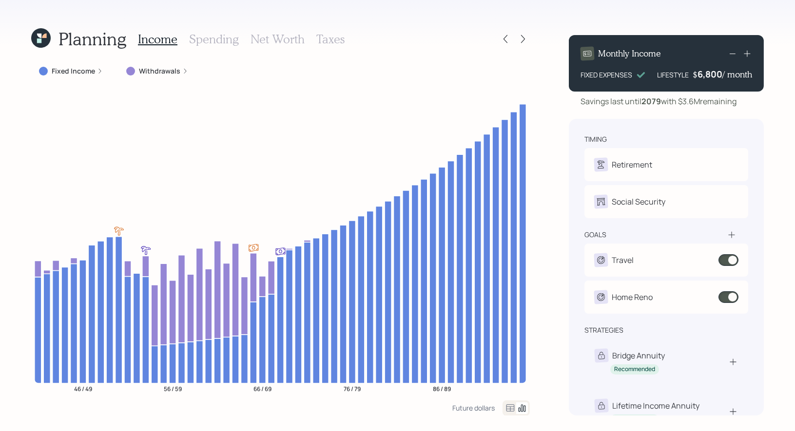
click at [262, 37] on h3 "Net Worth" at bounding box center [278, 39] width 54 height 14
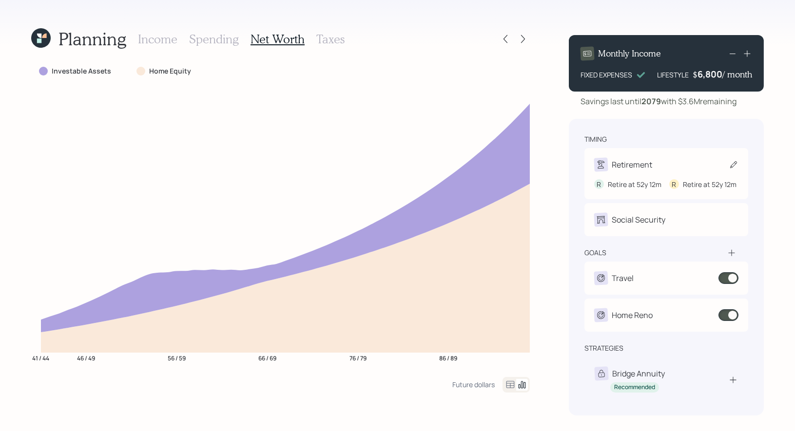
click at [734, 163] on icon at bounding box center [733, 164] width 7 height 7
select select "12"
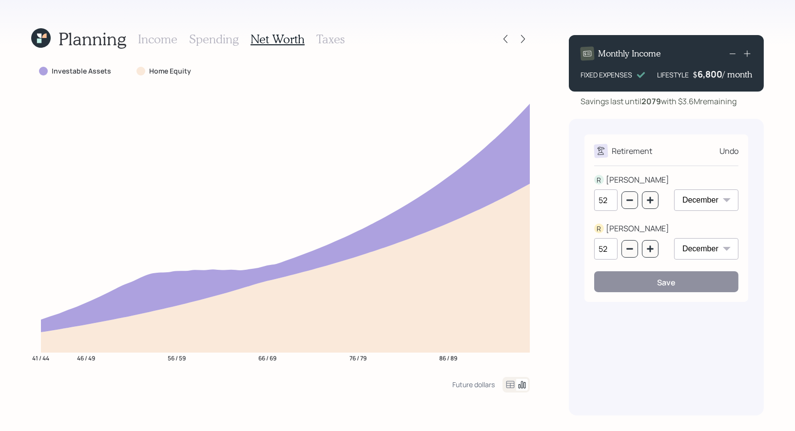
click at [611, 200] on input "52" at bounding box center [605, 200] width 23 height 21
type input "51"
click at [612, 251] on input "52" at bounding box center [605, 248] width 23 height 21
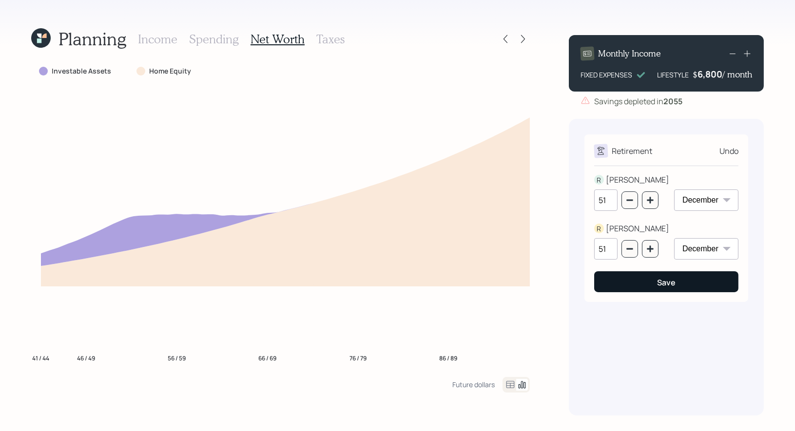
type input "51"
click at [647, 285] on button "Save" at bounding box center [666, 281] width 144 height 21
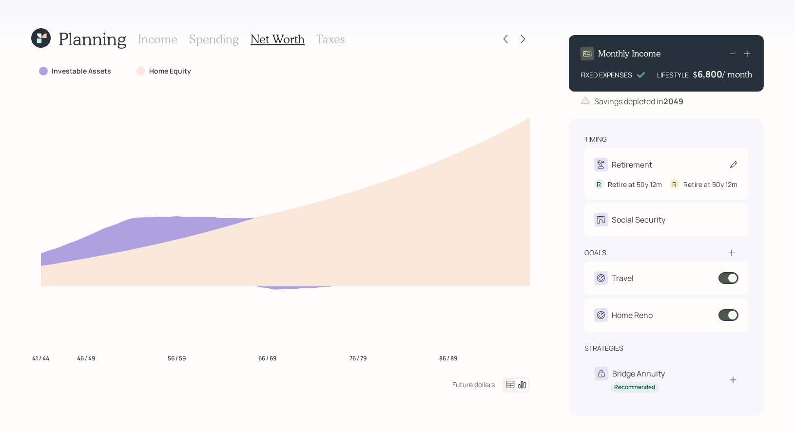
click at [734, 166] on icon at bounding box center [734, 165] width 10 height 10
select select "12"
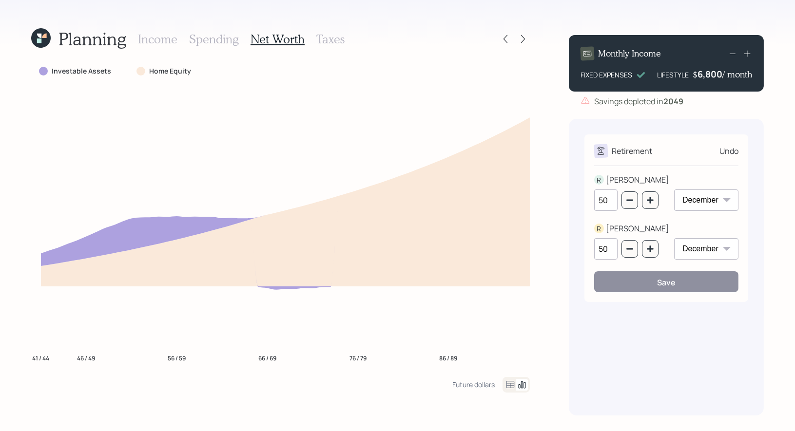
click at [608, 204] on input "50" at bounding box center [605, 200] width 23 height 21
type input "52"
click at [607, 255] on input "50" at bounding box center [605, 248] width 23 height 21
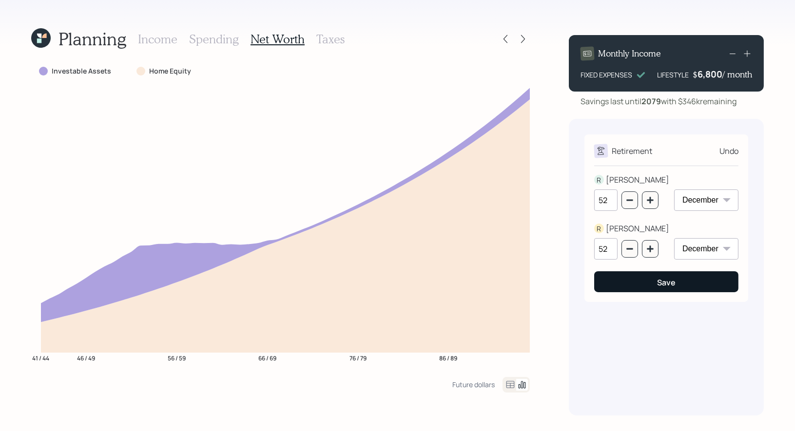
type input "52"
click at [623, 281] on button "Save" at bounding box center [666, 281] width 144 height 21
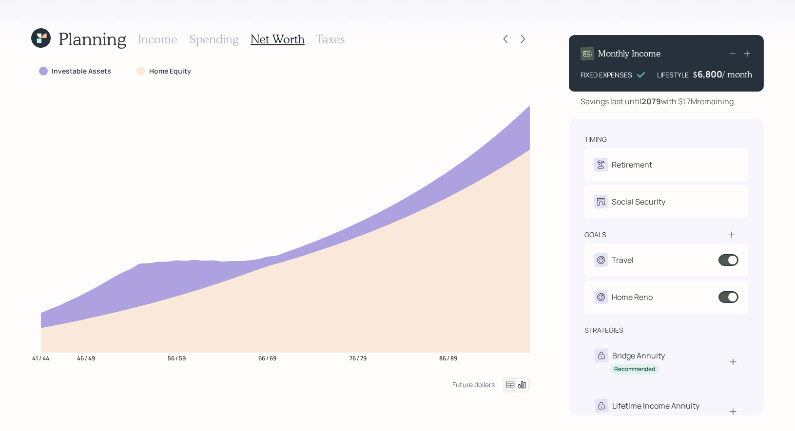
click at [150, 38] on h3 "Income" at bounding box center [157, 39] width 39 height 14
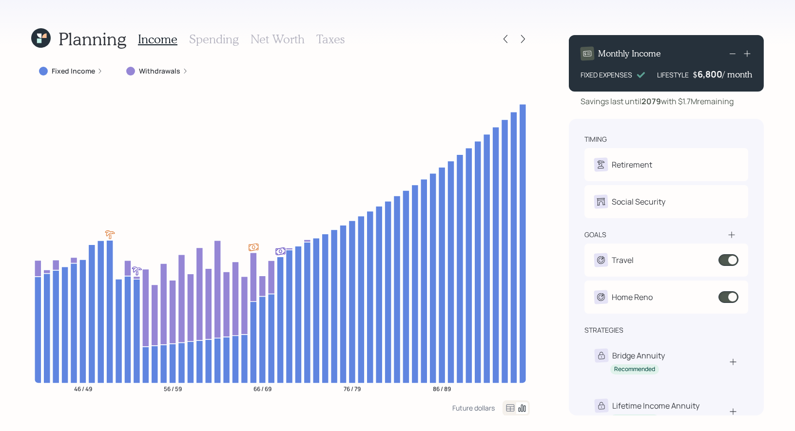
click at [271, 37] on h3 "Net Worth" at bounding box center [278, 39] width 54 height 14
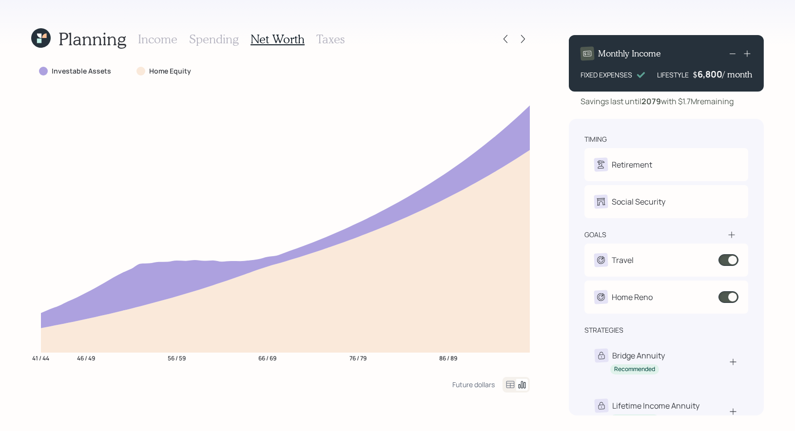
click at [161, 38] on h3 "Income" at bounding box center [157, 39] width 39 height 14
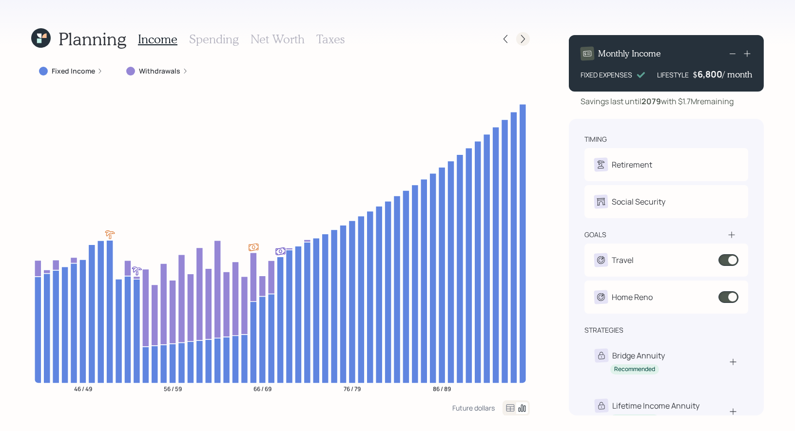
click at [521, 37] on icon at bounding box center [523, 39] width 10 height 10
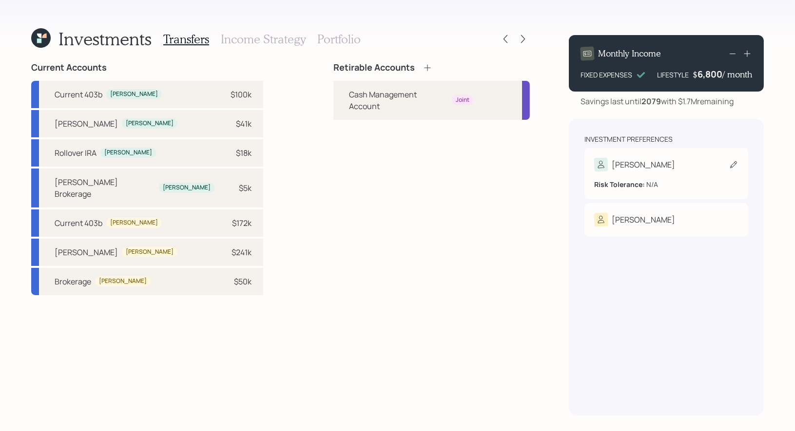
click at [734, 166] on icon at bounding box center [733, 164] width 7 height 7
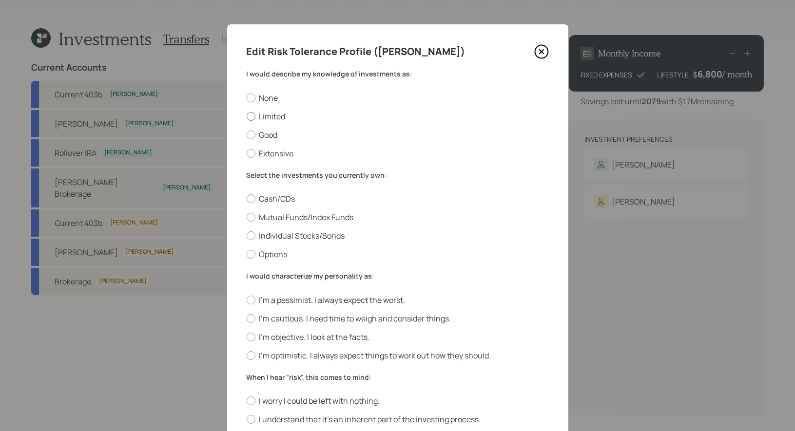
click at [278, 116] on label "Limited" at bounding box center [398, 116] width 302 height 11
click at [247, 116] on input "Limited" at bounding box center [246, 116] width 0 height 0
radio input "true"
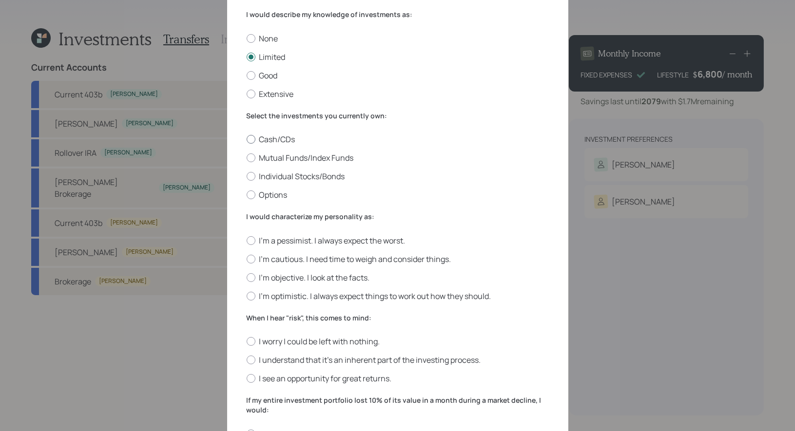
scroll to position [61, 0]
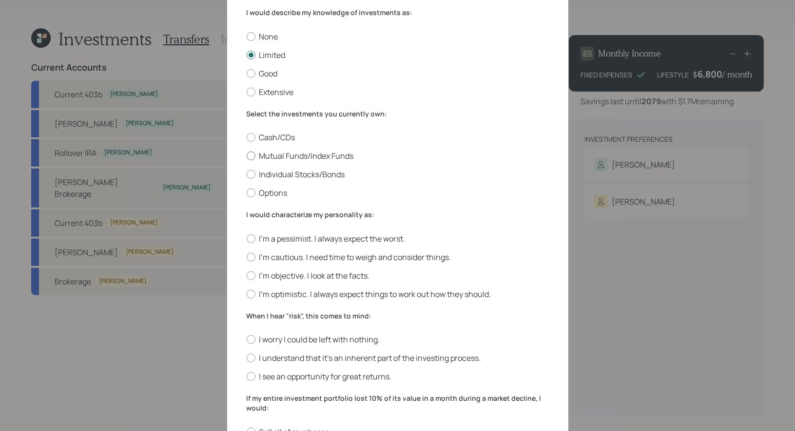
click at [348, 156] on label "Mutual Funds/Index Funds" at bounding box center [398, 156] width 302 height 11
click at [247, 156] on input "Mutual Funds/Index Funds" at bounding box center [246, 156] width 0 height 0
radio input "true"
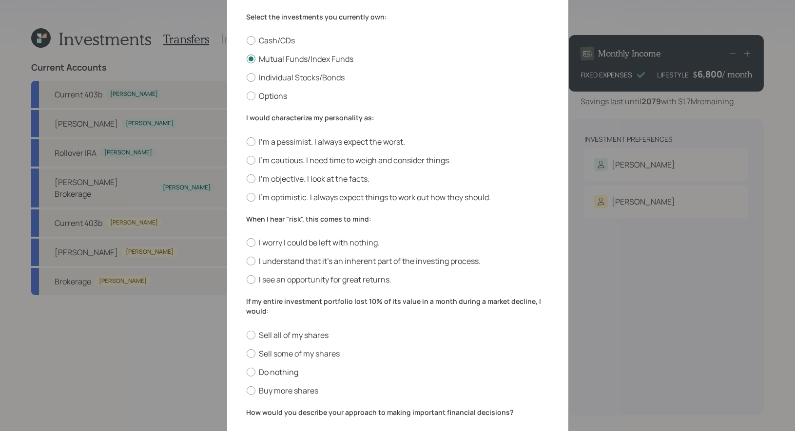
scroll to position [161, 0]
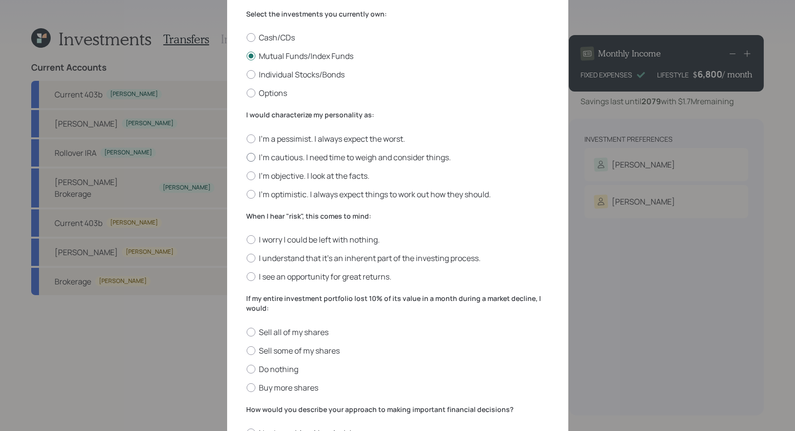
click at [441, 158] on label "I'm cautious. I need time to weigh and consider things." at bounding box center [398, 157] width 302 height 11
click at [247, 157] on input "I'm cautious. I need time to weigh and consider things." at bounding box center [246, 157] width 0 height 0
radio input "true"
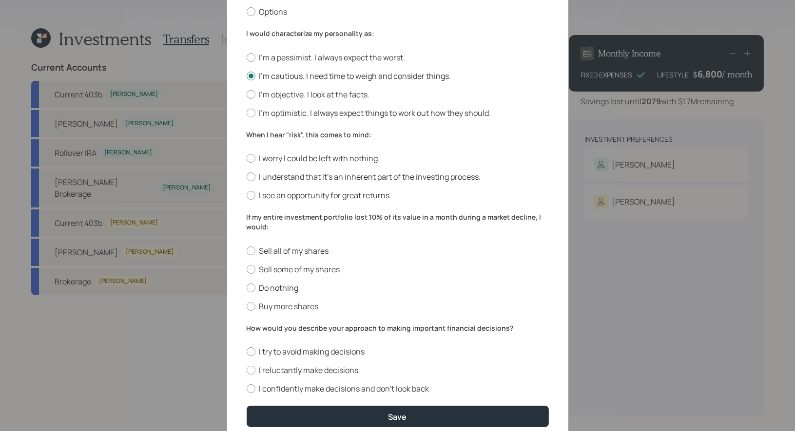
scroll to position [244, 0]
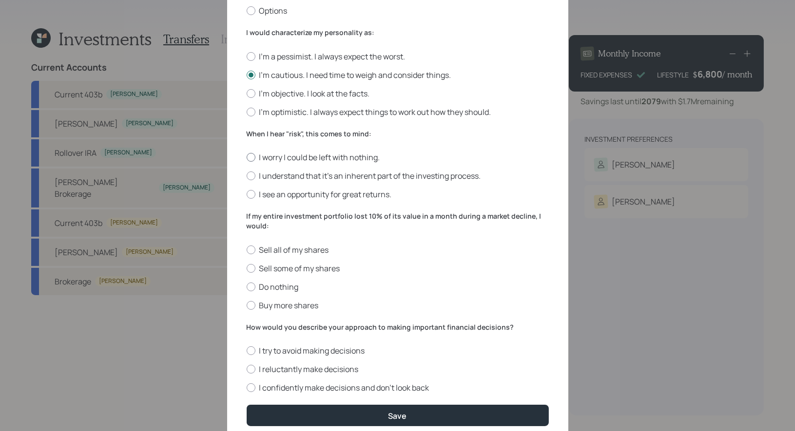
click at [358, 157] on label "I worry I could be left with nothing." at bounding box center [398, 157] width 302 height 11
click at [247, 157] on input "I worry I could be left with nothing." at bounding box center [246, 157] width 0 height 0
radio input "true"
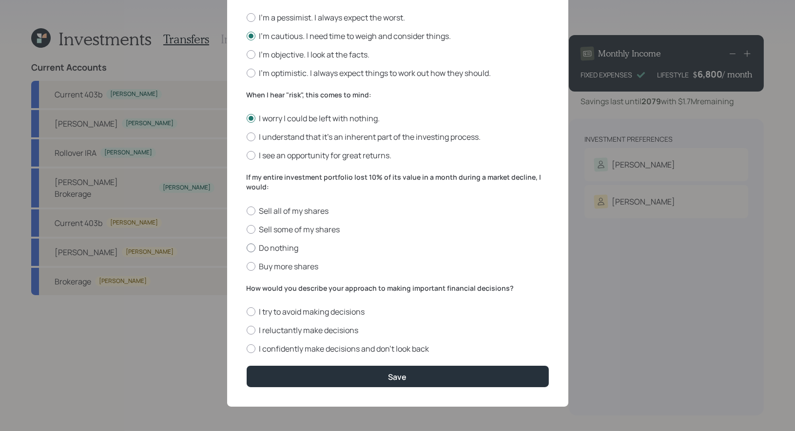
click at [280, 245] on label "Do nothing" at bounding box center [398, 248] width 302 height 11
click at [247, 248] on input "Do nothing" at bounding box center [246, 248] width 0 height 0
radio input "true"
click at [274, 328] on label "I reluctantly make decisions" at bounding box center [398, 330] width 302 height 11
click at [247, 330] on input "I reluctantly make decisions" at bounding box center [246, 330] width 0 height 0
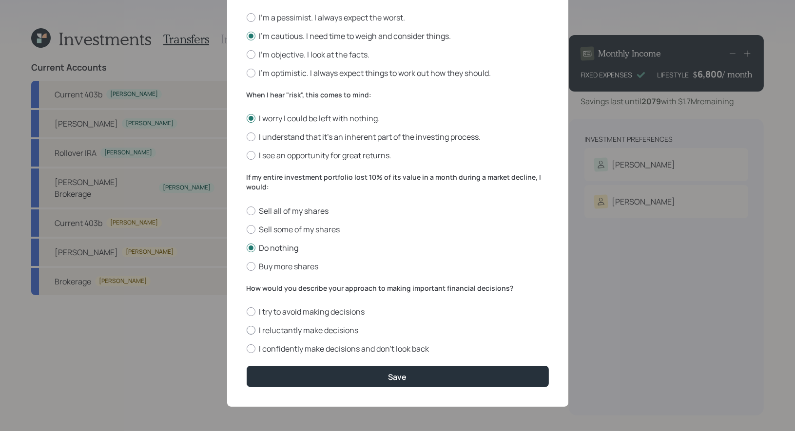
radio input "true"
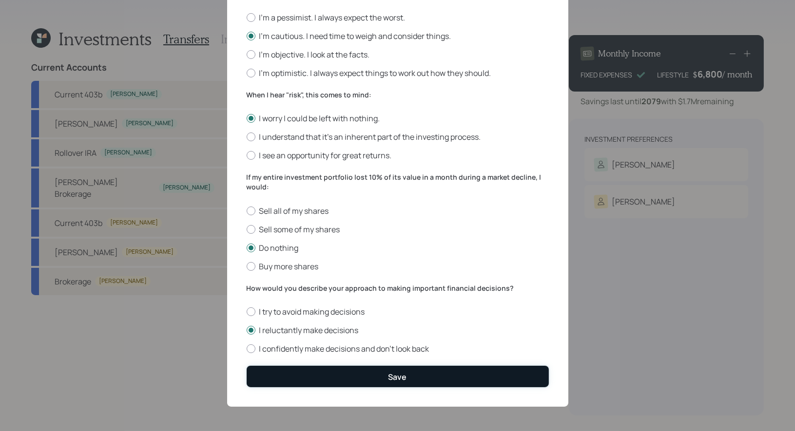
click at [334, 380] on button "Save" at bounding box center [398, 376] width 302 height 21
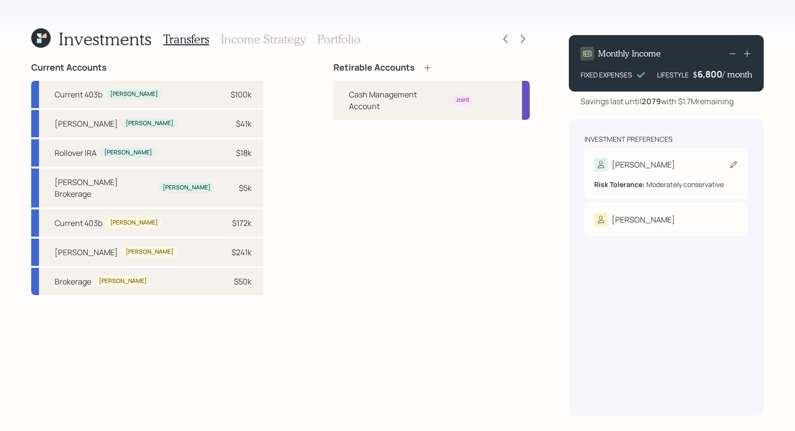
click at [658, 165] on div "[PERSON_NAME]" at bounding box center [666, 165] width 144 height 14
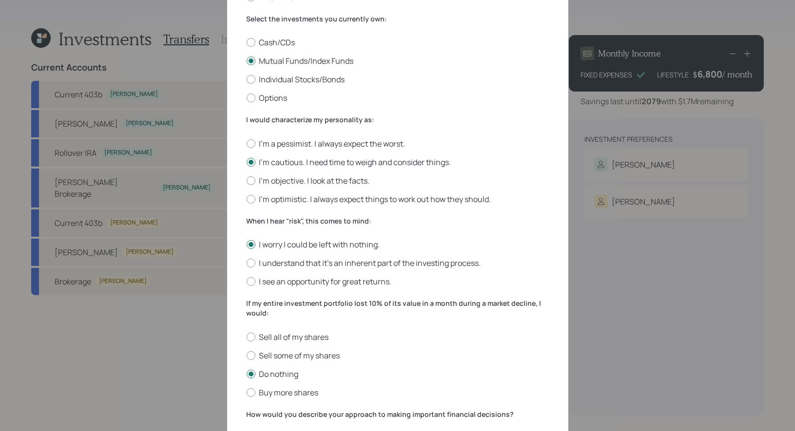
scroll to position [178, 0]
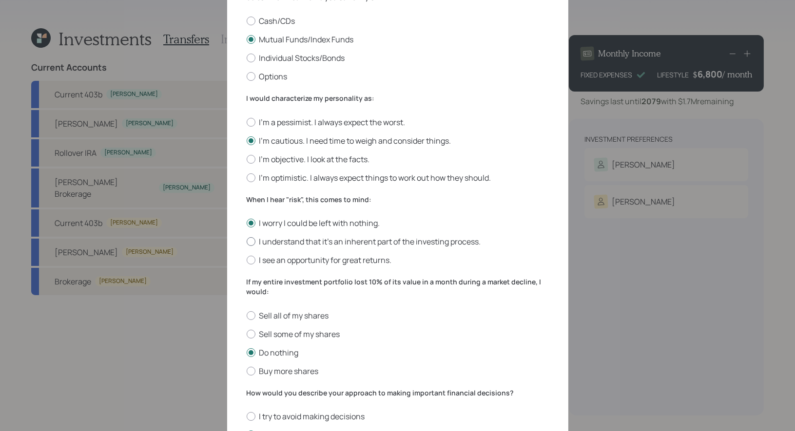
click at [353, 242] on label "I understand that it’s an inherent part of the investing process." at bounding box center [398, 241] width 302 height 11
click at [247, 242] on input "I understand that it’s an inherent part of the investing process." at bounding box center [246, 242] width 0 height 0
radio input "true"
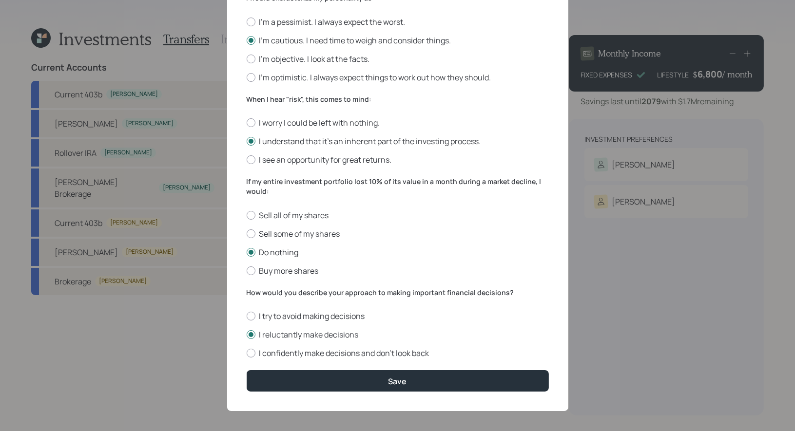
scroll to position [284, 0]
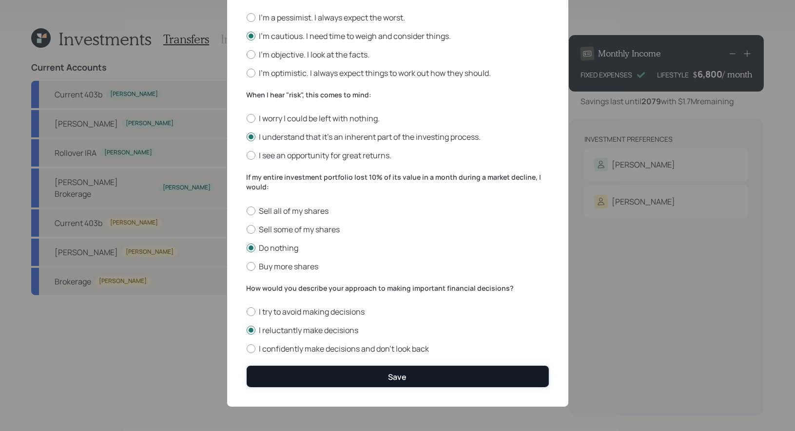
click at [353, 377] on button "Save" at bounding box center [398, 376] width 302 height 21
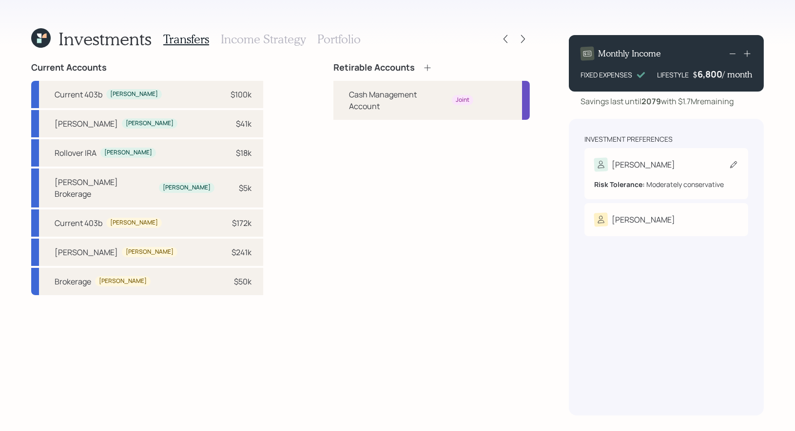
click at [732, 161] on icon at bounding box center [734, 165] width 10 height 10
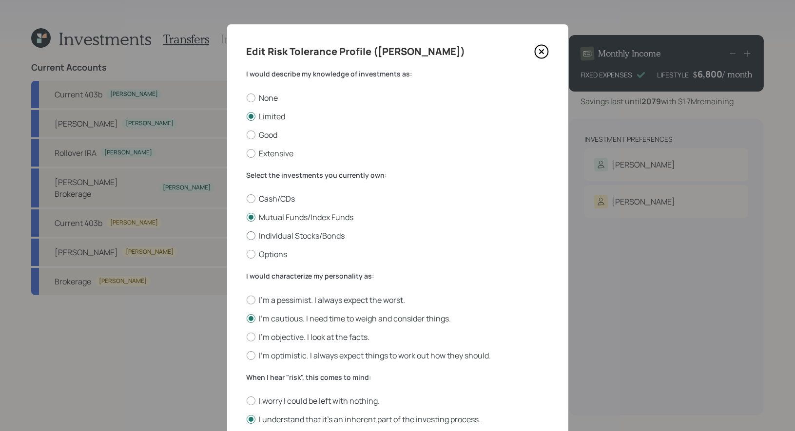
click at [251, 238] on div at bounding box center [251, 236] width 9 height 9
click at [247, 236] on input "Individual Stocks/Bonds" at bounding box center [246, 236] width 0 height 0
radio input "true"
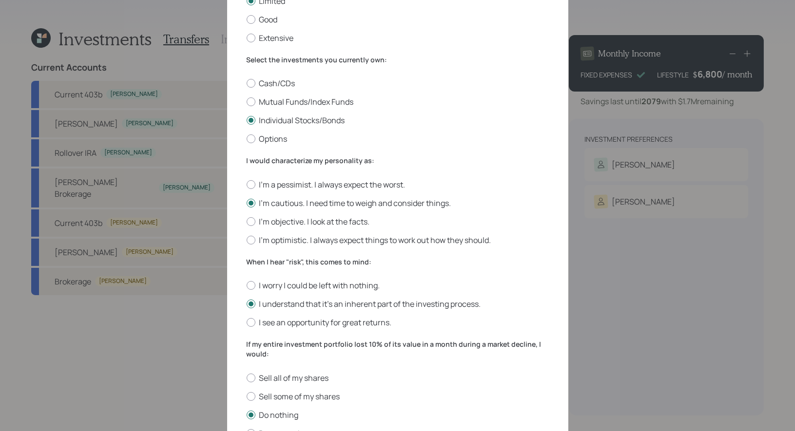
scroll to position [140, 0]
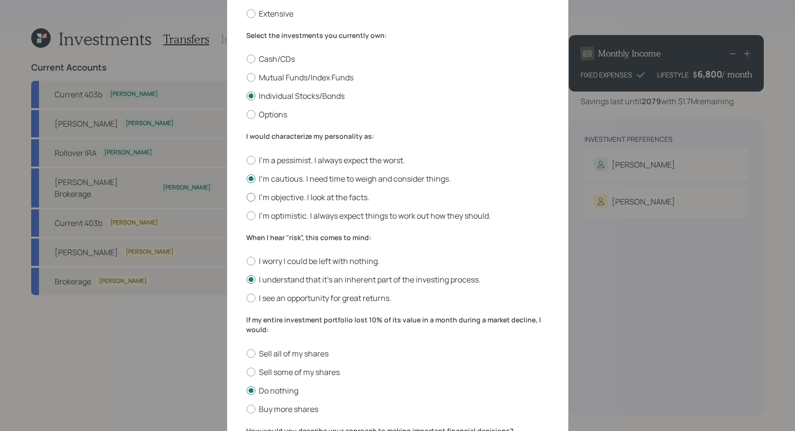
click at [305, 199] on label "I'm objective. I look at the facts." at bounding box center [398, 197] width 302 height 11
click at [247, 197] on input "I'm objective. I look at the facts." at bounding box center [246, 197] width 0 height 0
radio input "true"
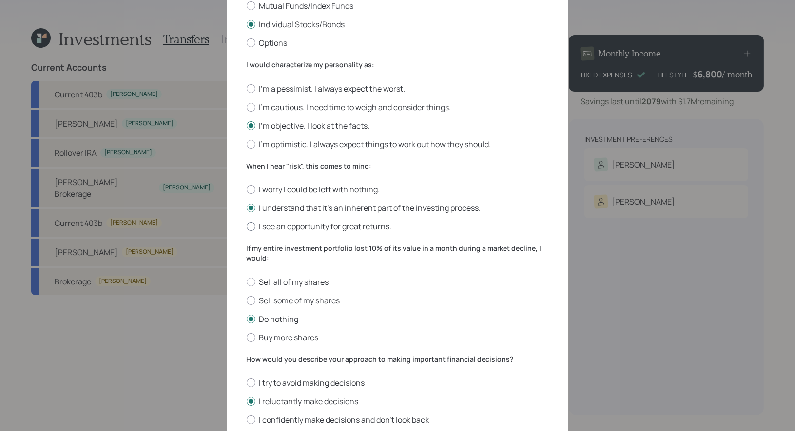
scroll to position [284, 0]
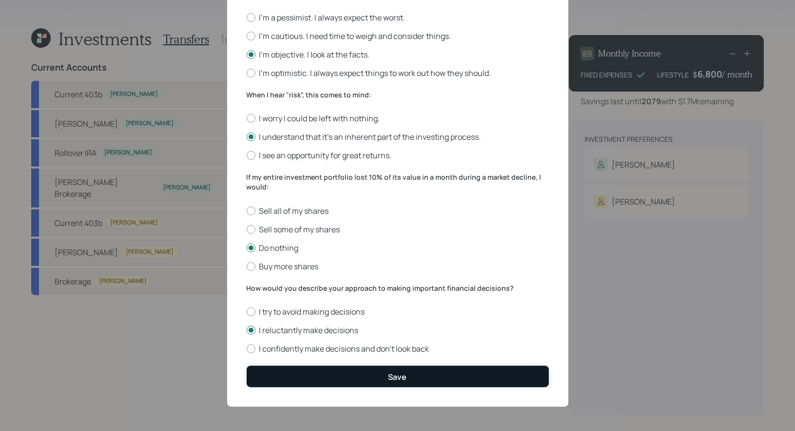
click at [373, 379] on button "Save" at bounding box center [398, 376] width 302 height 21
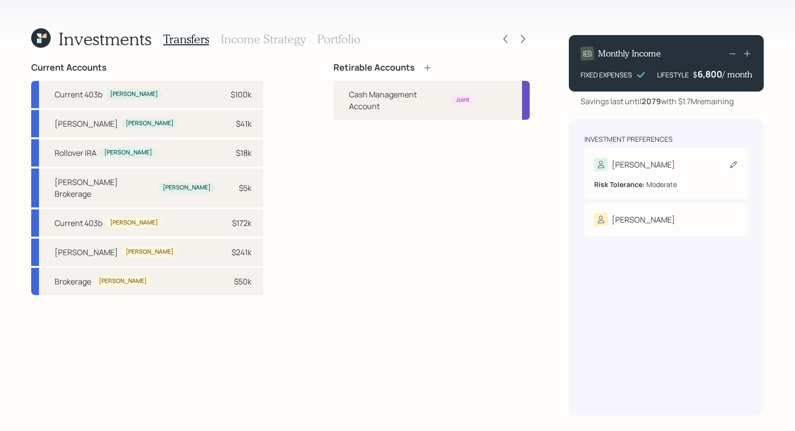
click at [734, 162] on icon at bounding box center [734, 165] width 10 height 10
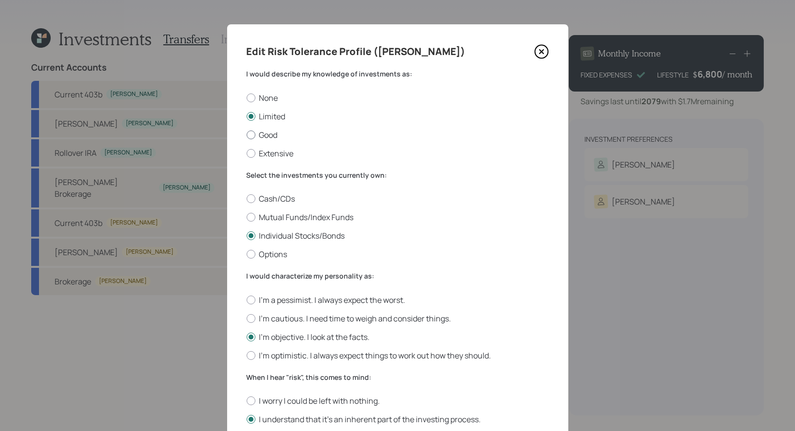
click at [263, 137] on label "Good" at bounding box center [398, 135] width 302 height 11
click at [247, 135] on input "Good" at bounding box center [246, 135] width 0 height 0
radio input "true"
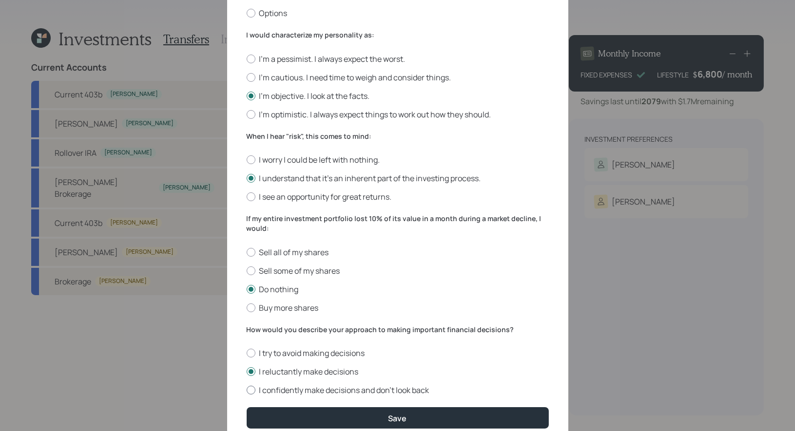
scroll to position [284, 0]
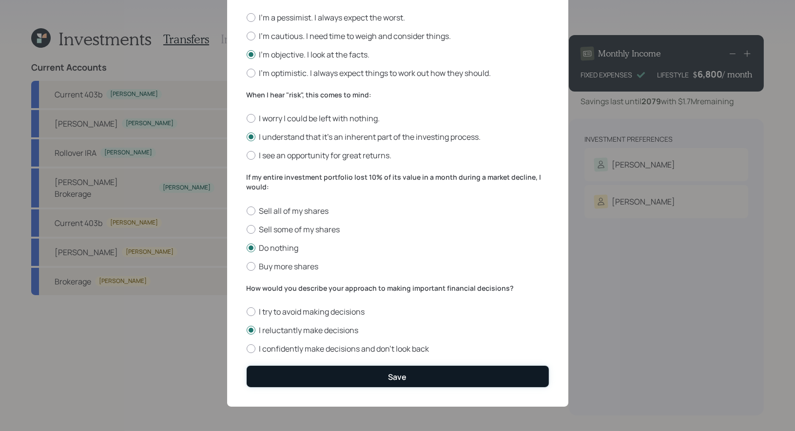
click at [332, 380] on button "Save" at bounding box center [398, 376] width 302 height 21
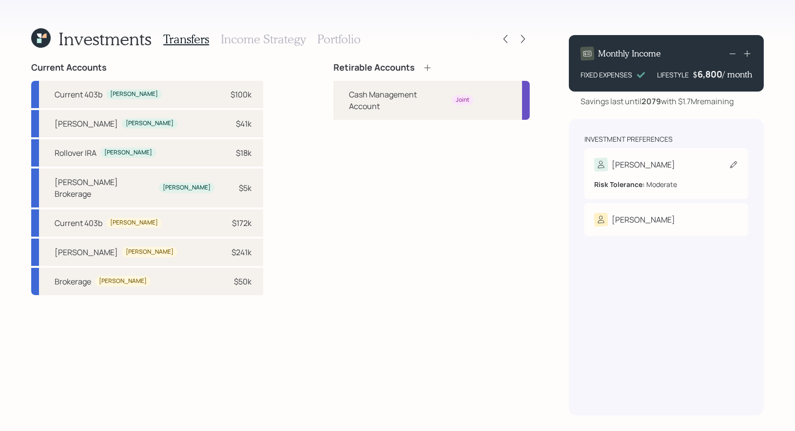
click at [653, 172] on div "Risk Tolerance: Moderate" at bounding box center [666, 181] width 144 height 18
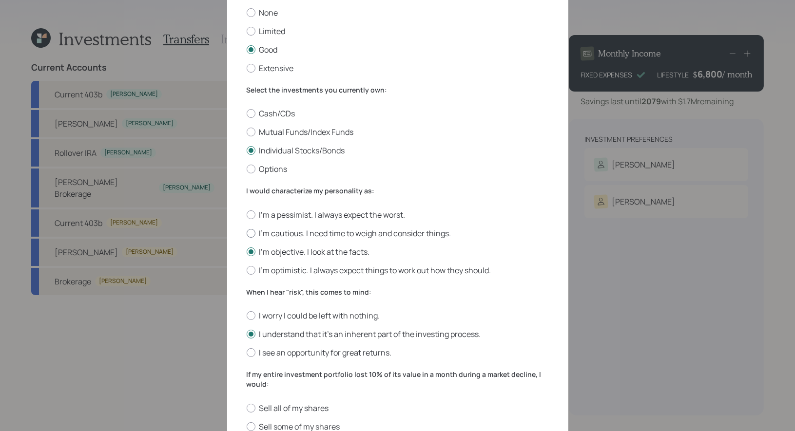
scroll to position [284, 0]
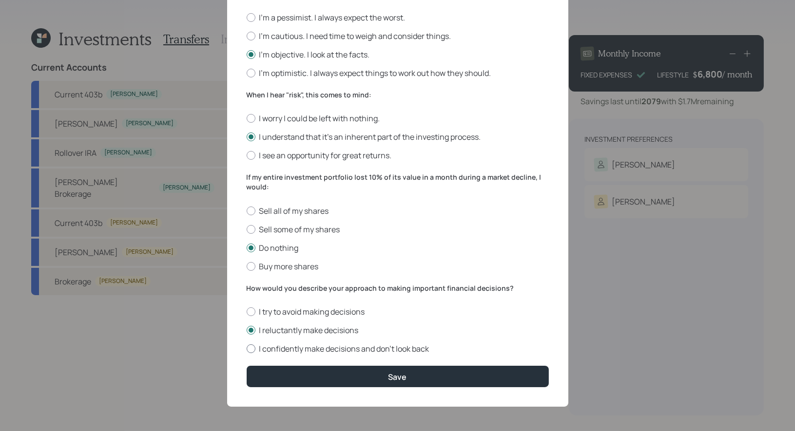
click at [289, 352] on label "I confidently make decisions and don’t look back" at bounding box center [398, 349] width 302 height 11
click at [247, 349] on input "I confidently make decisions and don’t look back" at bounding box center [246, 349] width 0 height 0
radio input "true"
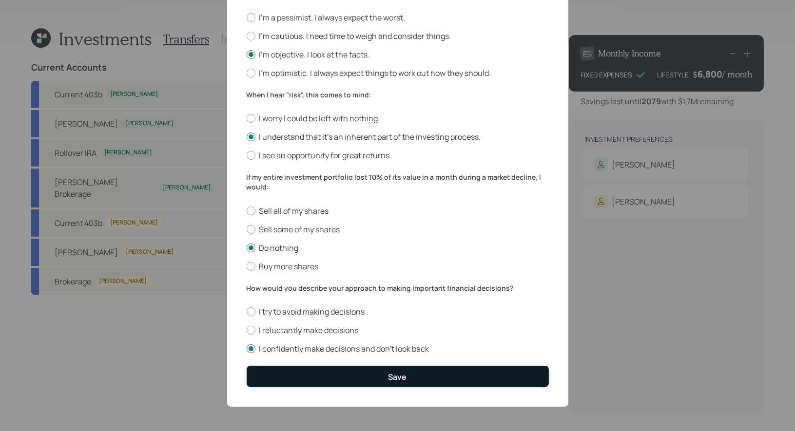
click at [305, 373] on button "Save" at bounding box center [398, 376] width 302 height 21
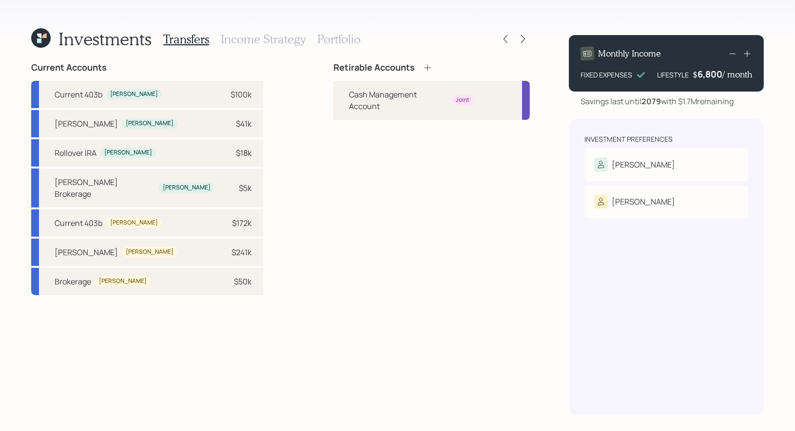
click at [427, 66] on icon at bounding box center [428, 68] width 10 height 10
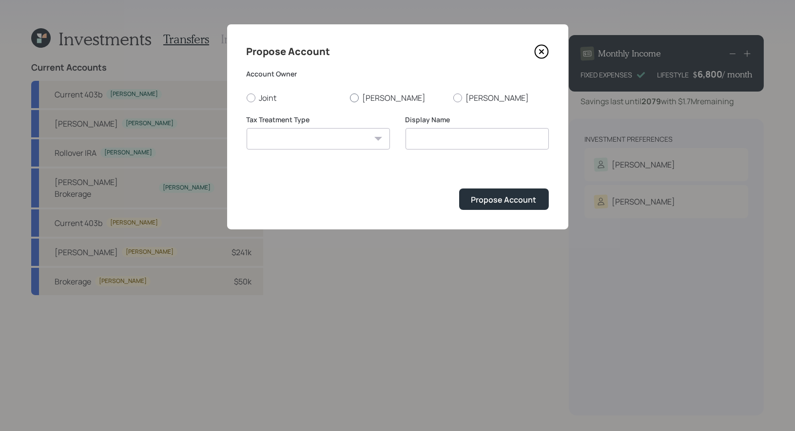
click at [353, 98] on div at bounding box center [354, 98] width 9 height 9
click at [350, 98] on input "[PERSON_NAME]" at bounding box center [349, 97] width 0 height 0
radio input "true"
click at [341, 143] on select "Roth Taxable Traditional" at bounding box center [318, 138] width 143 height 21
select select "traditional"
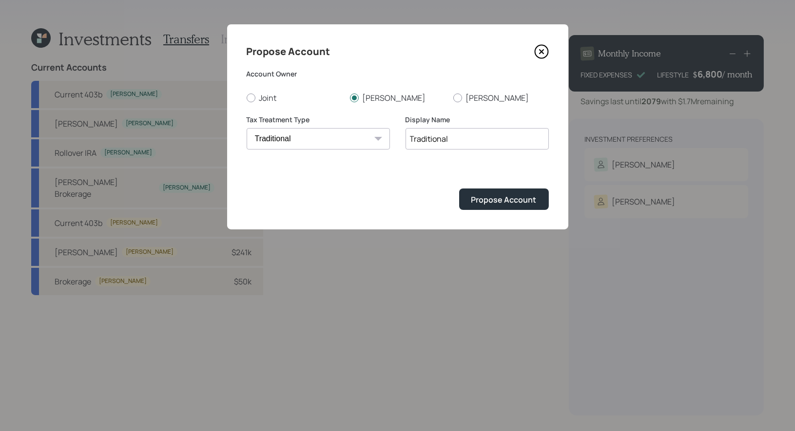
click at [484, 140] on input "Traditional" at bounding box center [476, 138] width 143 height 21
type input "T"
type input "IRA"
click at [517, 200] on div "Propose Account" at bounding box center [503, 199] width 65 height 11
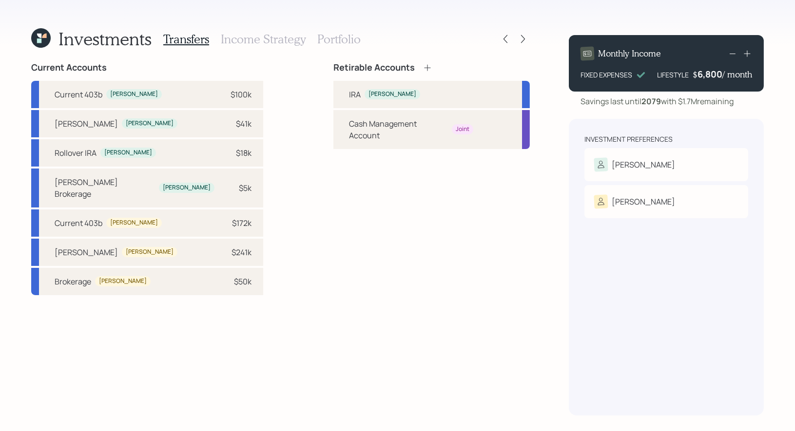
click at [426, 68] on icon at bounding box center [427, 67] width 6 height 6
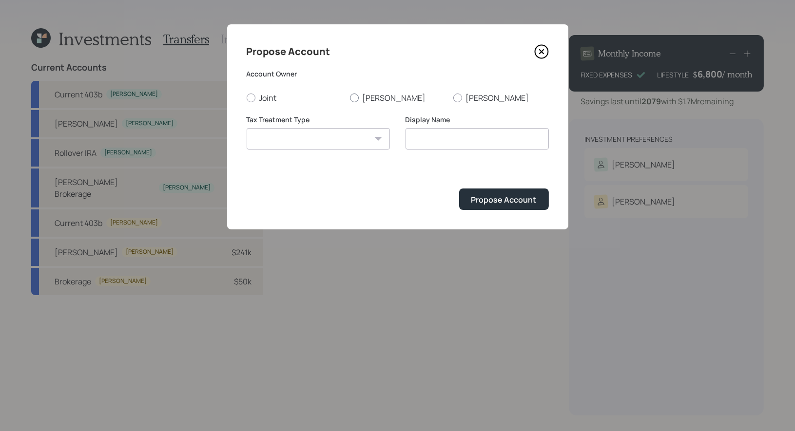
click at [353, 99] on div at bounding box center [354, 98] width 9 height 9
click at [350, 98] on input "[PERSON_NAME]" at bounding box center [349, 97] width 0 height 0
radio input "true"
click at [347, 139] on select "Roth Taxable Traditional" at bounding box center [318, 138] width 143 height 21
select select "roth"
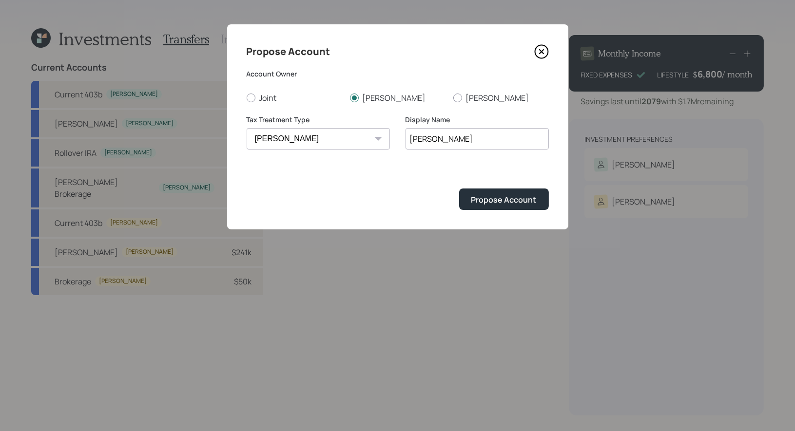
click at [454, 144] on input "Roth" at bounding box center [476, 138] width 143 height 21
type input "[PERSON_NAME]"
click at [483, 204] on div "Propose Account" at bounding box center [503, 199] width 65 height 11
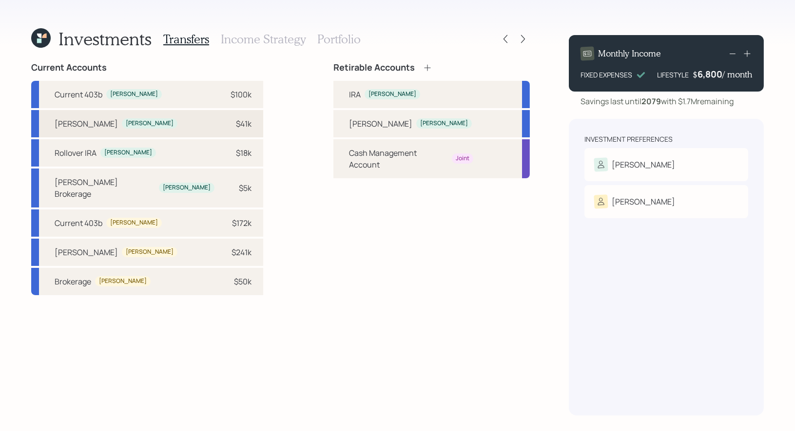
click at [128, 125] on div "Roth IRA Robbin $41k" at bounding box center [147, 123] width 232 height 27
click at [351, 119] on div "[PERSON_NAME]" at bounding box center [380, 124] width 63 height 12
select select "f711661e-0f62-4c69-b861-97847fd0a09d"
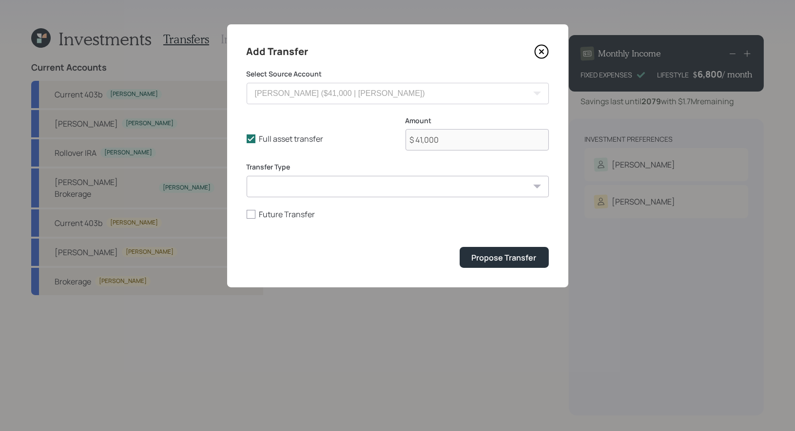
click at [264, 186] on select "ACAT Transfer Non ACAT Transfer Capitalize Rollover Rollover Deposit" at bounding box center [398, 186] width 302 height 21
select select "acat_transfer"
click at [483, 262] on div "Propose Transfer" at bounding box center [504, 257] width 65 height 11
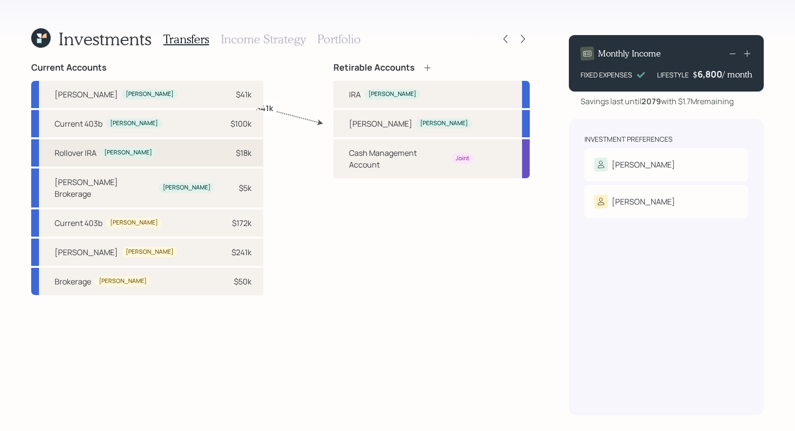
click at [139, 154] on div "Rollover IRA Robbin $18k" at bounding box center [147, 152] width 232 height 27
click at [376, 97] on div "[PERSON_NAME]" at bounding box center [392, 94] width 48 height 8
select select "27aadb33-1847-4655-83d6-674e5d3458c8"
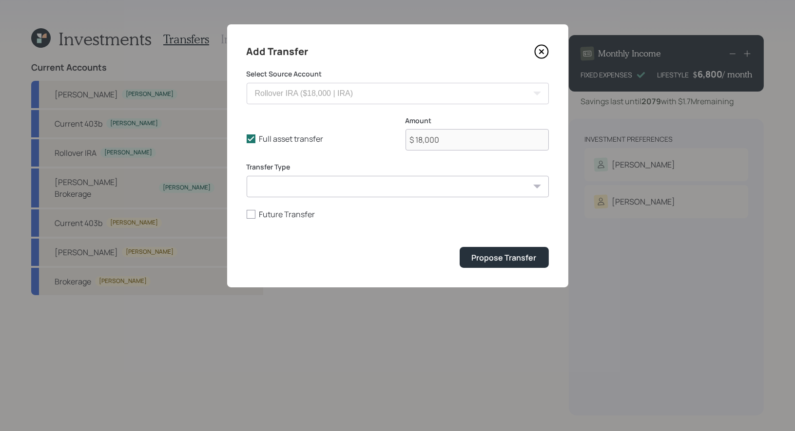
click at [290, 190] on select "ACAT Transfer Non ACAT Transfer Capitalize Rollover Rollover Deposit" at bounding box center [398, 186] width 302 height 21
select select "acat_transfer"
click at [497, 256] on div "Propose Transfer" at bounding box center [504, 257] width 65 height 11
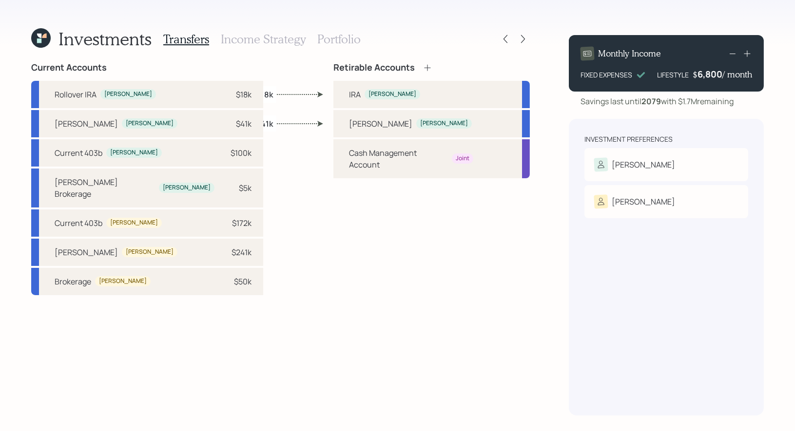
click at [428, 64] on icon at bounding box center [428, 68] width 10 height 10
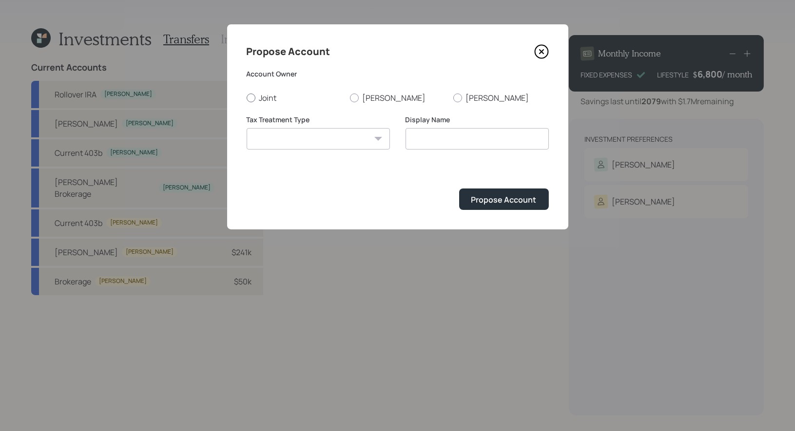
click at [250, 99] on div at bounding box center [251, 98] width 9 height 9
click at [247, 98] on input "Joint" at bounding box center [246, 97] width 0 height 0
radio input "true"
click at [250, 99] on div at bounding box center [251, 98] width 5 height 5
click at [247, 98] on input "Joint" at bounding box center [246, 97] width 0 height 0
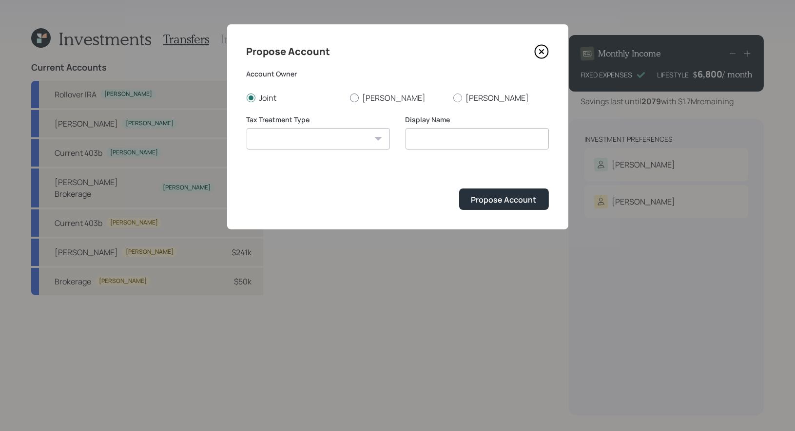
click at [354, 96] on div at bounding box center [354, 98] width 9 height 9
click at [350, 97] on input "[PERSON_NAME]" at bounding box center [349, 97] width 0 height 0
radio input "true"
click at [347, 135] on select "Roth Taxable Traditional" at bounding box center [318, 138] width 143 height 21
select select "taxable"
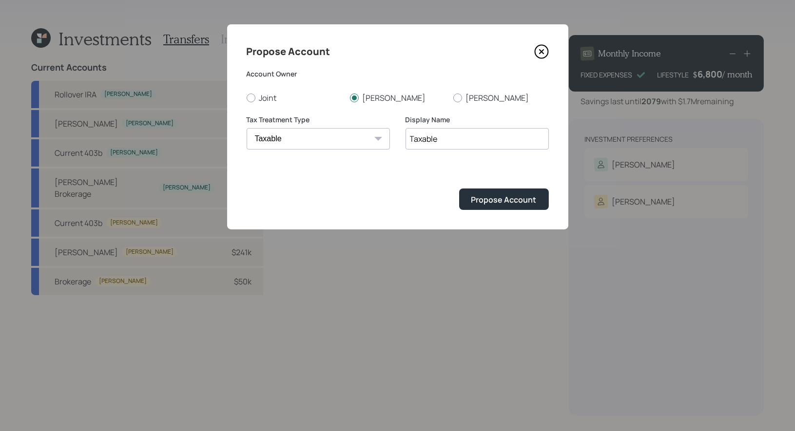
click at [475, 140] on input "Taxable" at bounding box center [476, 138] width 143 height 21
type input "Taxable Brokerage"
click at [508, 196] on div "Propose Account" at bounding box center [503, 199] width 65 height 11
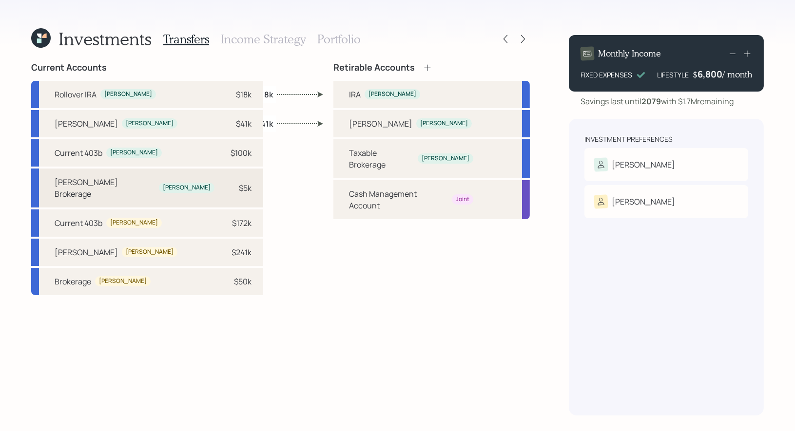
click at [159, 184] on div "[PERSON_NAME]" at bounding box center [187, 188] width 56 height 10
click at [375, 151] on div "Taxable Brokerage" at bounding box center [381, 158] width 65 height 23
select select "67d37876-5de6-4205-8fd3-5bb69b346098"
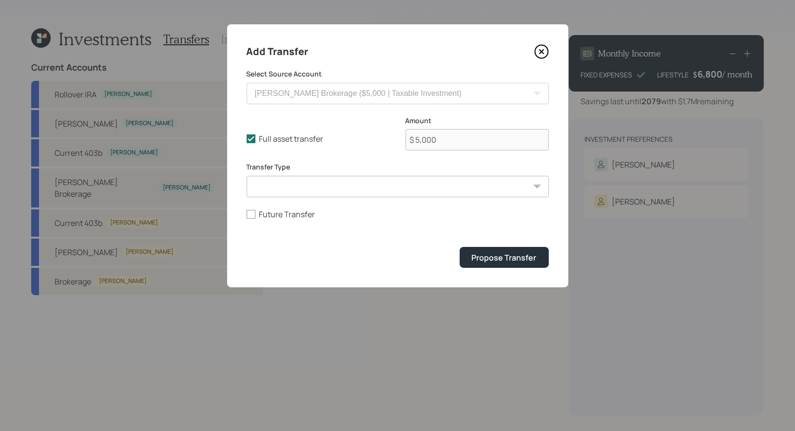
click at [289, 190] on select "ACAT Transfer Non ACAT Transfer Capitalize Rollover Rollover Deposit" at bounding box center [398, 186] width 302 height 21
select select "acat_transfer"
click at [495, 256] on div "Propose Transfer" at bounding box center [504, 257] width 65 height 11
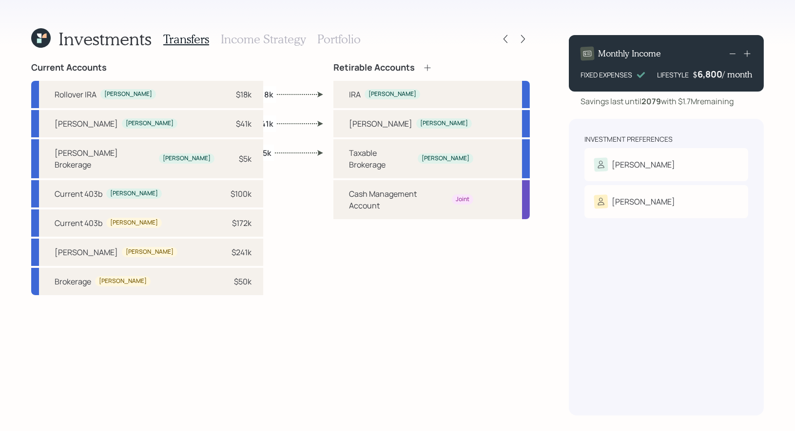
click at [252, 38] on h3 "Income Strategy" at bounding box center [263, 39] width 85 height 14
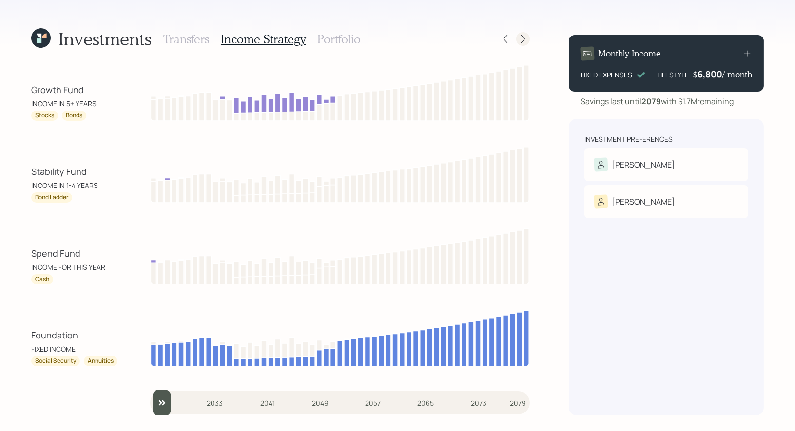
click at [526, 41] on icon at bounding box center [523, 39] width 10 height 10
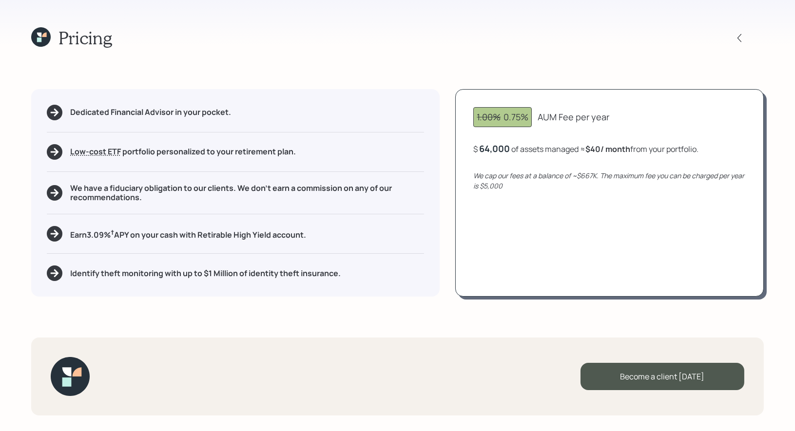
click at [45, 40] on icon at bounding box center [40, 36] width 19 height 19
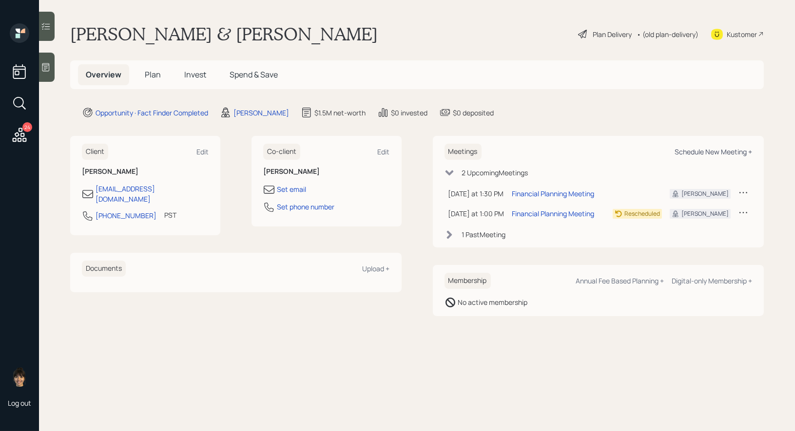
click at [685, 152] on div "Schedule New Meeting +" at bounding box center [713, 151] width 77 height 9
select select "8b79112e-3cfb-44f9-89e7-15267fe946c1"
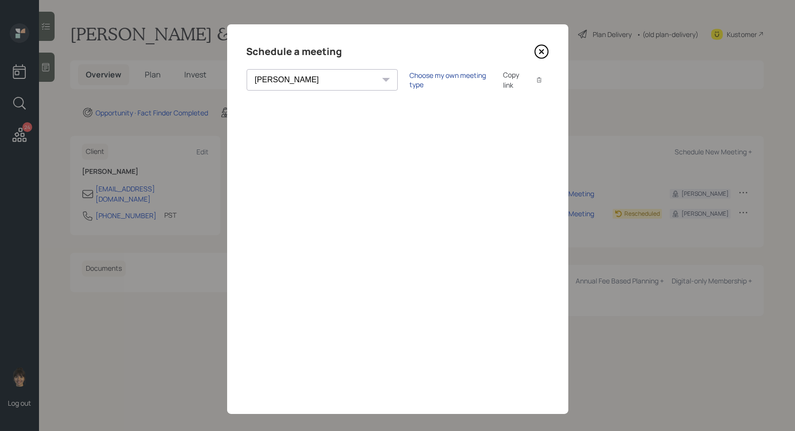
click at [409, 79] on div "Choose my own meeting type" at bounding box center [450, 80] width 82 height 19
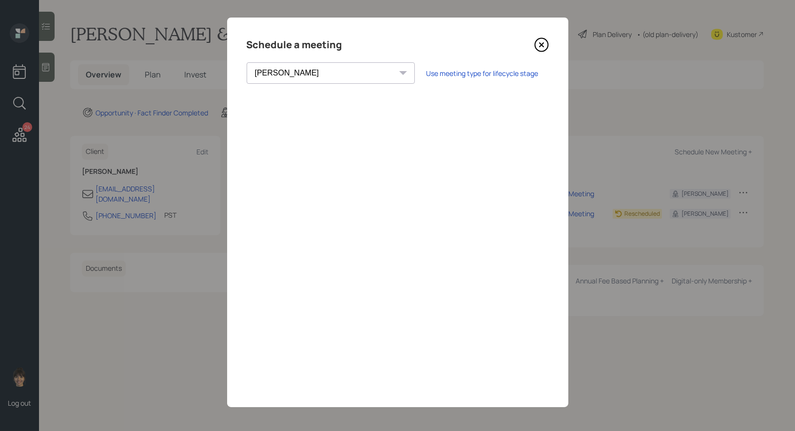
click at [541, 41] on icon at bounding box center [541, 45] width 15 height 15
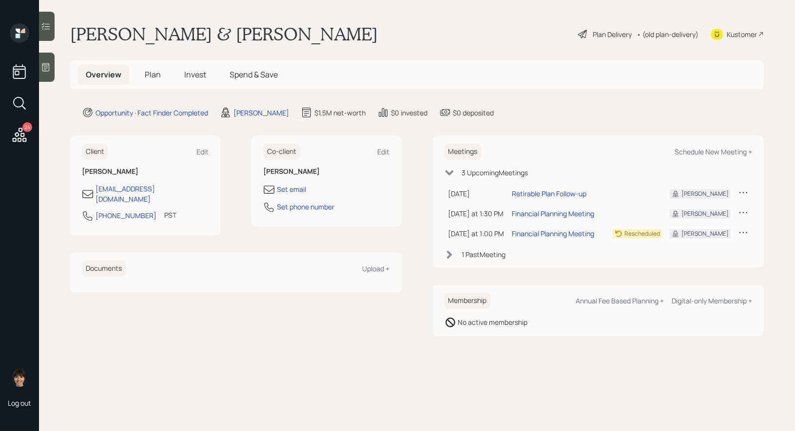
click at [152, 71] on span "Plan" at bounding box center [153, 74] width 16 height 11
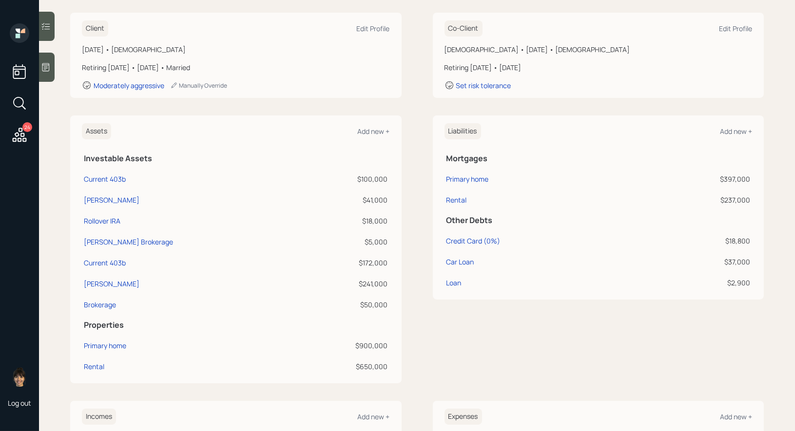
scroll to position [133, 0]
click at [90, 349] on div "Primary home" at bounding box center [105, 348] width 42 height 10
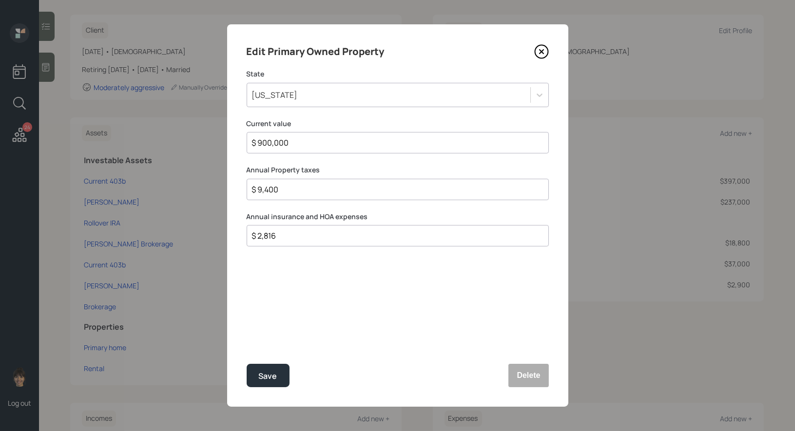
click at [290, 242] on div "$ 2,816" at bounding box center [398, 235] width 302 height 21
click at [290, 237] on input "$ 2,816" at bounding box center [394, 236] width 286 height 12
type input "$ 7,016"
click at [267, 375] on div "Save" at bounding box center [268, 376] width 19 height 13
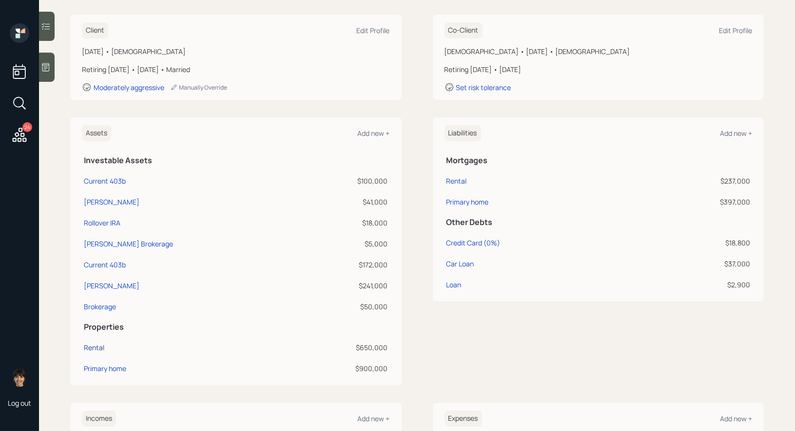
click at [97, 346] on div "Rental" at bounding box center [94, 348] width 20 height 10
select select "rental_property"
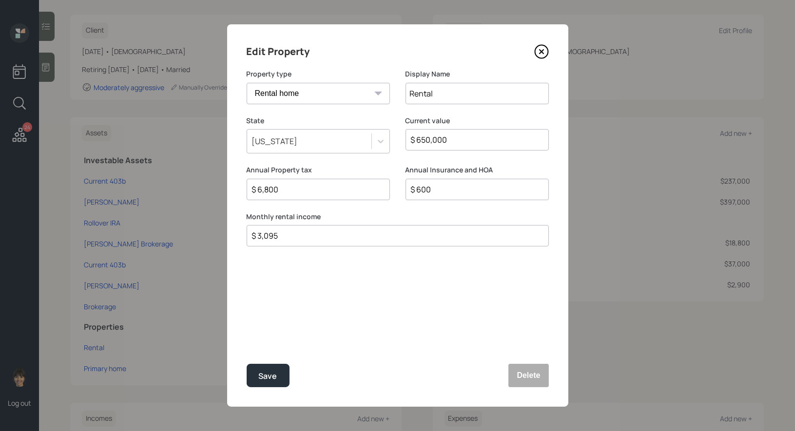
click at [451, 192] on input "$ 600" at bounding box center [473, 190] width 127 height 12
type input "$ 4,800"
click at [265, 380] on div "Save" at bounding box center [268, 376] width 19 height 13
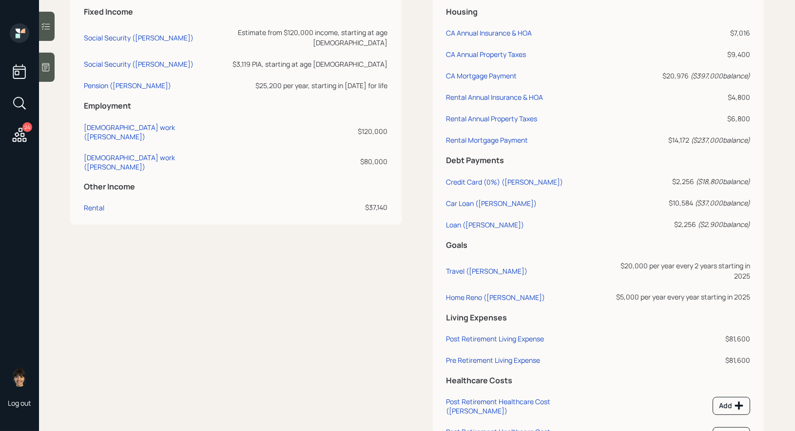
scroll to position [603, 0]
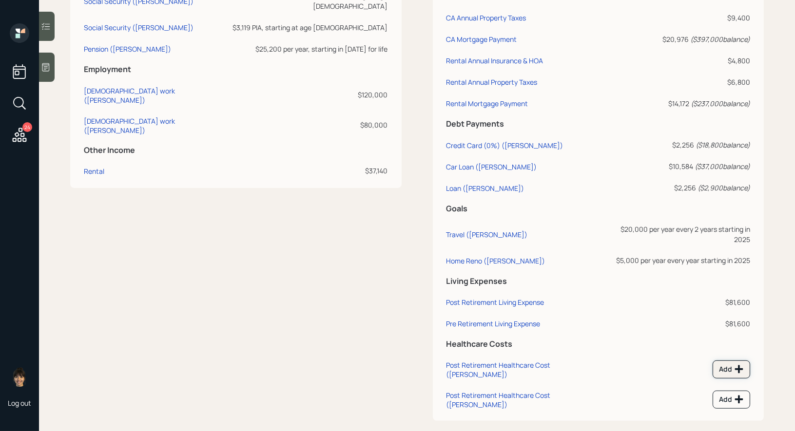
click at [740, 366] on icon at bounding box center [739, 370] width 8 height 8
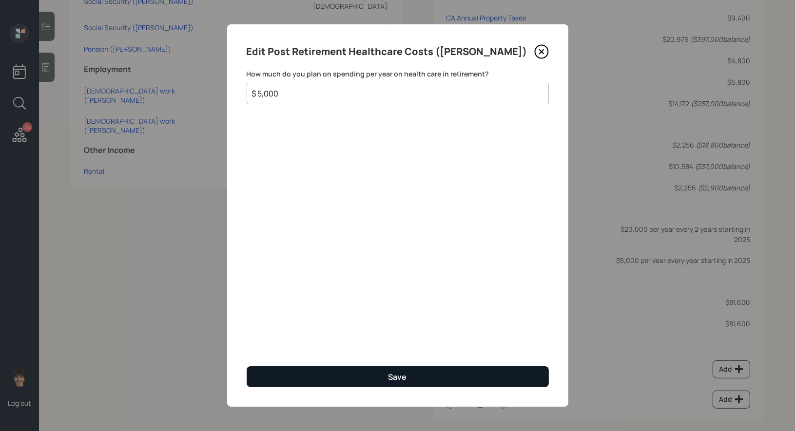
type input "$ 5,000"
click at [348, 379] on button "Save" at bounding box center [398, 377] width 302 height 21
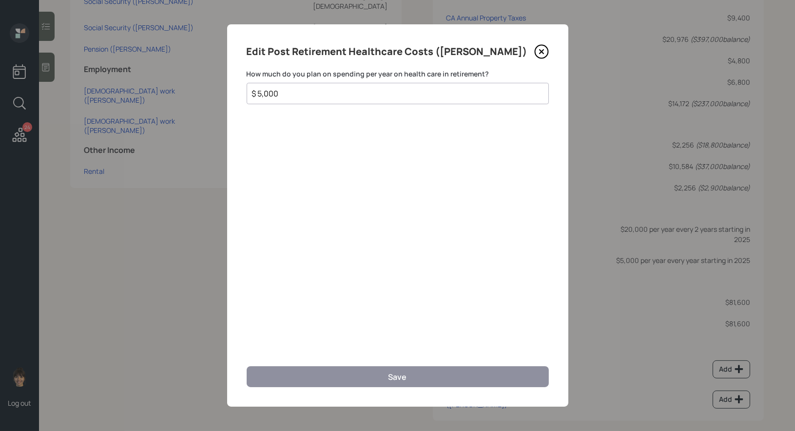
scroll to position [597, 0]
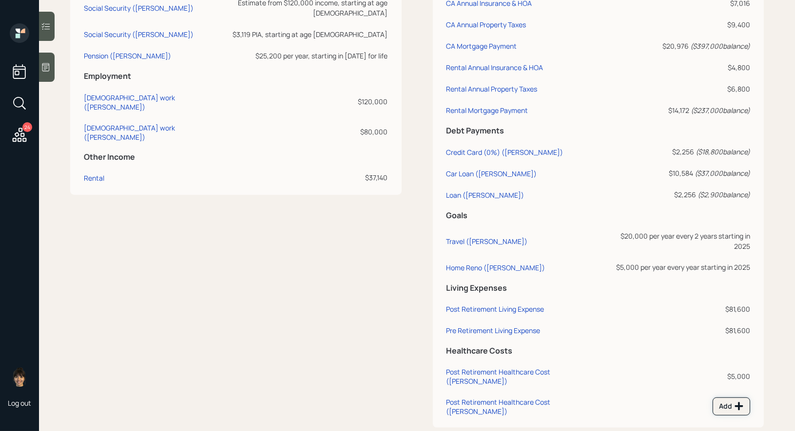
click at [732, 402] on div "Add" at bounding box center [731, 407] width 25 height 10
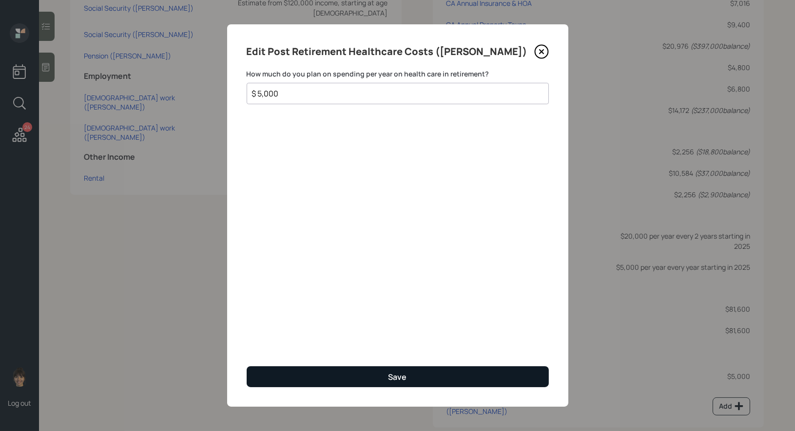
type input "$ 5,000"
click at [385, 374] on button "Save" at bounding box center [398, 377] width 302 height 21
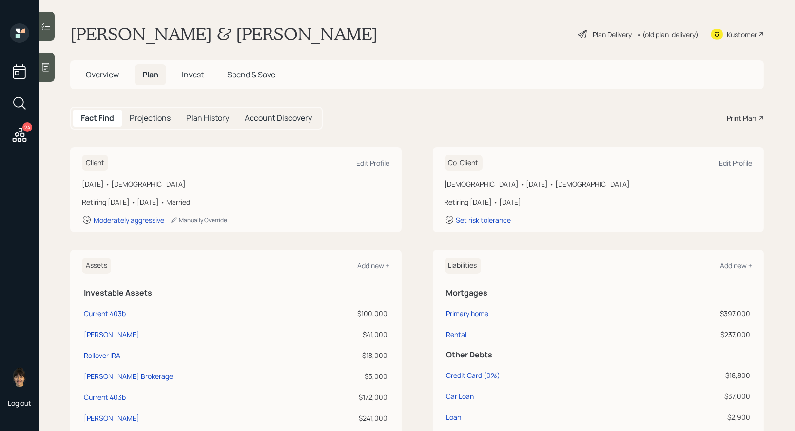
click at [598, 32] on div "Plan Delivery" at bounding box center [612, 34] width 39 height 10
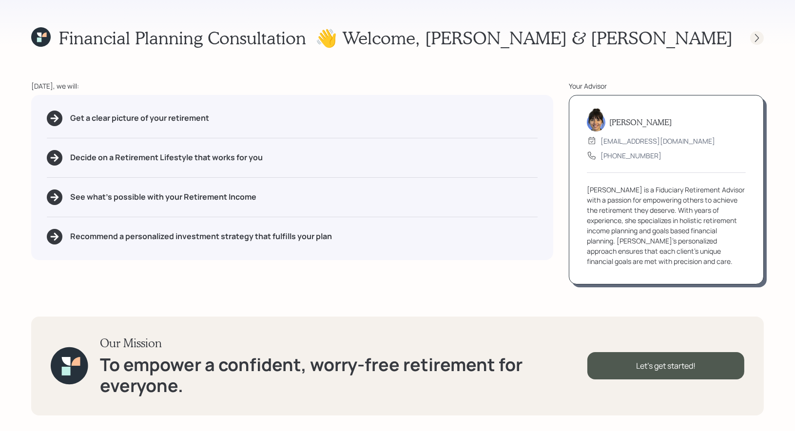
click at [757, 38] on icon at bounding box center [757, 38] width 10 height 10
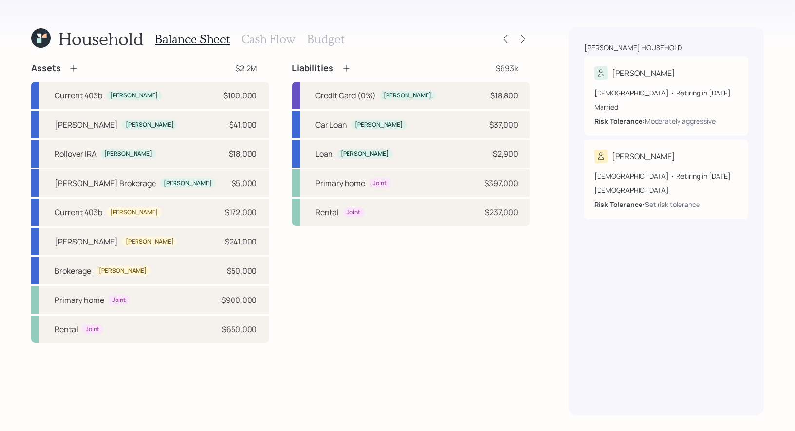
click at [331, 43] on h3 "Budget" at bounding box center [325, 39] width 37 height 14
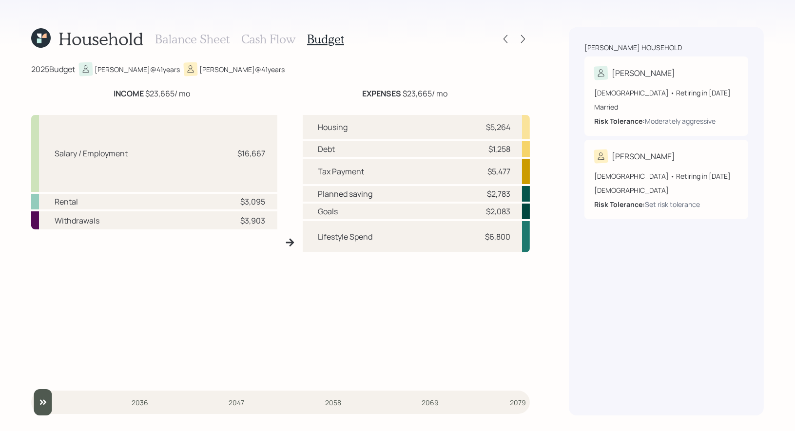
click at [361, 239] on div "Lifestyle Spend" at bounding box center [345, 237] width 55 height 12
click at [276, 40] on h3 "Cash Flow" at bounding box center [268, 39] width 54 height 14
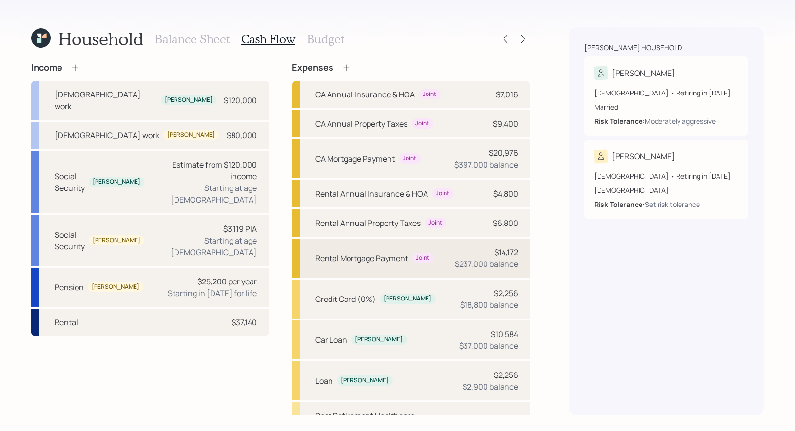
scroll to position [183, 0]
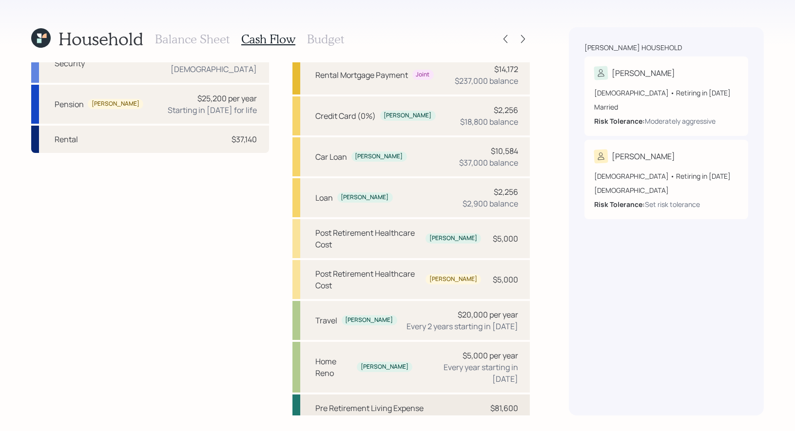
click at [342, 403] on div "Pre Retirement Living Expense" at bounding box center [370, 409] width 108 height 12
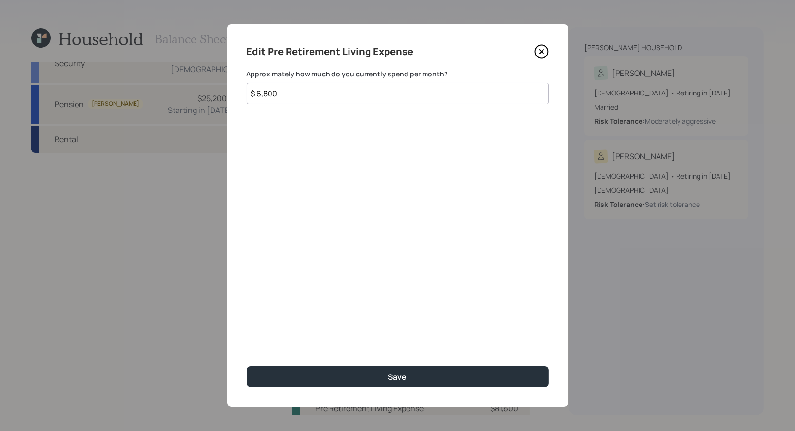
click at [309, 91] on input "$ 6,800" at bounding box center [398, 93] width 302 height 21
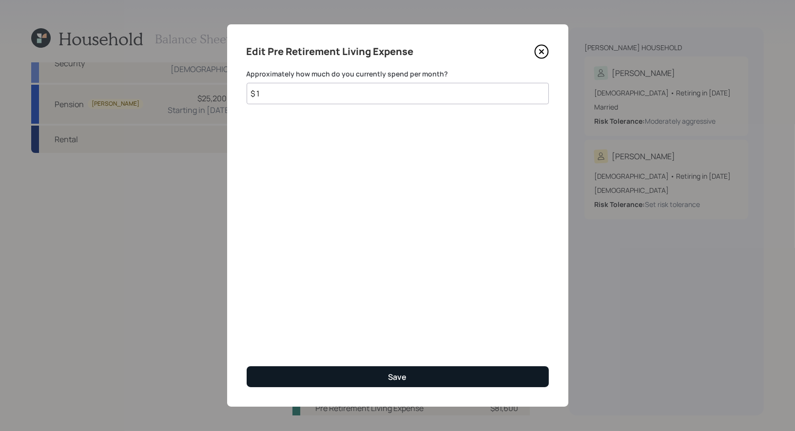
type input "$ 1"
click at [309, 374] on button "Save" at bounding box center [398, 377] width 302 height 21
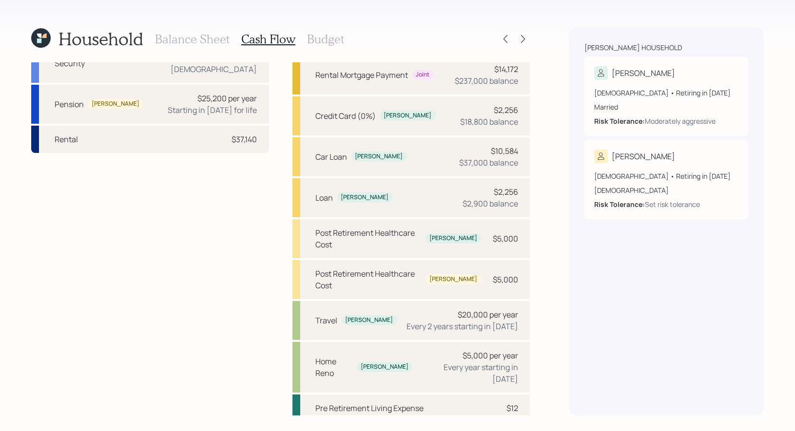
click at [334, 432] on div "Post Retirement Living Expense" at bounding box center [372, 438] width 112 height 12
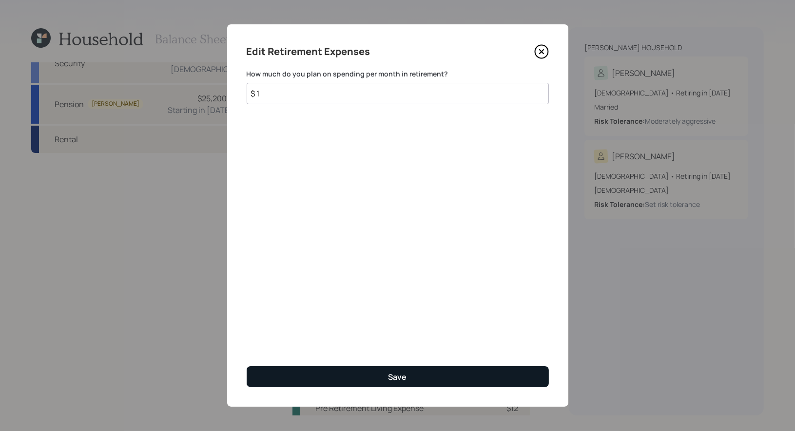
type input "$ 1"
click at [299, 374] on button "Save" at bounding box center [398, 377] width 302 height 21
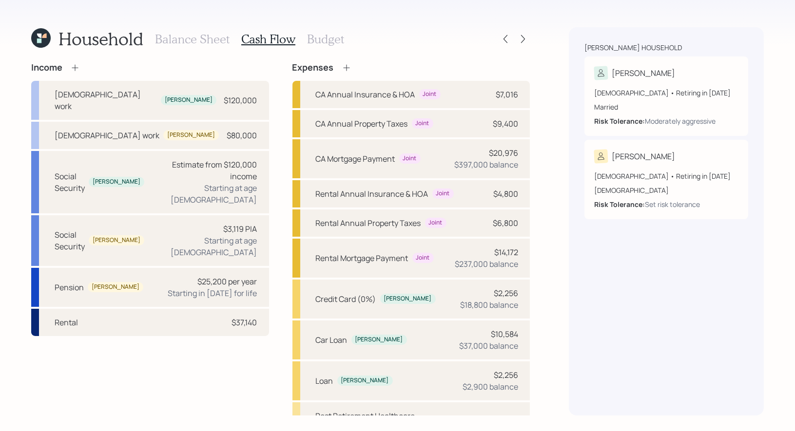
click at [347, 68] on icon at bounding box center [347, 68] width 10 height 10
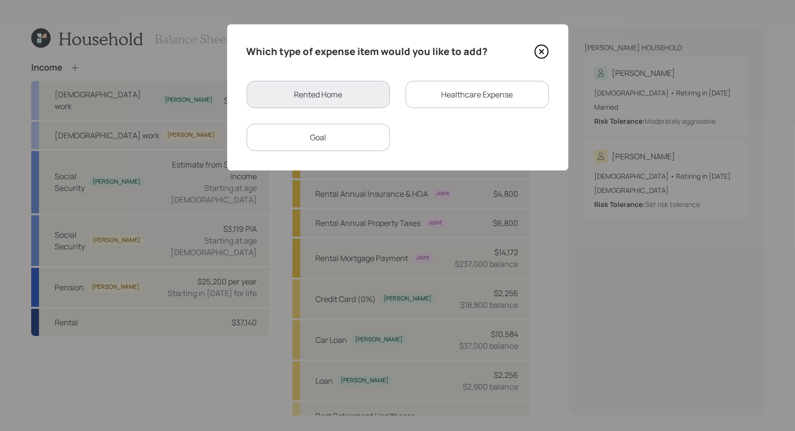
click at [458, 83] on div "Healthcare Expense" at bounding box center [476, 94] width 143 height 27
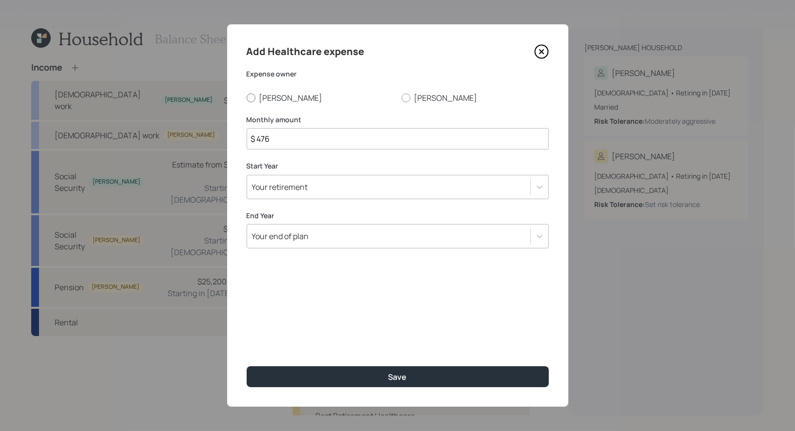
click at [251, 99] on div at bounding box center [251, 98] width 9 height 9
click at [247, 98] on input "[PERSON_NAME]" at bounding box center [246, 97] width 0 height 0
radio input "true"
click at [284, 142] on input "$ 476" at bounding box center [398, 138] width 302 height 21
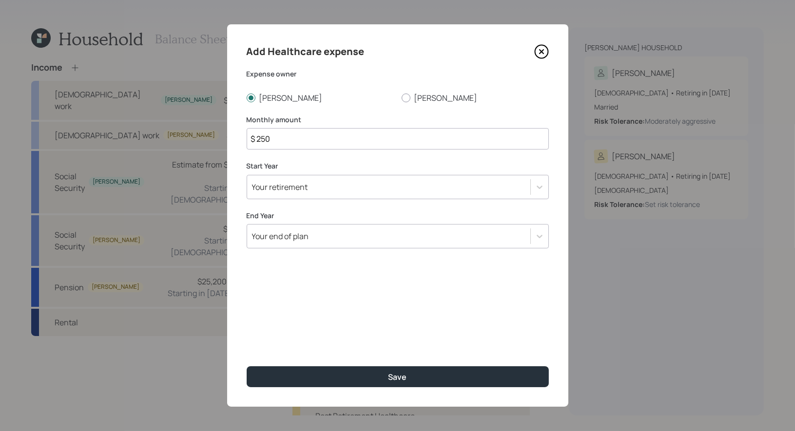
type input "$ 250"
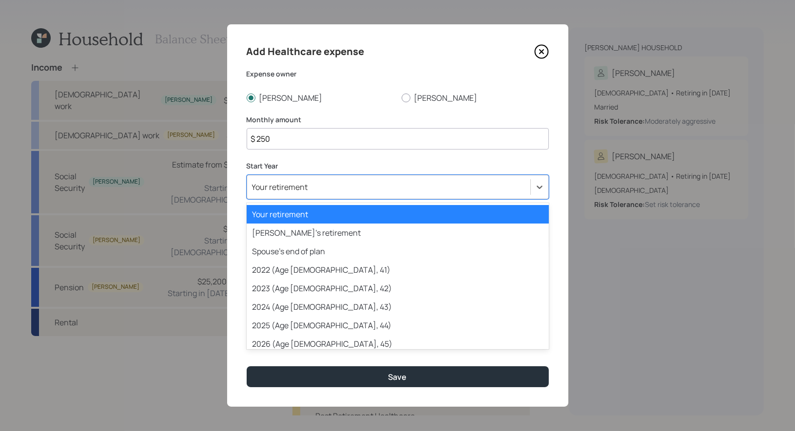
click at [291, 187] on div "Your retirement" at bounding box center [280, 187] width 56 height 11
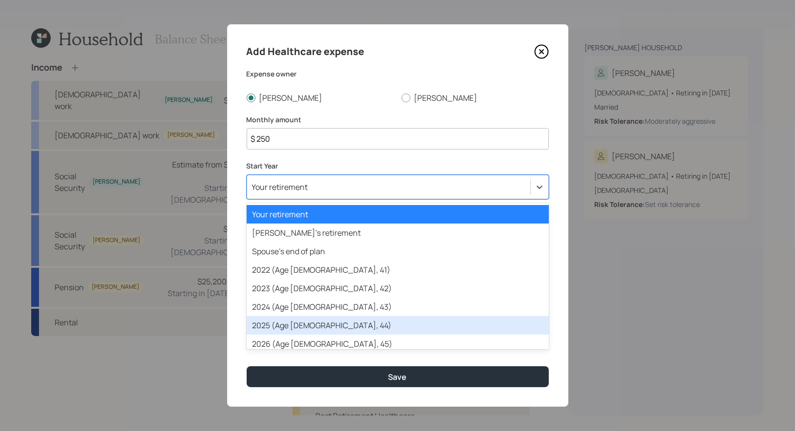
click at [291, 323] on div "2025 (Age [DEMOGRAPHIC_DATA], 44)" at bounding box center [398, 325] width 302 height 19
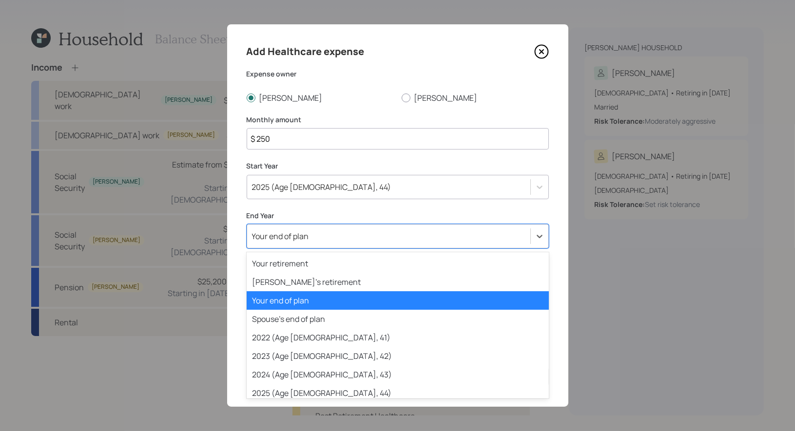
click at [313, 241] on div "Your end of plan" at bounding box center [388, 236] width 283 height 17
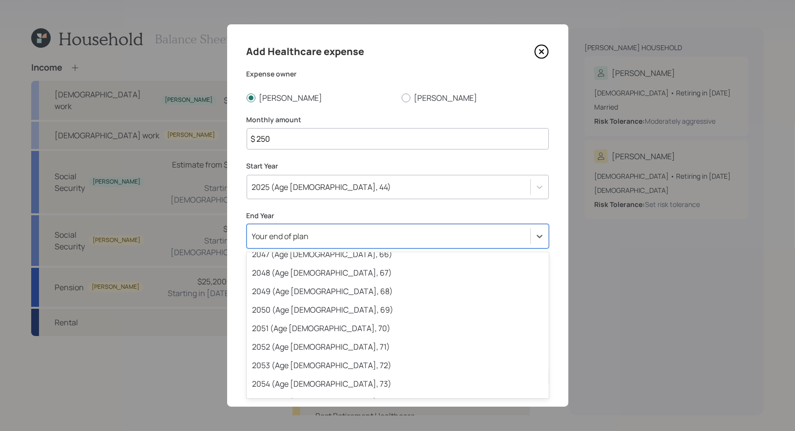
scroll to position [548, 0]
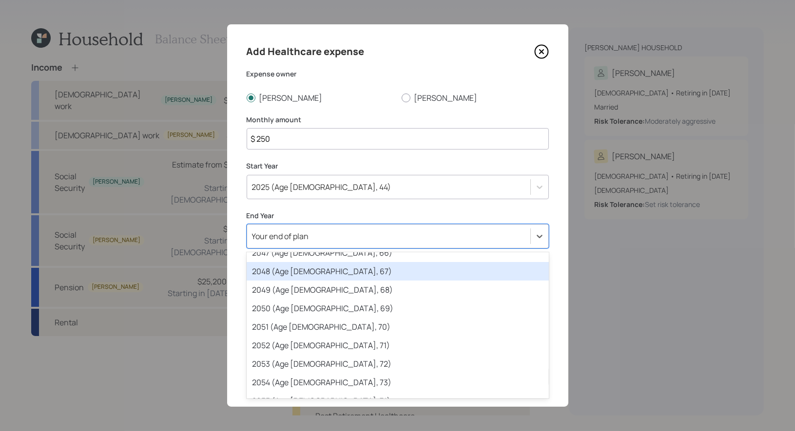
click at [329, 277] on div "2048 (Age [DEMOGRAPHIC_DATA], 67)" at bounding box center [398, 271] width 302 height 19
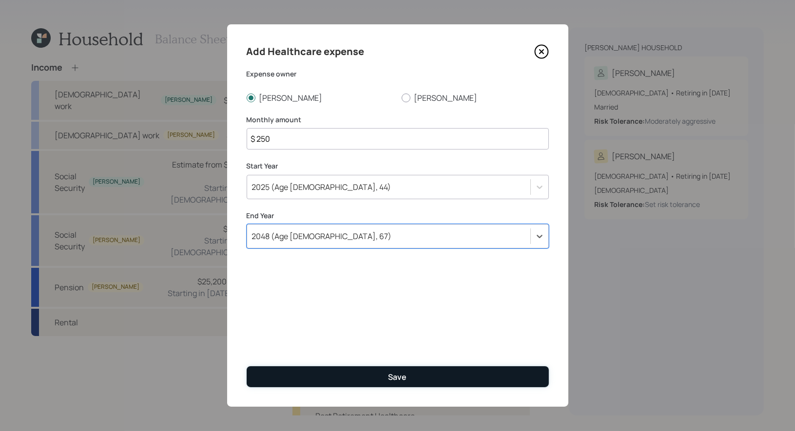
click at [318, 378] on button "Save" at bounding box center [398, 377] width 302 height 21
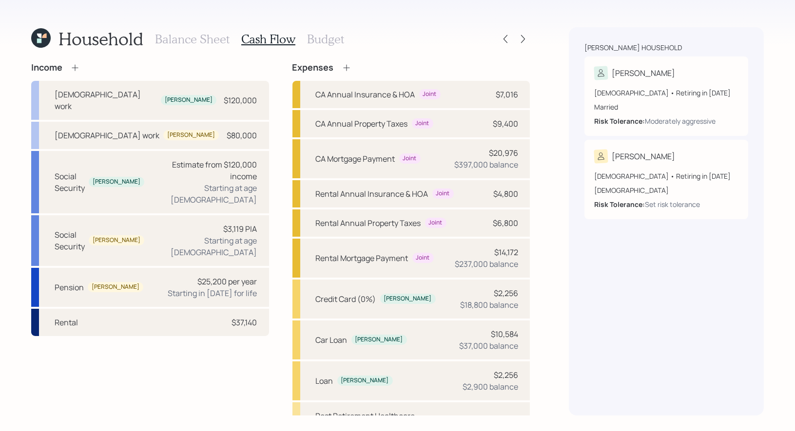
click at [317, 38] on h3 "Budget" at bounding box center [325, 39] width 37 height 14
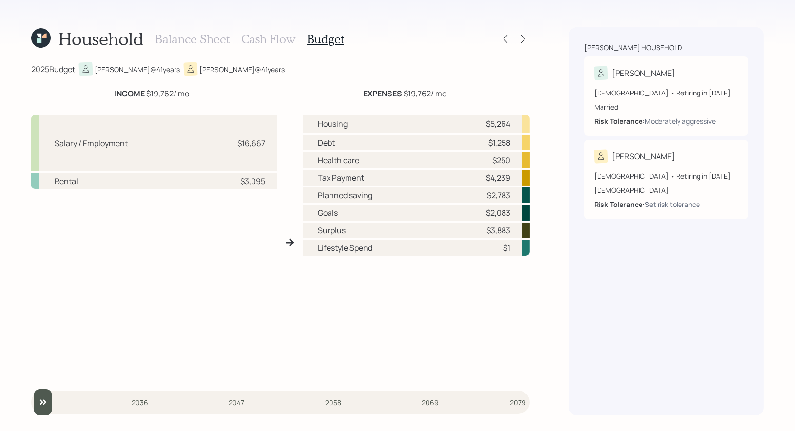
click at [249, 36] on h3 "Cash Flow" at bounding box center [268, 39] width 54 height 14
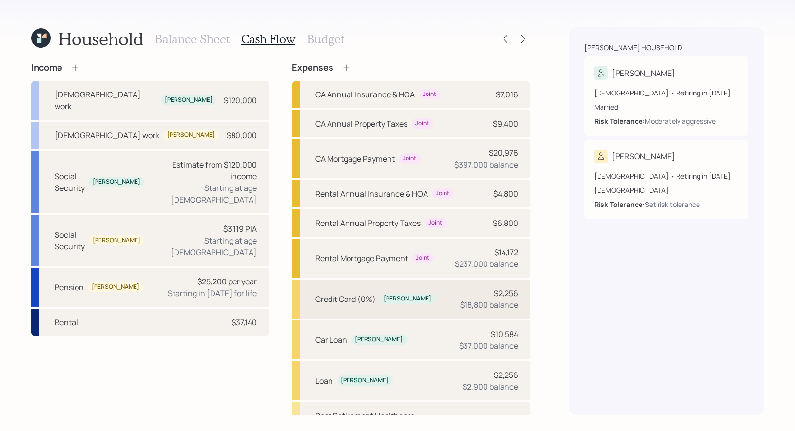
scroll to position [212, 0]
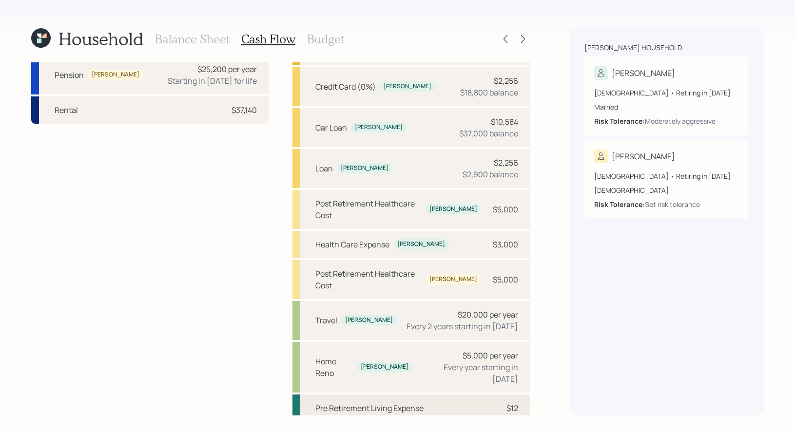
click at [392, 403] on div "Pre Retirement Living Expense" at bounding box center [370, 409] width 108 height 12
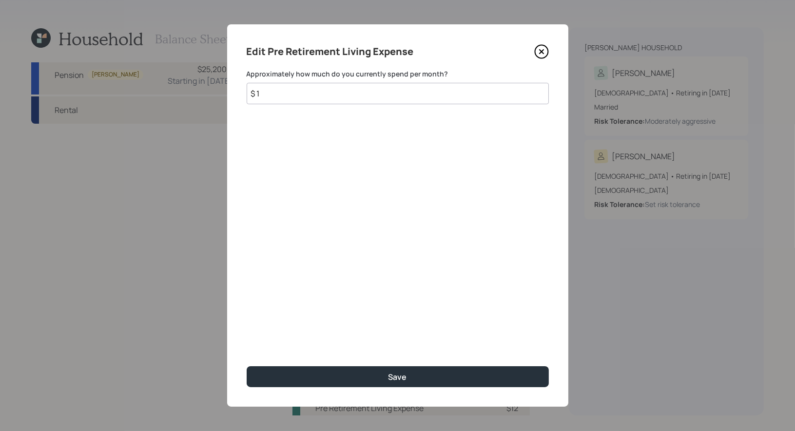
click at [319, 92] on input "$ 1" at bounding box center [398, 93] width 302 height 21
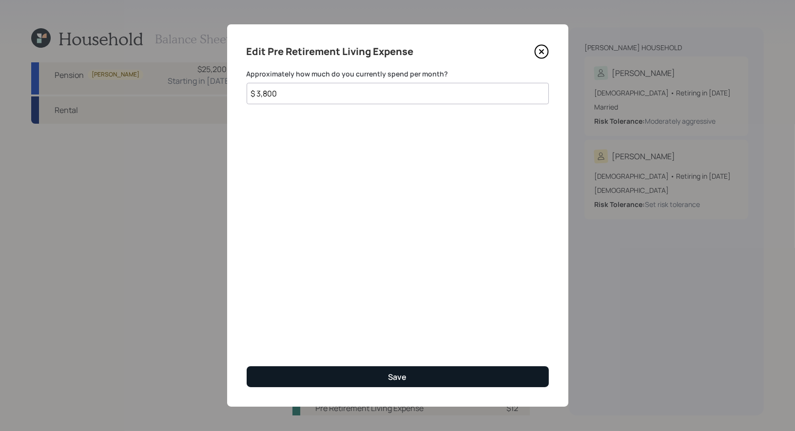
type input "$ 3,800"
click at [330, 376] on button "Save" at bounding box center [398, 377] width 302 height 21
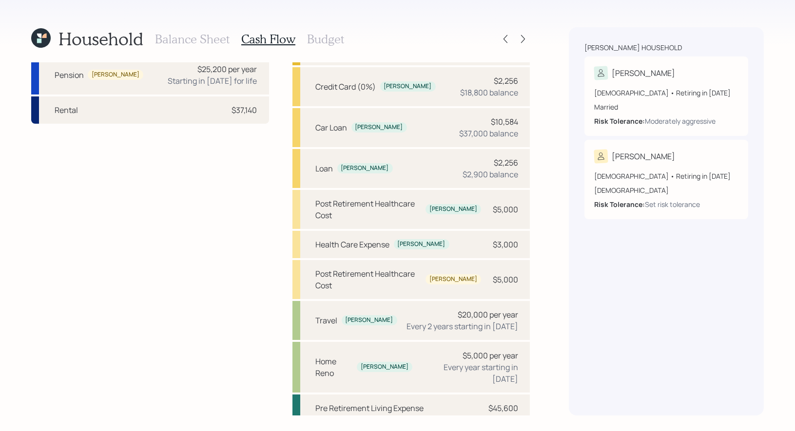
click at [340, 432] on div "Post Retirement Living Expense" at bounding box center [372, 438] width 112 height 12
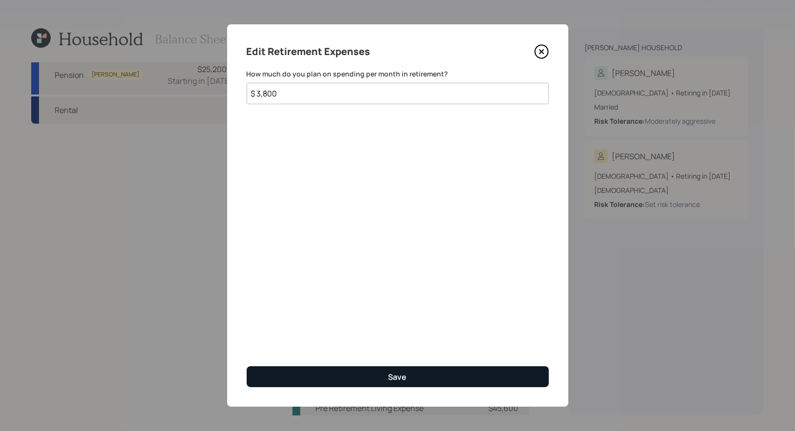
type input "$ 3,800"
click at [329, 371] on button "Save" at bounding box center [398, 377] width 302 height 21
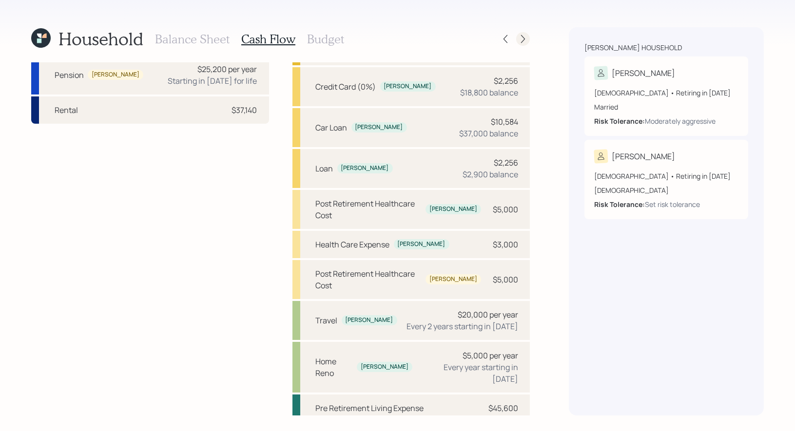
click at [522, 41] on icon at bounding box center [523, 39] width 10 height 10
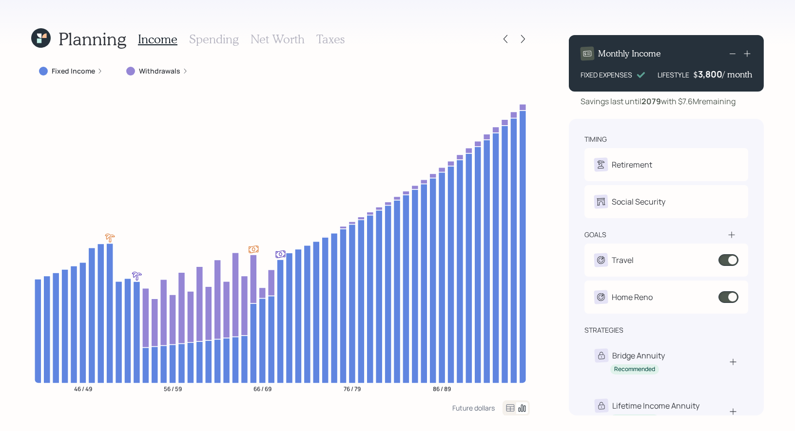
click at [286, 37] on h3 "Net Worth" at bounding box center [278, 39] width 54 height 14
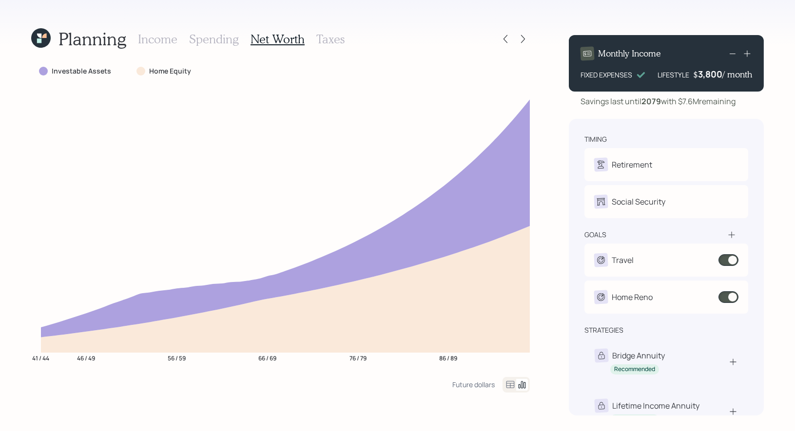
click at [40, 36] on icon at bounding box center [39, 36] width 4 height 4
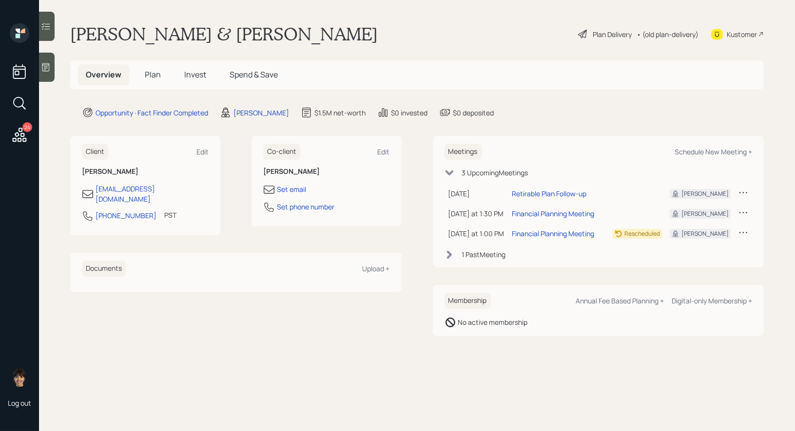
click at [593, 35] on div "Plan Delivery" at bounding box center [612, 34] width 39 height 10
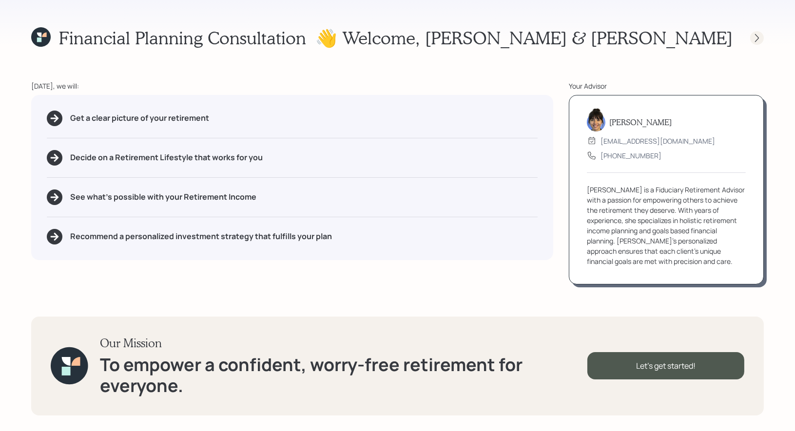
click at [753, 37] on icon at bounding box center [757, 38] width 10 height 10
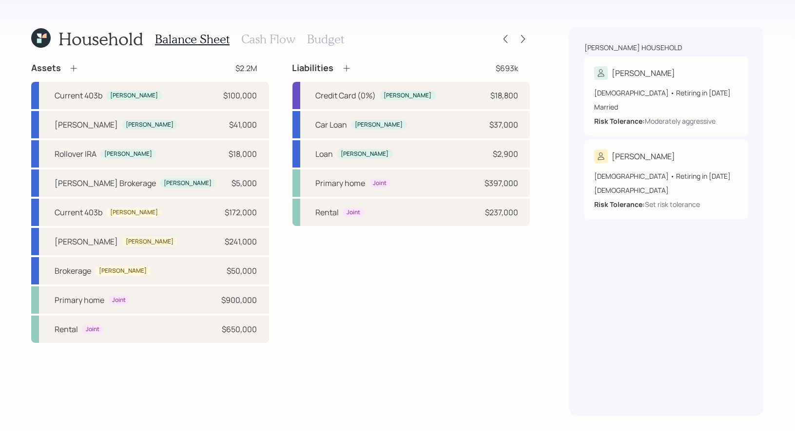
click at [265, 41] on h3 "Cash Flow" at bounding box center [268, 39] width 54 height 14
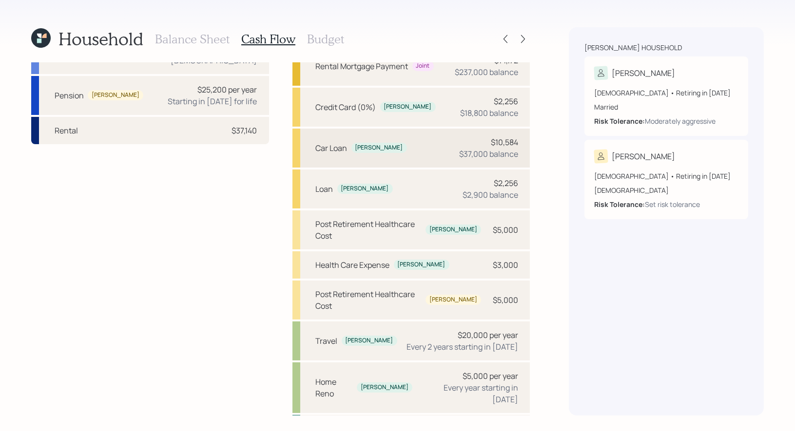
scroll to position [212, 0]
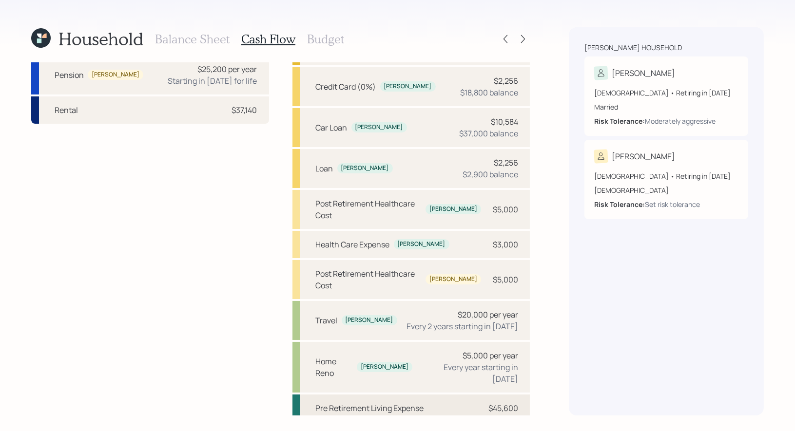
click at [343, 403] on div "Pre Retirement Living Expense" at bounding box center [370, 409] width 108 height 12
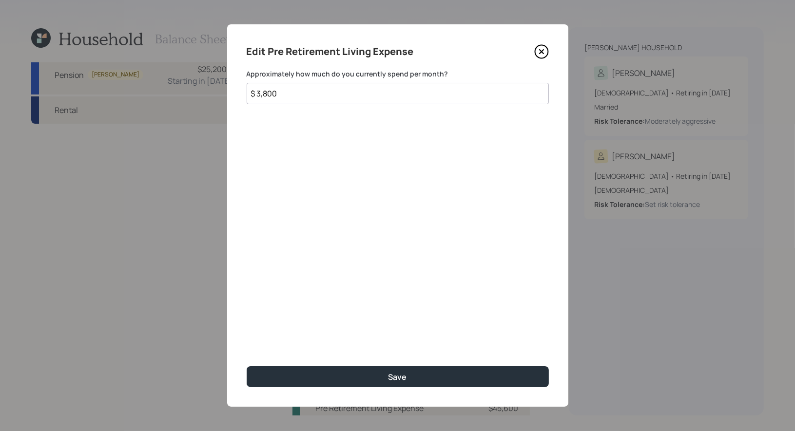
click at [286, 97] on input "$ 3,800" at bounding box center [398, 93] width 302 height 21
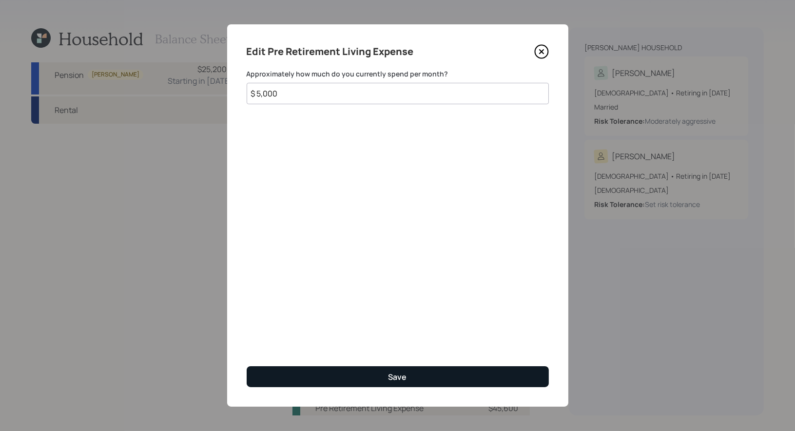
type input "$ 5,000"
click at [285, 377] on button "Save" at bounding box center [398, 377] width 302 height 21
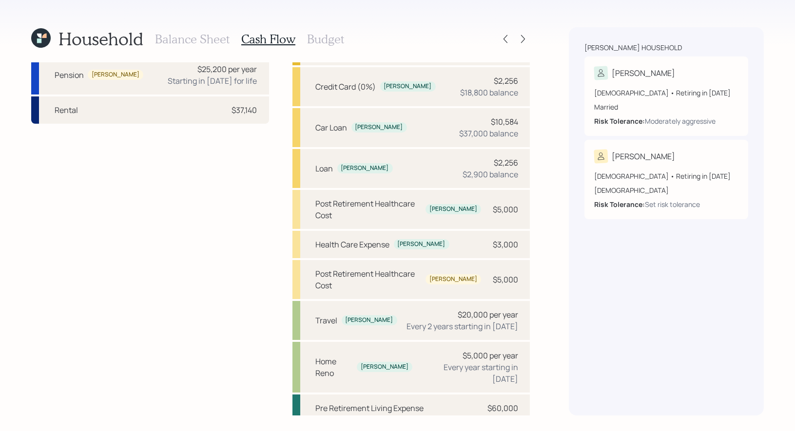
click at [365, 432] on div "Post Retirement Living Expense" at bounding box center [372, 438] width 112 height 12
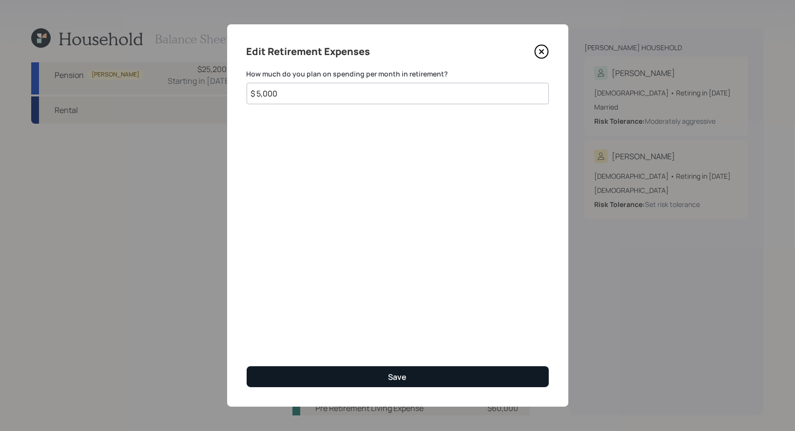
type input "$ 5,000"
click at [350, 372] on button "Save" at bounding box center [398, 377] width 302 height 21
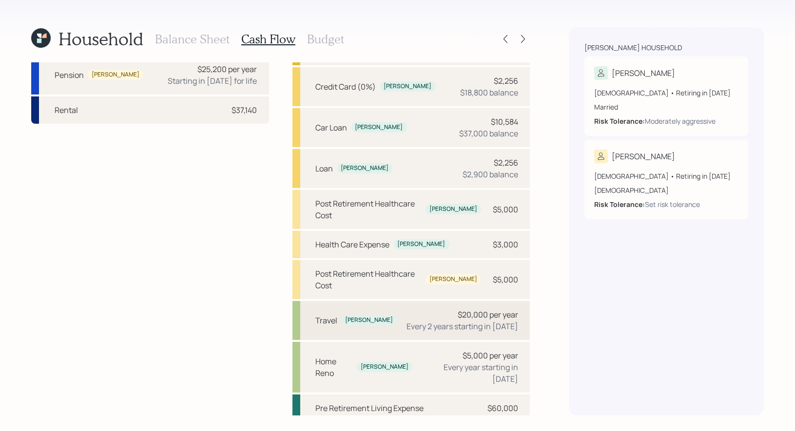
click at [502, 309] on div "$20,000 per year" at bounding box center [488, 315] width 60 height 12
select select "2"
select select "2060"
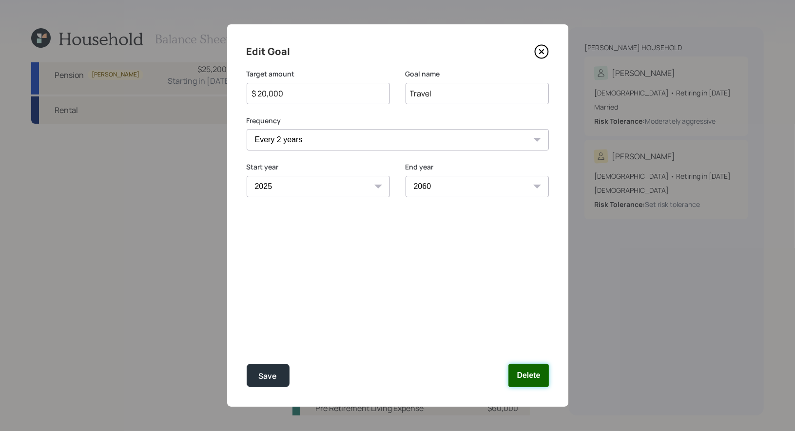
click at [521, 377] on button "Delete" at bounding box center [528, 375] width 40 height 23
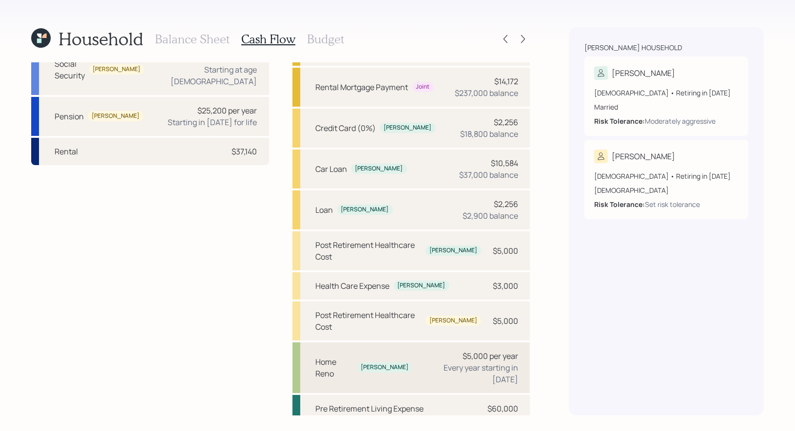
click at [397, 343] on div "Home [PERSON_NAME] $5,000 per year Every year starting in [DATE]" at bounding box center [411, 368] width 238 height 51
select select "1"
select select "2055"
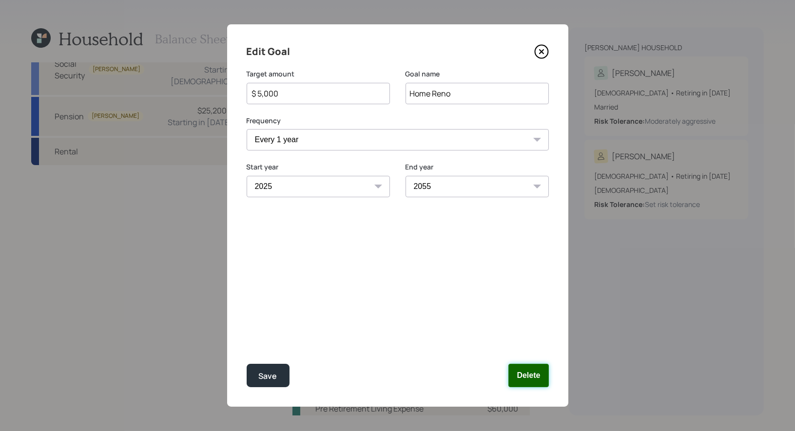
click at [529, 381] on button "Delete" at bounding box center [528, 375] width 40 height 23
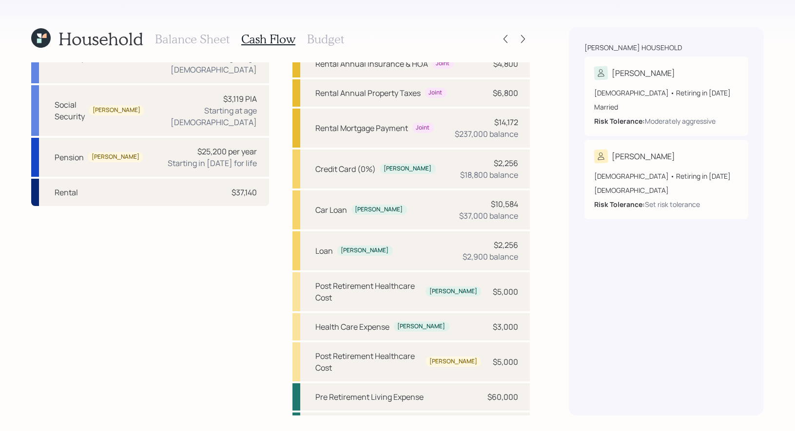
click at [313, 38] on h3 "Budget" at bounding box center [325, 39] width 37 height 14
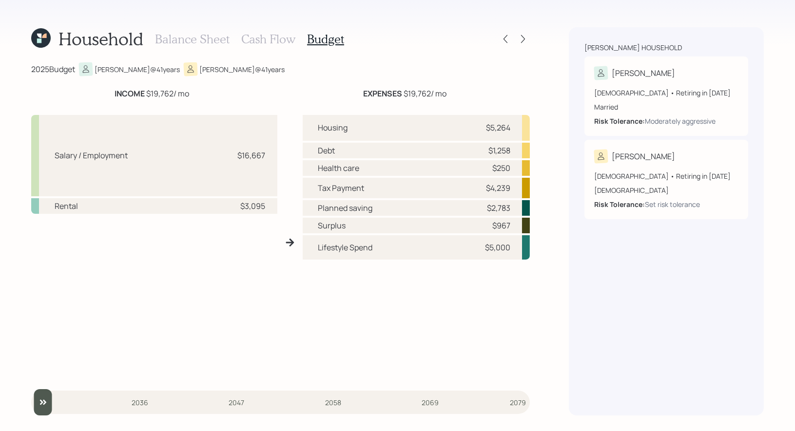
click at [263, 39] on h3 "Cash Flow" at bounding box center [268, 39] width 54 height 14
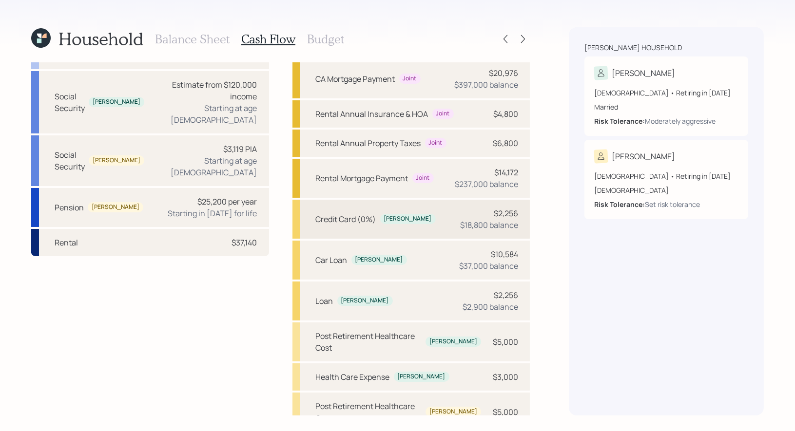
scroll to position [130, 0]
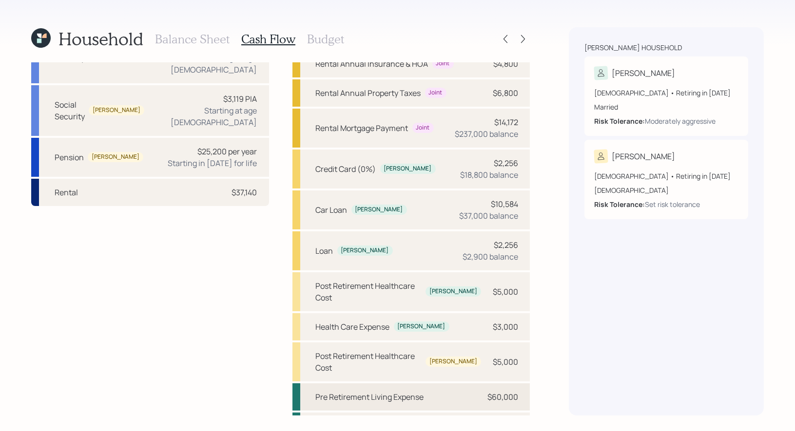
click at [363, 391] on div "Pre Retirement Living Expense" at bounding box center [370, 397] width 108 height 12
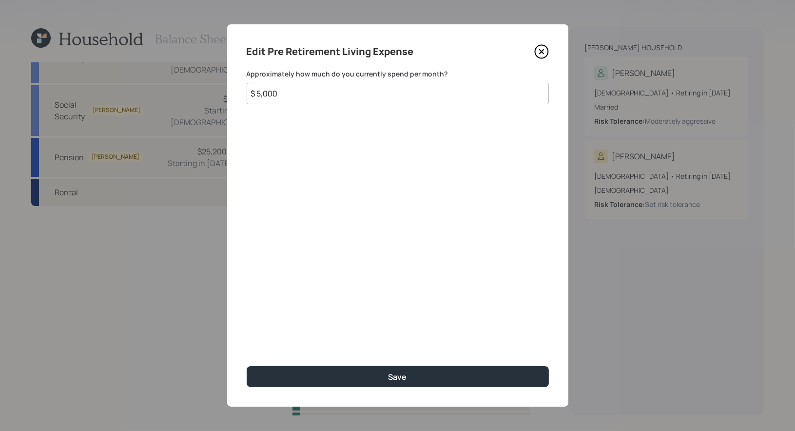
click at [322, 103] on input "$ 5,000" at bounding box center [398, 93] width 302 height 21
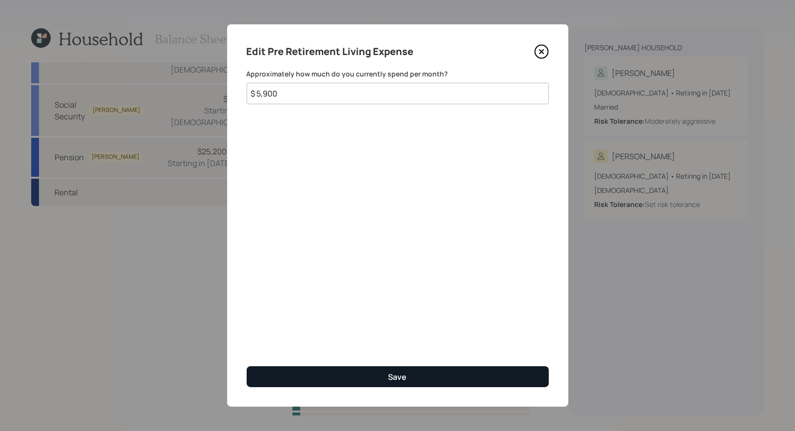
type input "$ 5,900"
click at [310, 378] on button "Save" at bounding box center [398, 377] width 302 height 21
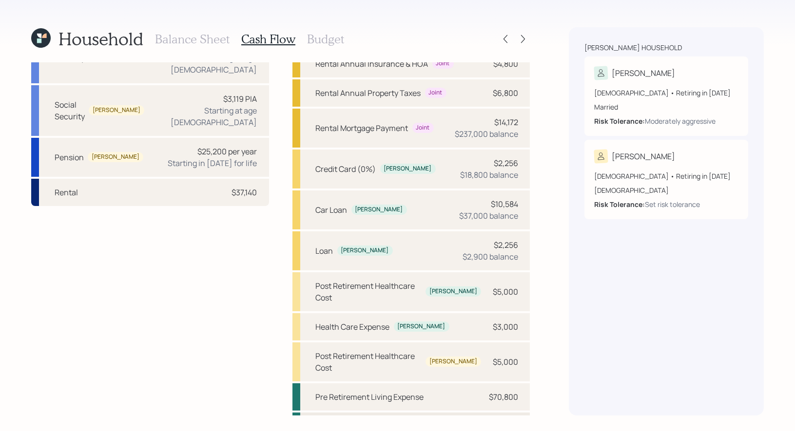
click at [436, 413] on div "Post Retirement Living Expense $60,000" at bounding box center [411, 426] width 238 height 27
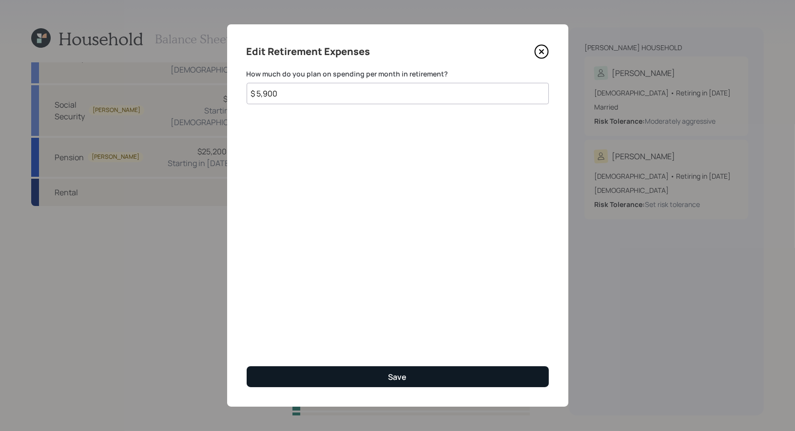
type input "$ 5,900"
click at [301, 374] on button "Save" at bounding box center [398, 377] width 302 height 21
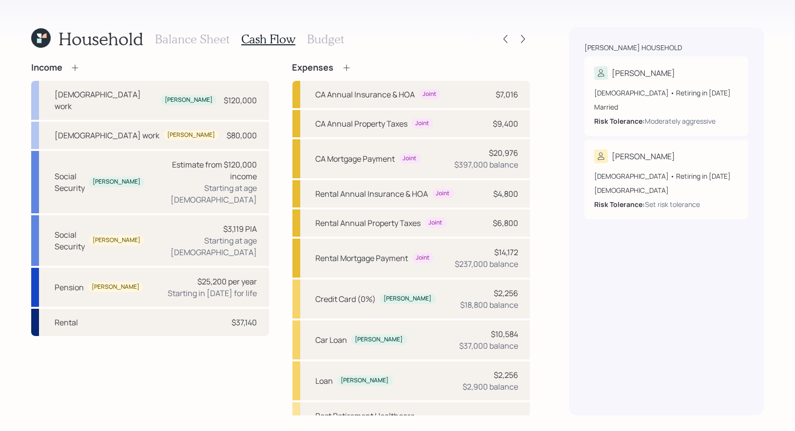
click at [347, 68] on icon at bounding box center [347, 68] width 10 height 10
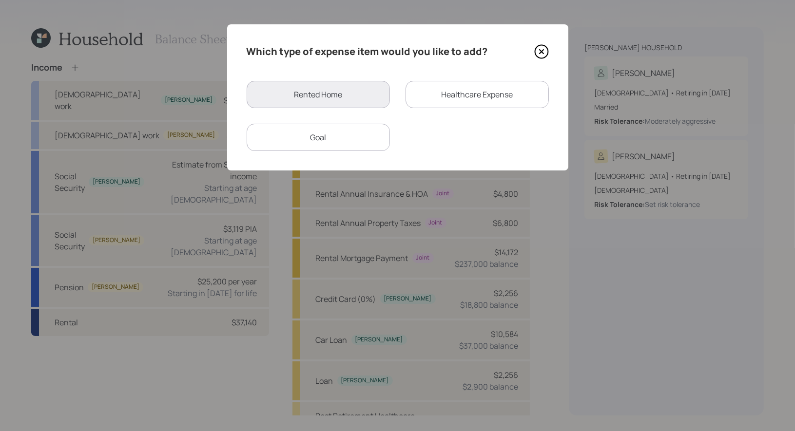
click at [343, 140] on div "Goal" at bounding box center [318, 137] width 143 height 27
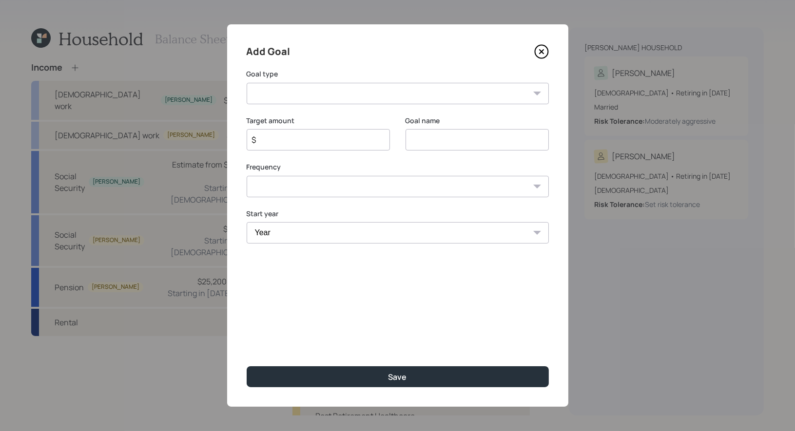
click at [363, 89] on select "Create an emergency fund Donate to charity Purchase a home Make a purchase Supp…" at bounding box center [398, 93] width 302 height 21
select select "other"
click at [431, 141] on input "Other" at bounding box center [476, 139] width 143 height 21
type input "Travel"
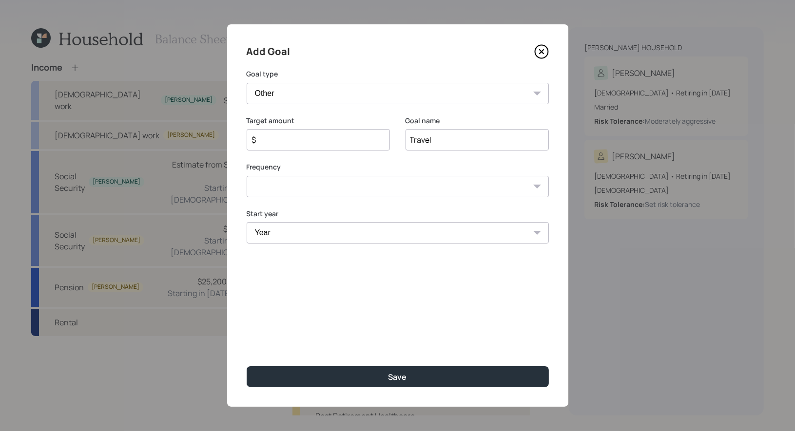
click at [363, 142] on input "$" at bounding box center [314, 140] width 127 height 12
type input "$ 20,000"
click at [367, 189] on select "One time Every 1 year Every 2 years Every 3 years Every 4 years Every 5 years E…" at bounding box center [398, 186] width 302 height 21
select select "1"
click at [330, 237] on select "Year 2025 2026 2027 2028 2029 2030 2031 2032 2033 2034 2035 2036 2037 2038 2039…" at bounding box center [318, 232] width 143 height 21
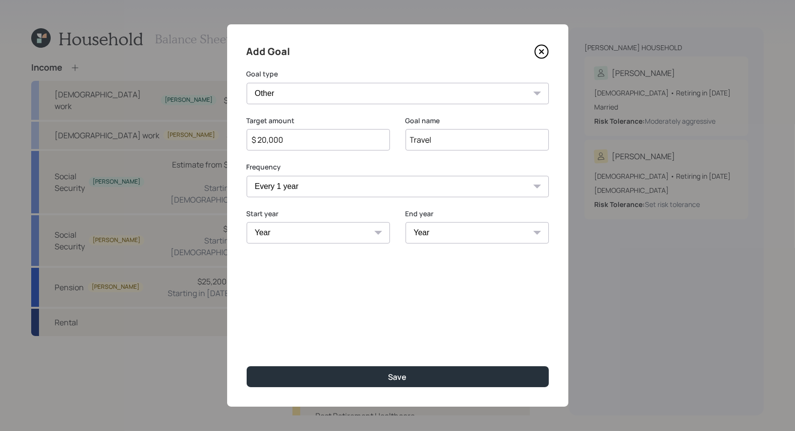
select select "2035"
click at [508, 227] on select "Year 2035 2036 2037 2038 2039 2040 2041 2042 2043 2044 2045 2046 2047 2048 2049…" at bounding box center [476, 232] width 143 height 21
select select "2078"
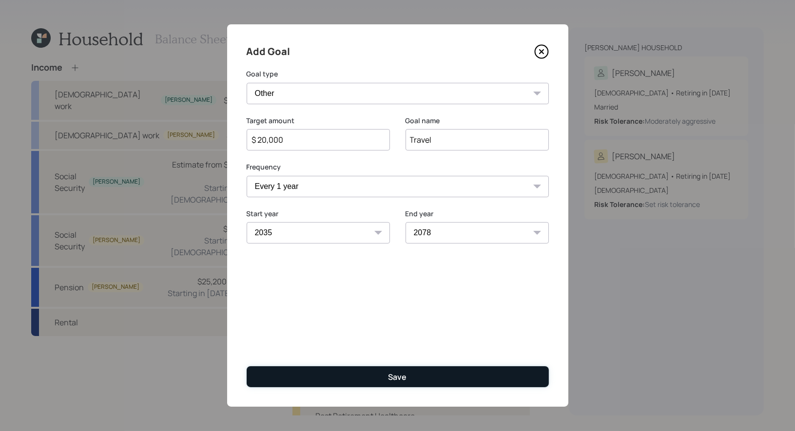
click at [354, 375] on button "Save" at bounding box center [398, 377] width 302 height 21
type input "$"
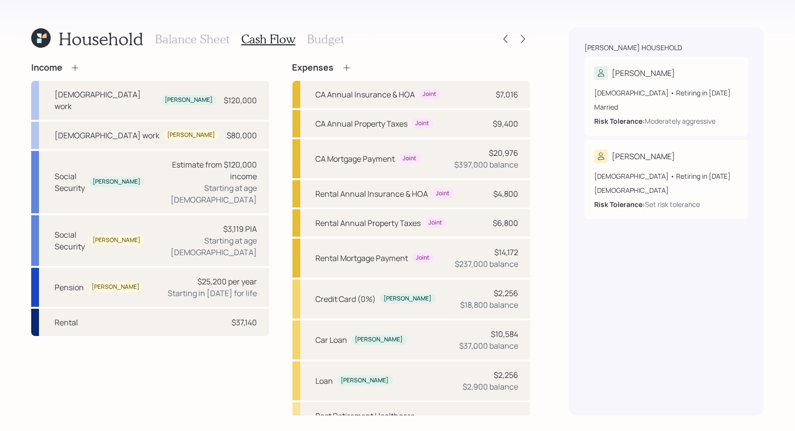
click at [349, 68] on icon at bounding box center [347, 68] width 10 height 10
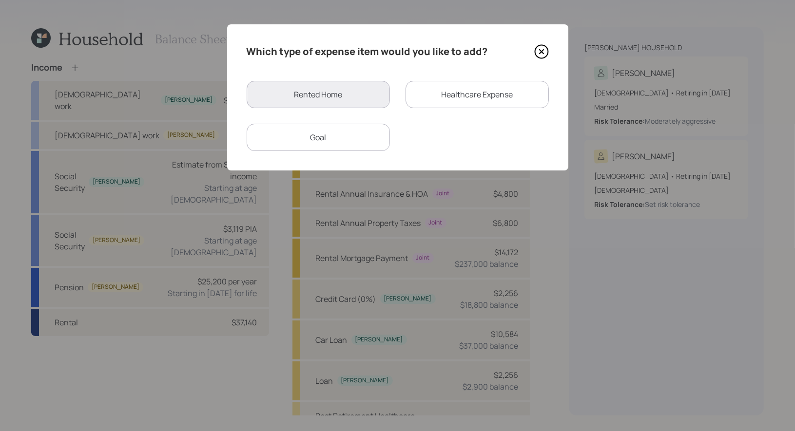
click at [349, 143] on div "Goal" at bounding box center [318, 137] width 143 height 27
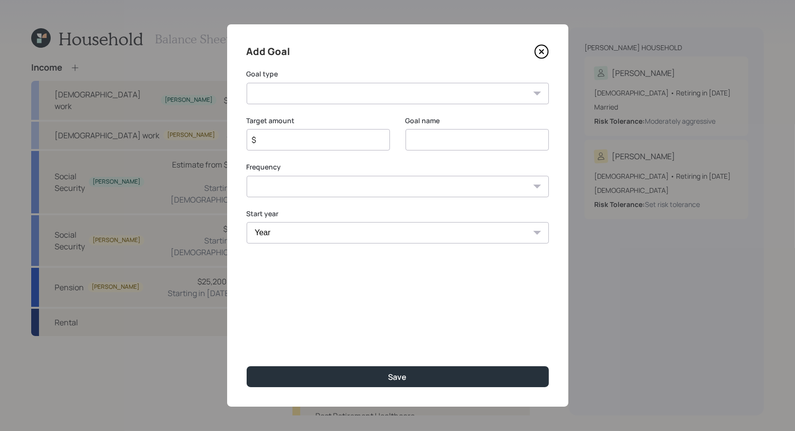
click at [340, 98] on select "Create an emergency fund Donate to charity Purchase a home Make a purchase Supp…" at bounding box center [398, 93] width 302 height 21
select select "other"
click at [443, 137] on input "Other" at bounding box center [476, 139] width 143 height 21
type input "Home Reno"
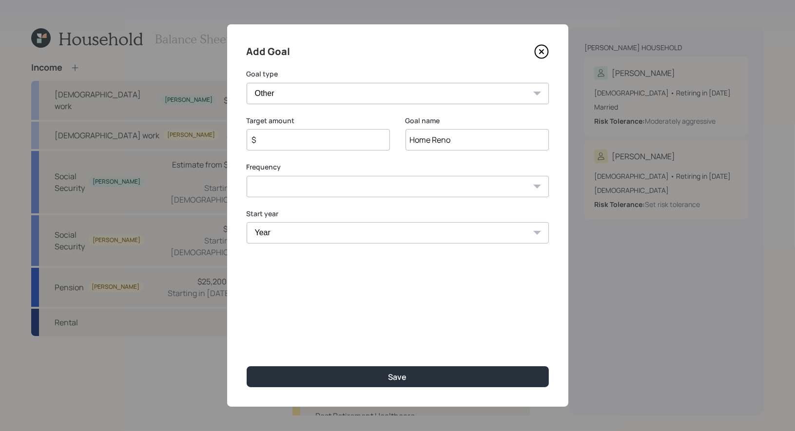
click at [314, 141] on input "$" at bounding box center [314, 140] width 127 height 12
type input "$ 5,000"
click at [310, 193] on select "One time Every 1 year Every 2 years Every 3 years Every 4 years Every 5 years E…" at bounding box center [398, 186] width 302 height 21
select select "1"
click at [302, 229] on select "Year 2025 2026 2027 2028 2029 2030 2031 2032 2033 2034 2035 2036 2037 2038 2039…" at bounding box center [318, 232] width 143 height 21
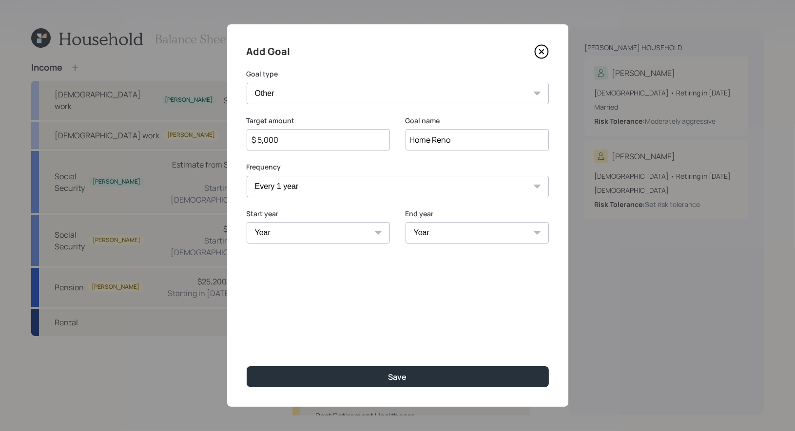
select select "2025"
click at [433, 238] on select "Year 2025 2026 2027 2028 2029 2030 2031 2032 2033 2034 2035 2036 2037 2038 2039…" at bounding box center [476, 232] width 143 height 21
select select "2078"
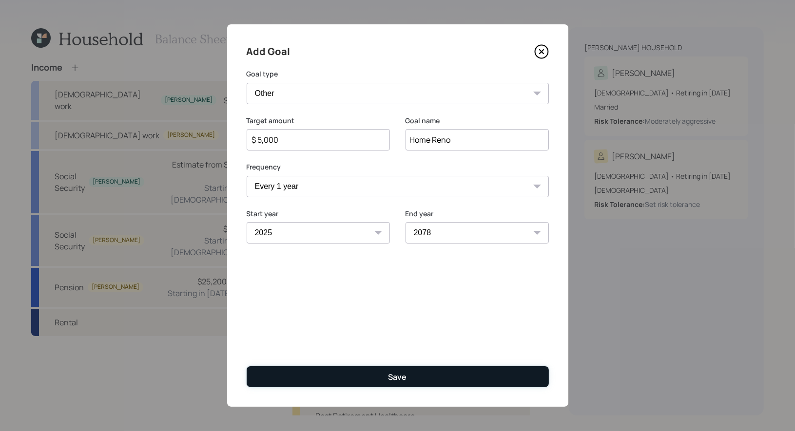
click at [375, 382] on button "Save" at bounding box center [398, 377] width 302 height 21
type input "$"
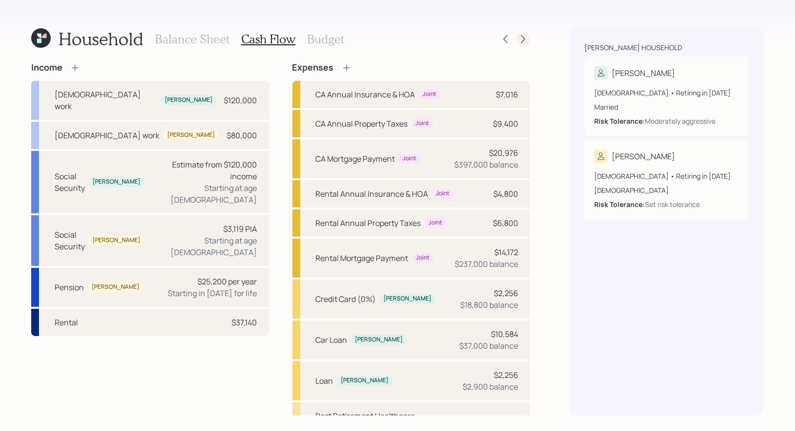
click at [523, 37] on icon at bounding box center [523, 39] width 10 height 10
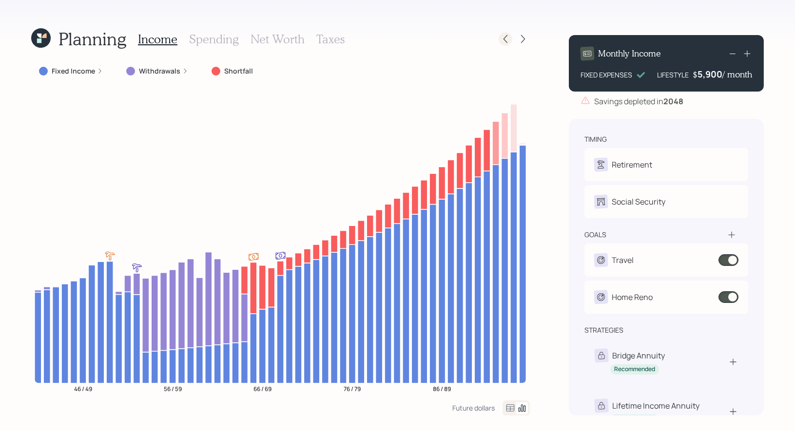
click at [506, 41] on icon at bounding box center [506, 39] width 10 height 10
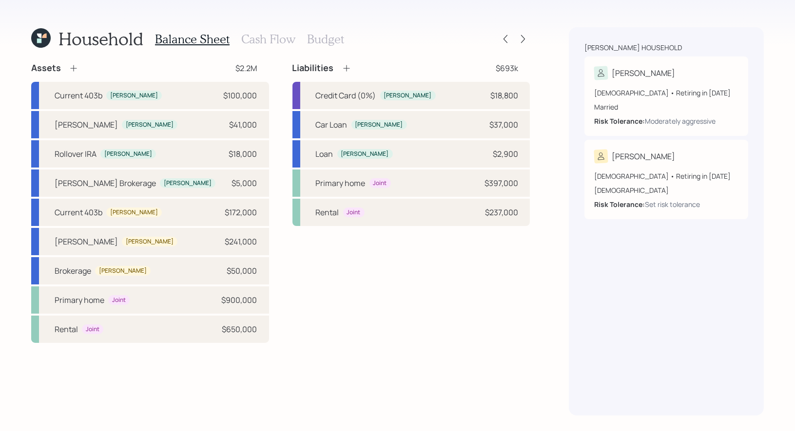
click at [288, 39] on h3 "Cash Flow" at bounding box center [268, 39] width 54 height 14
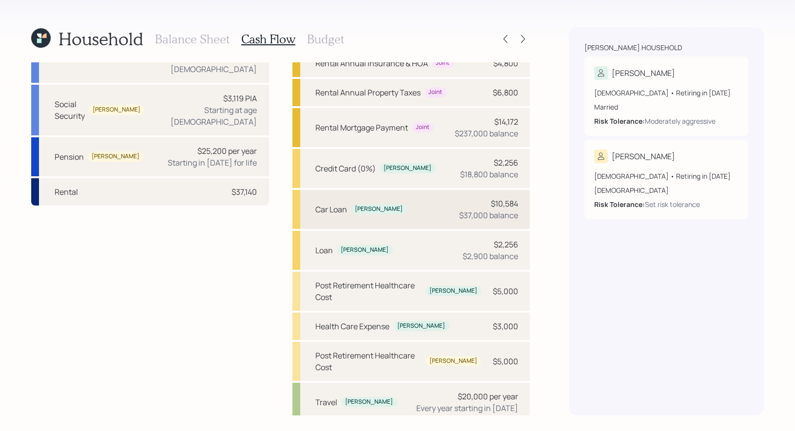
scroll to position [212, 0]
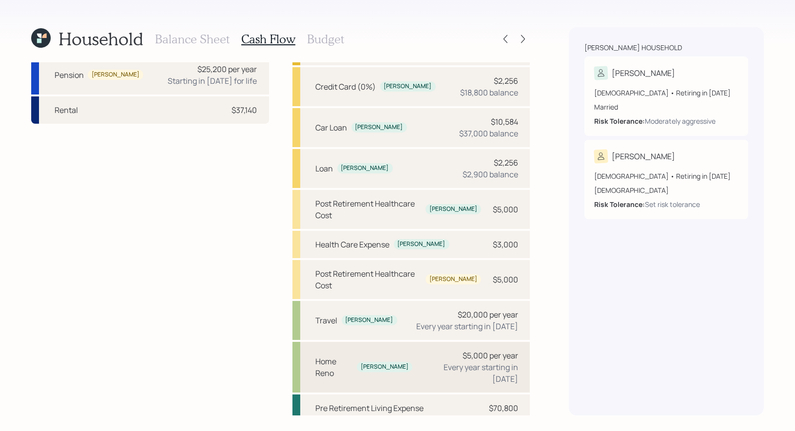
click at [334, 342] on div "Home Reno Robbin $5,000 per year Every year starting in 2025" at bounding box center [411, 367] width 238 height 51
select select "1"
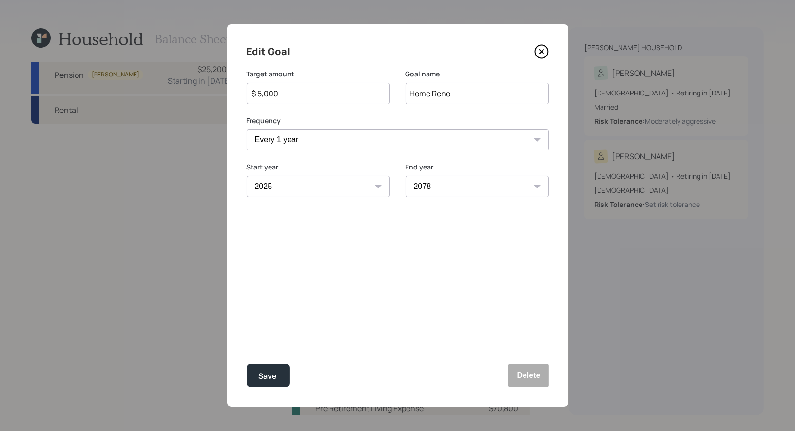
click at [438, 188] on select "2025 2026 2027 2028 2029 2030 2031 2032 2033 2034 2035 2036 2037 2038 2039 2040…" at bounding box center [476, 186] width 143 height 21
click at [270, 373] on div "Save" at bounding box center [268, 376] width 19 height 13
select select "2078"
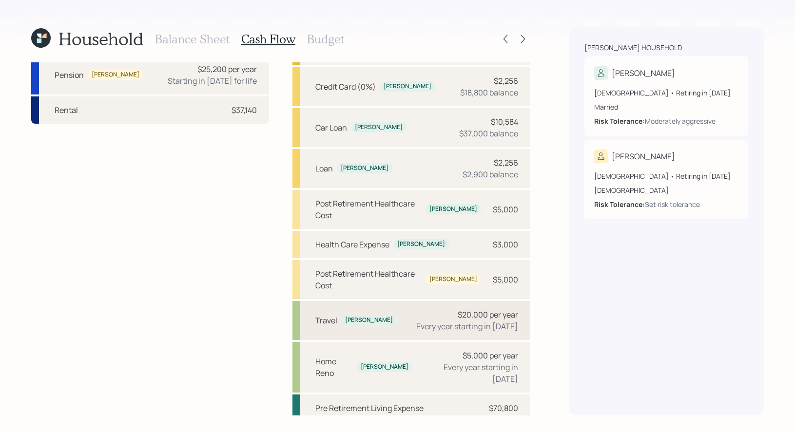
click at [402, 303] on div "Travel [PERSON_NAME] $20,000 per year Every year starting in [DATE]" at bounding box center [411, 320] width 238 height 39
select select "1"
select select "2035"
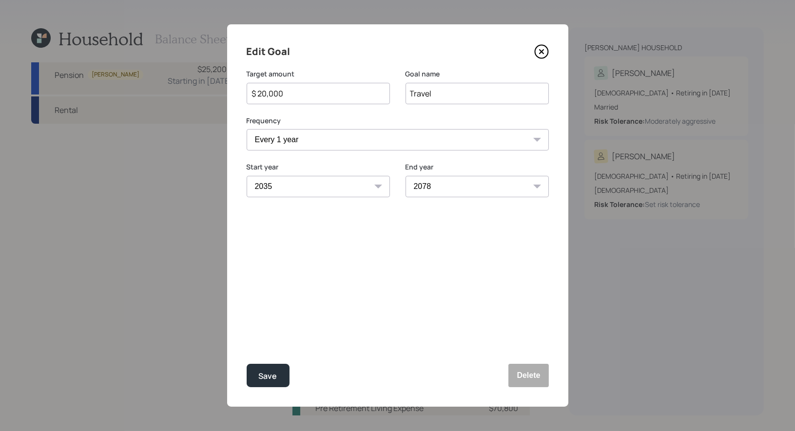
click at [441, 185] on select "2035 2036 2037 2038 2039 2040 2041 2042 2043 2044 2045 2046 2047 2048 2049 2050…" at bounding box center [476, 186] width 143 height 21
click at [273, 380] on div "Save" at bounding box center [268, 376] width 19 height 13
select select "2078"
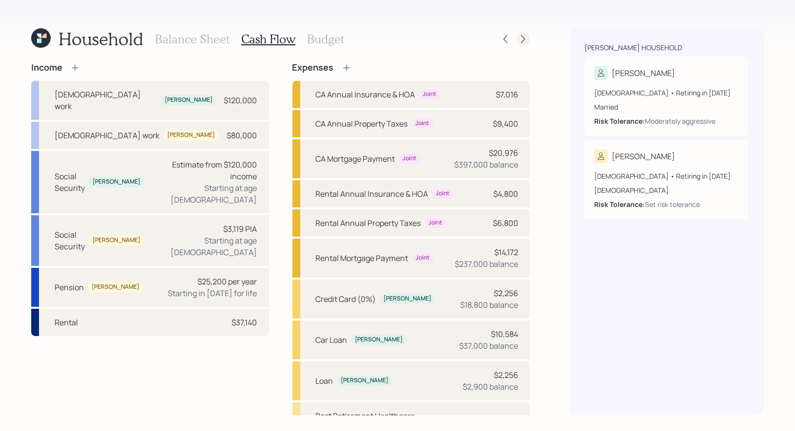
click at [522, 40] on icon at bounding box center [523, 39] width 10 height 10
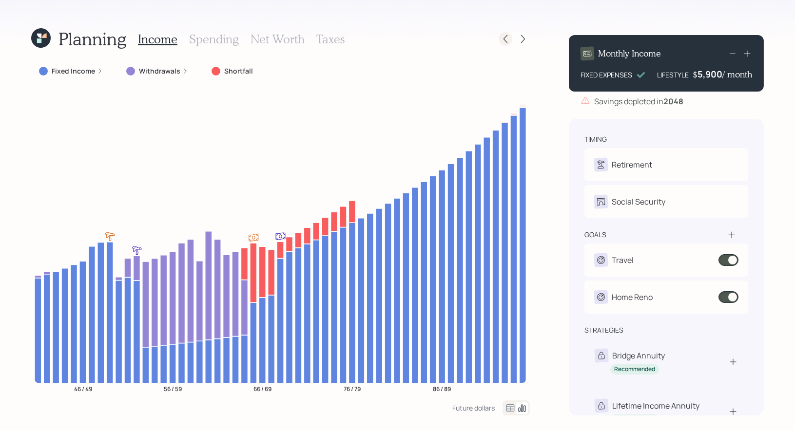
click at [507, 39] on icon at bounding box center [506, 39] width 10 height 10
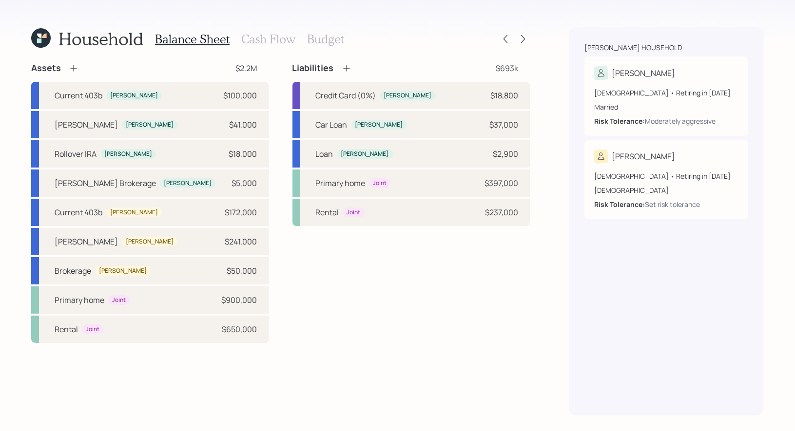
click at [256, 38] on h3 "Cash Flow" at bounding box center [268, 39] width 54 height 14
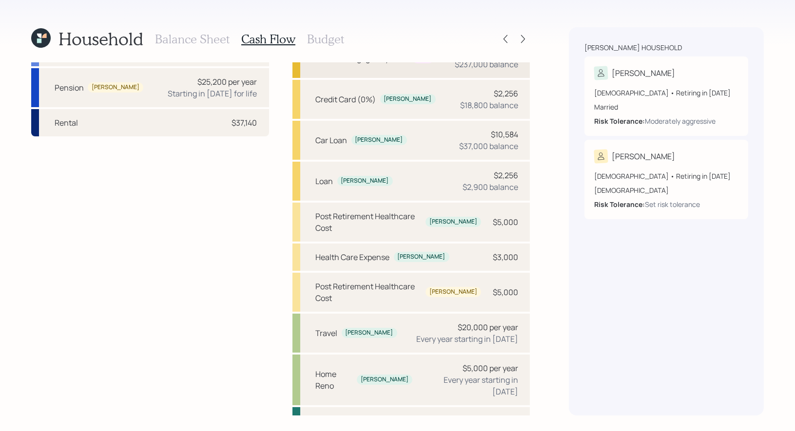
scroll to position [212, 0]
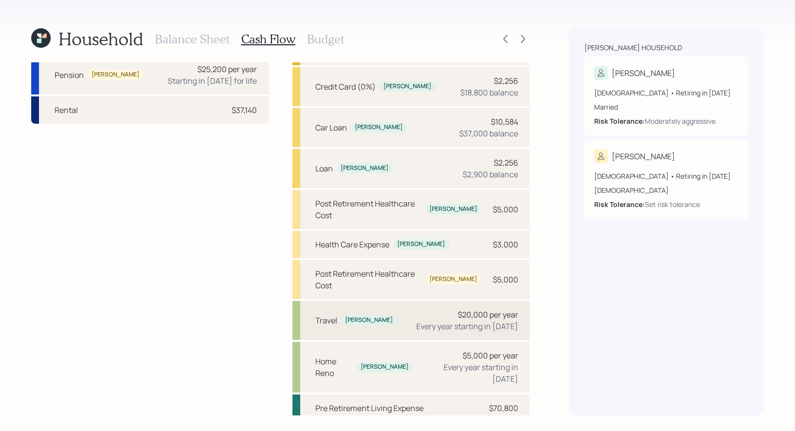
click at [391, 301] on div "Travel [PERSON_NAME] $20,000 per year Every year starting in [DATE]" at bounding box center [411, 320] width 238 height 39
select select "1"
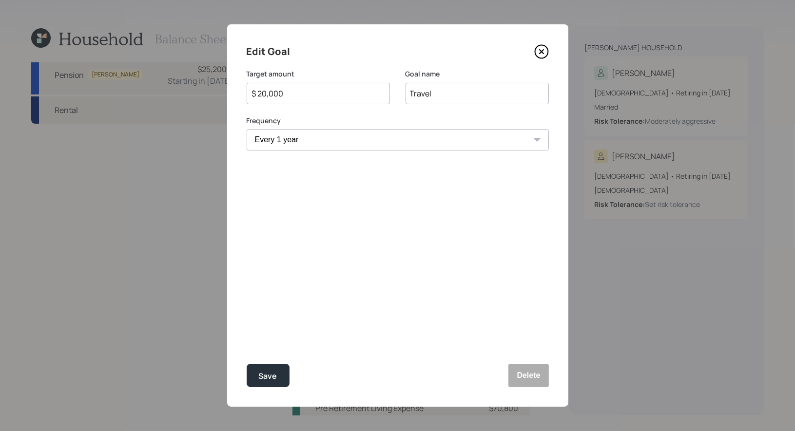
select select "2035"
click at [443, 188] on select "2035 2036 2037 2038 2039 2040 2041 2042 2043 2044 2045 2046 2047 2048 2049 2050…" at bounding box center [476, 186] width 143 height 21
click at [469, 186] on select "2035 2036 2037 2038 2039 2040 2041 2042 2043 2044 2045 2046 2047 2048 2049 2050…" at bounding box center [476, 186] width 143 height 21
click at [271, 374] on div "Save" at bounding box center [268, 376] width 19 height 13
select select "2060"
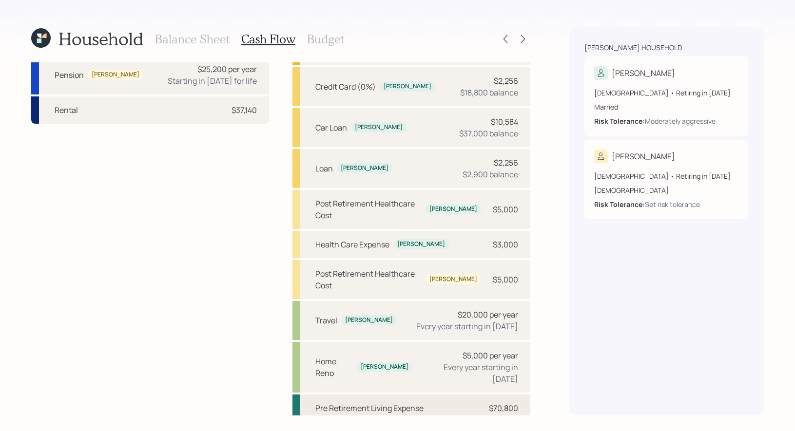
click at [339, 403] on div "Pre Retirement Living Expense" at bounding box center [370, 409] width 108 height 12
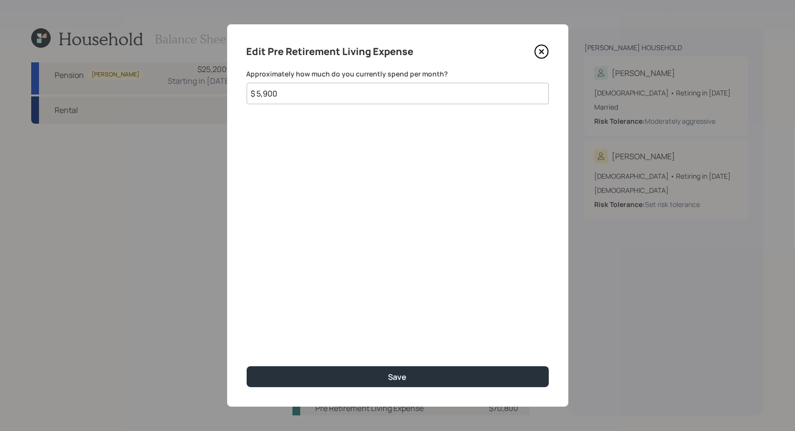
click at [537, 51] on icon at bounding box center [541, 51] width 15 height 15
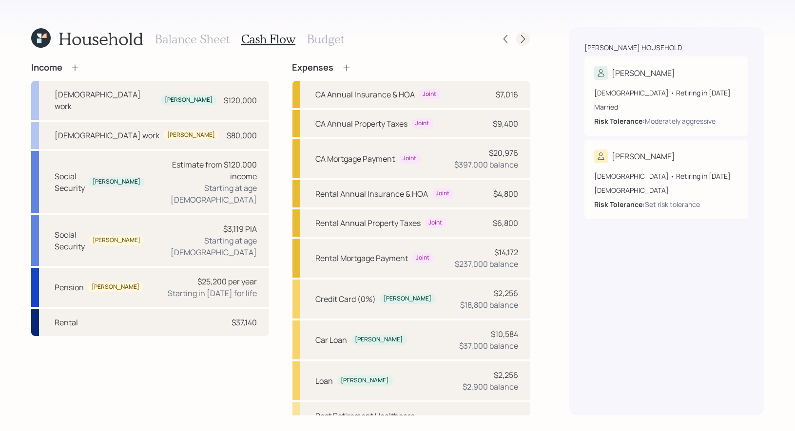
click at [524, 39] on icon at bounding box center [523, 39] width 10 height 10
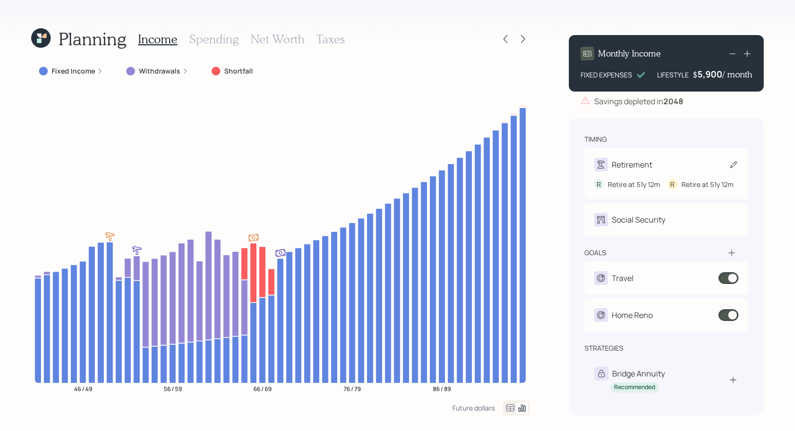
click at [728, 165] on div "Retirement" at bounding box center [666, 165] width 144 height 14
select select "12"
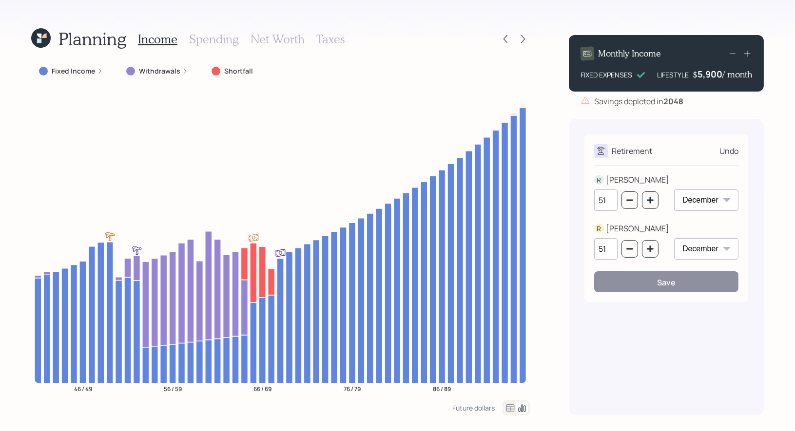
click at [611, 200] on input "51" at bounding box center [605, 200] width 23 height 21
type input "52"
click at [611, 251] on input "51" at bounding box center [605, 248] width 23 height 21
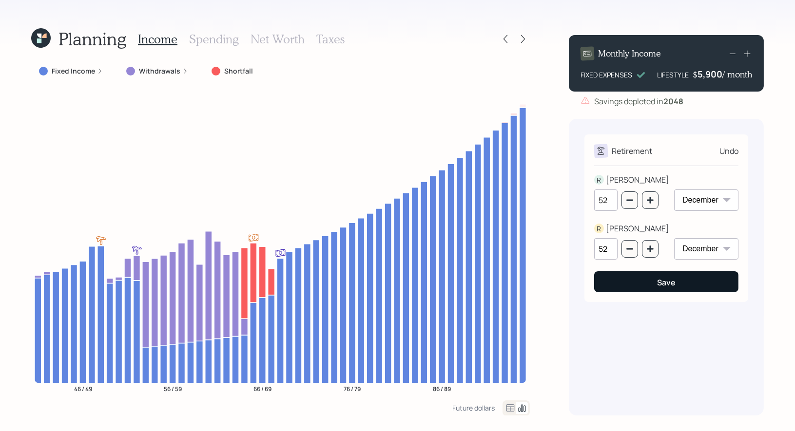
type input "52"
click at [634, 284] on button "Save" at bounding box center [666, 281] width 144 height 21
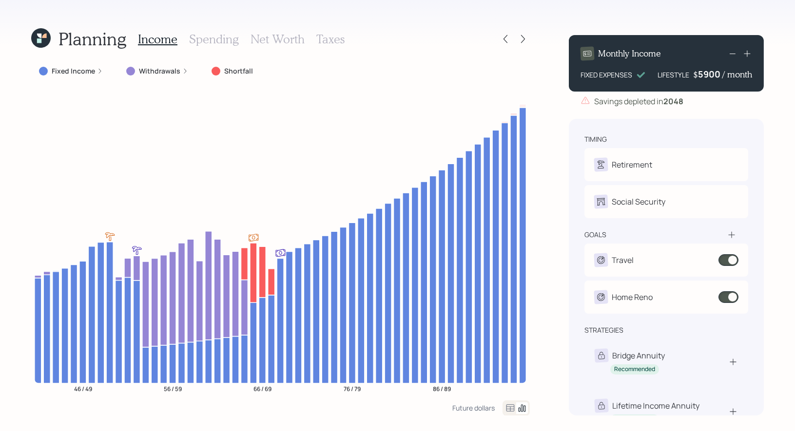
click at [710, 76] on div "5900" at bounding box center [710, 74] width 24 height 12
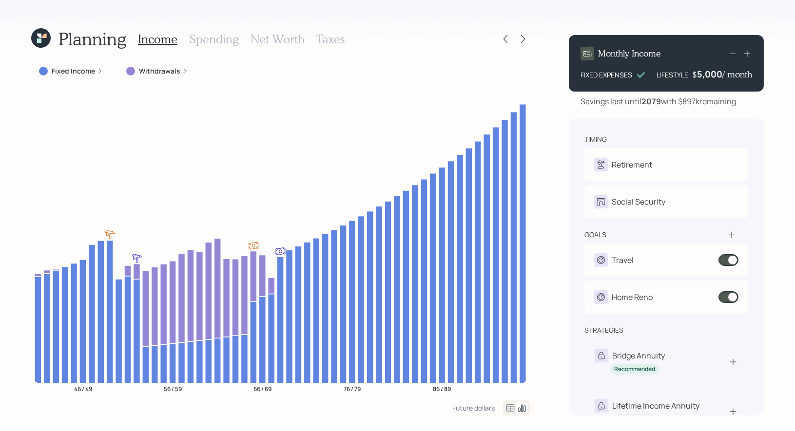
click at [787, 121] on div "Planning Income Spending Net Worth Taxes Fixed Income Withdrawals 46 / 49 56 / …" at bounding box center [397, 215] width 795 height 431
click at [267, 39] on h3 "Net Worth" at bounding box center [278, 39] width 54 height 14
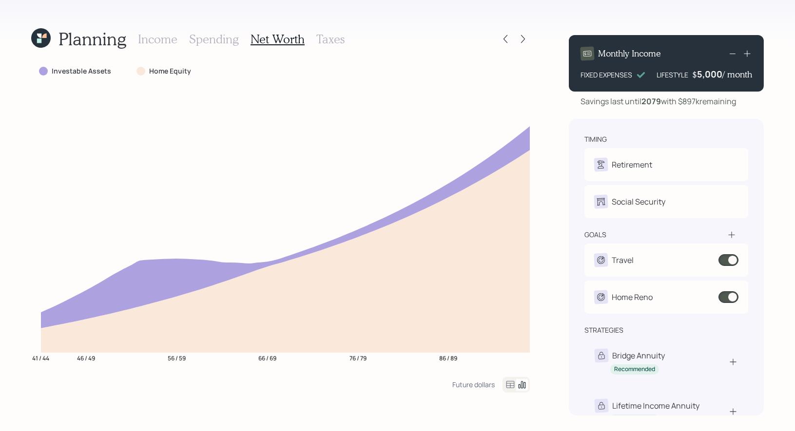
click at [40, 39] on icon at bounding box center [43, 36] width 6 height 6
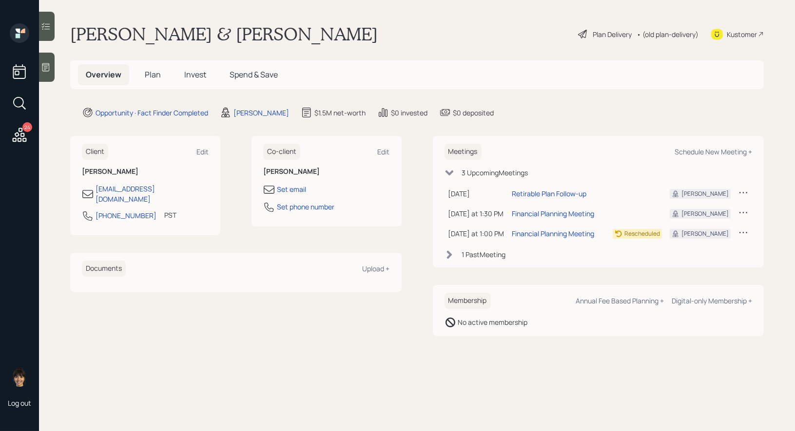
click at [154, 75] on span "Plan" at bounding box center [153, 74] width 16 height 11
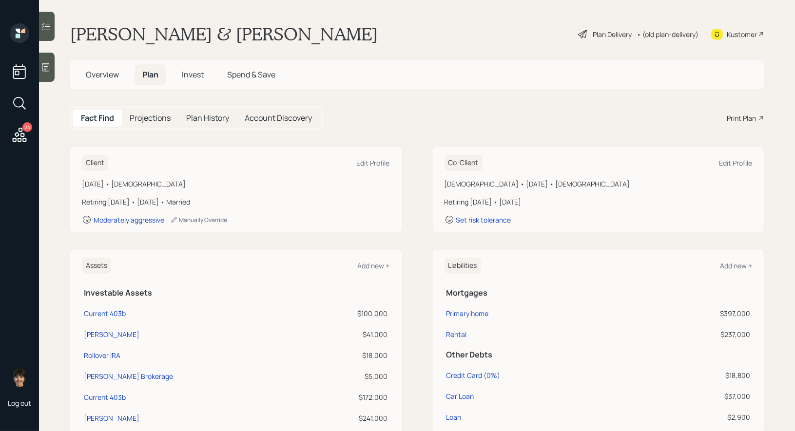
click at [747, 116] on div "Print Plan" at bounding box center [741, 118] width 29 height 10
